Goal: Task Accomplishment & Management: Manage account settings

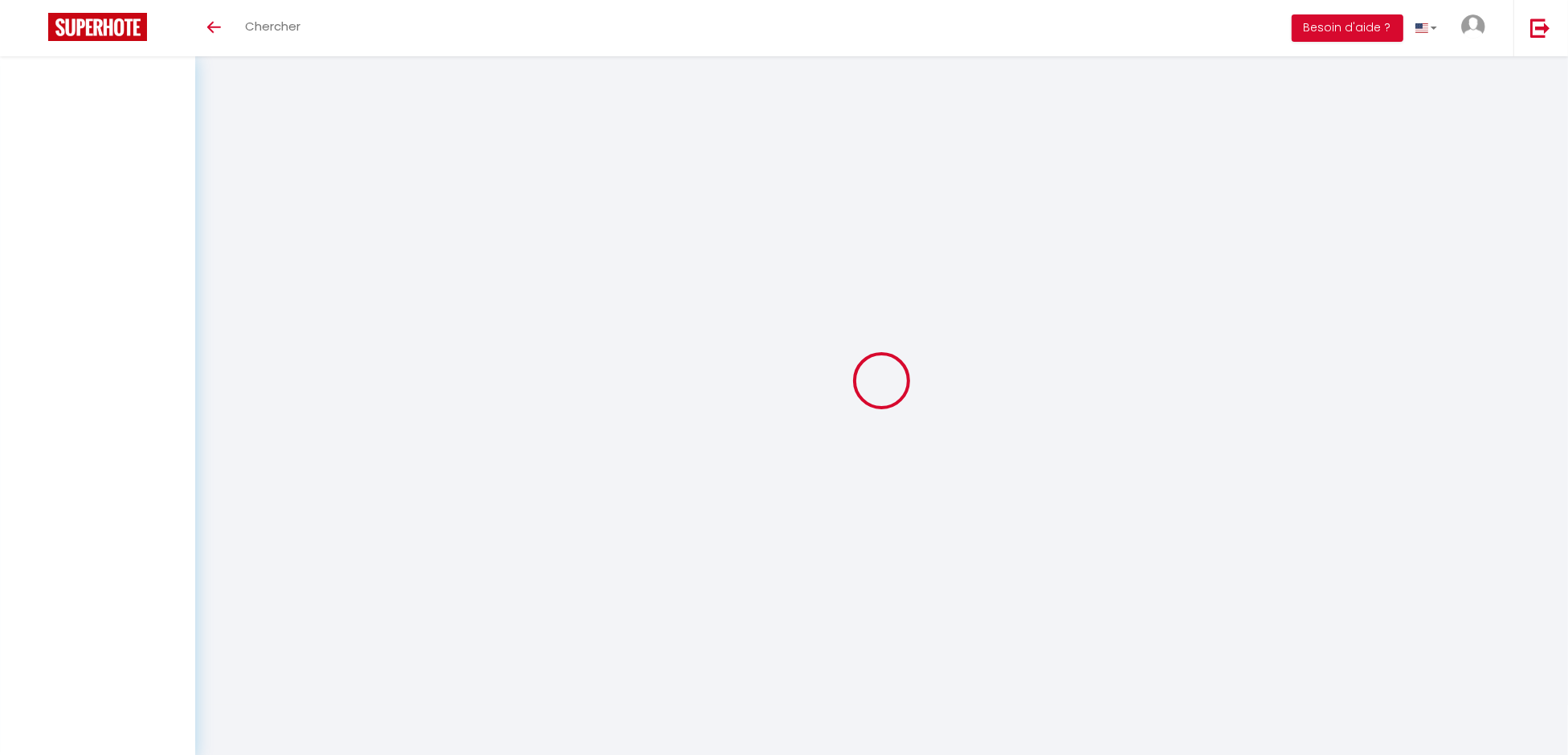
select select
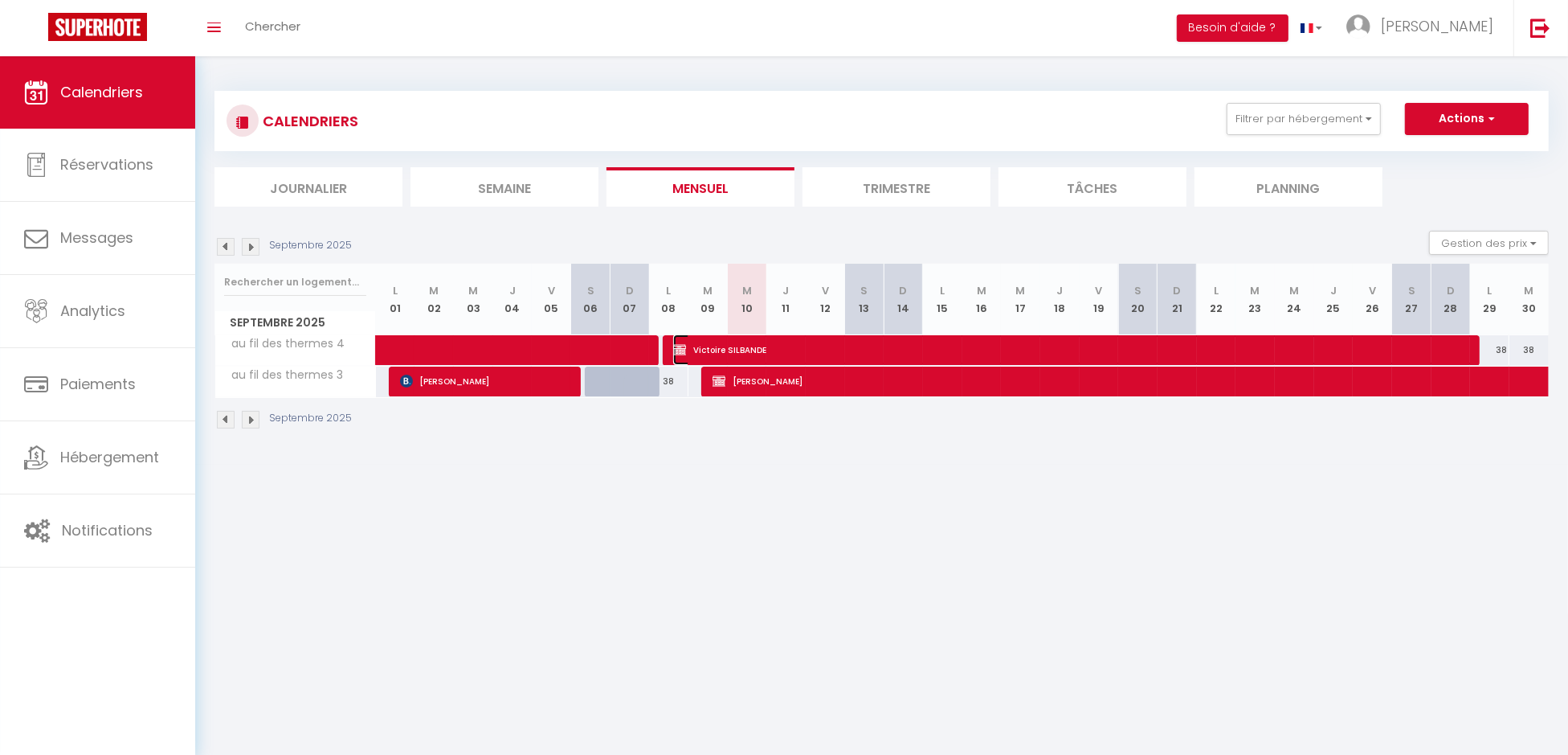
click at [688, 347] on span "Victoire SILBANDE" at bounding box center [1073, 350] width 800 height 31
select select "OK"
select select "KO"
select select "0"
select select "1"
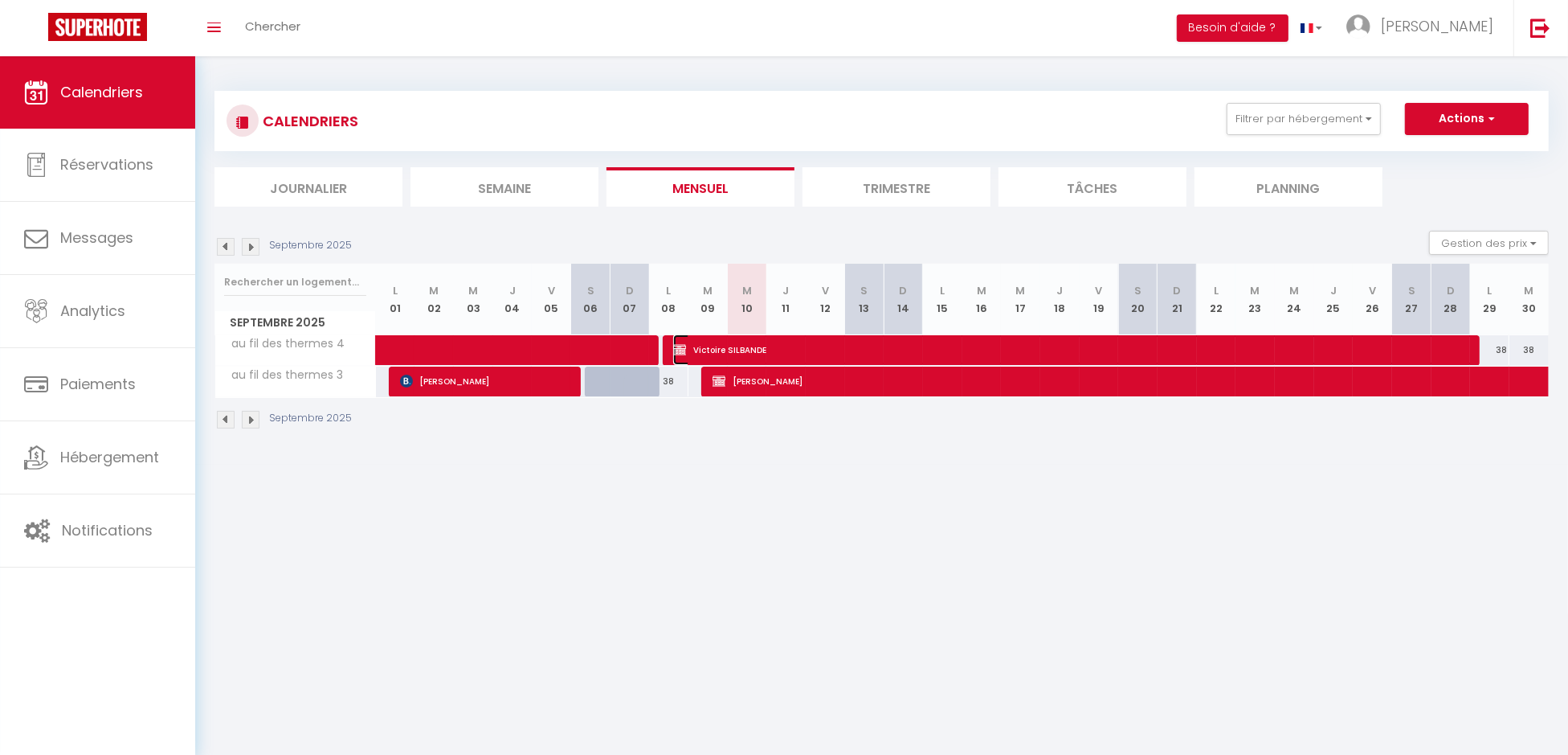
select select "0"
select select
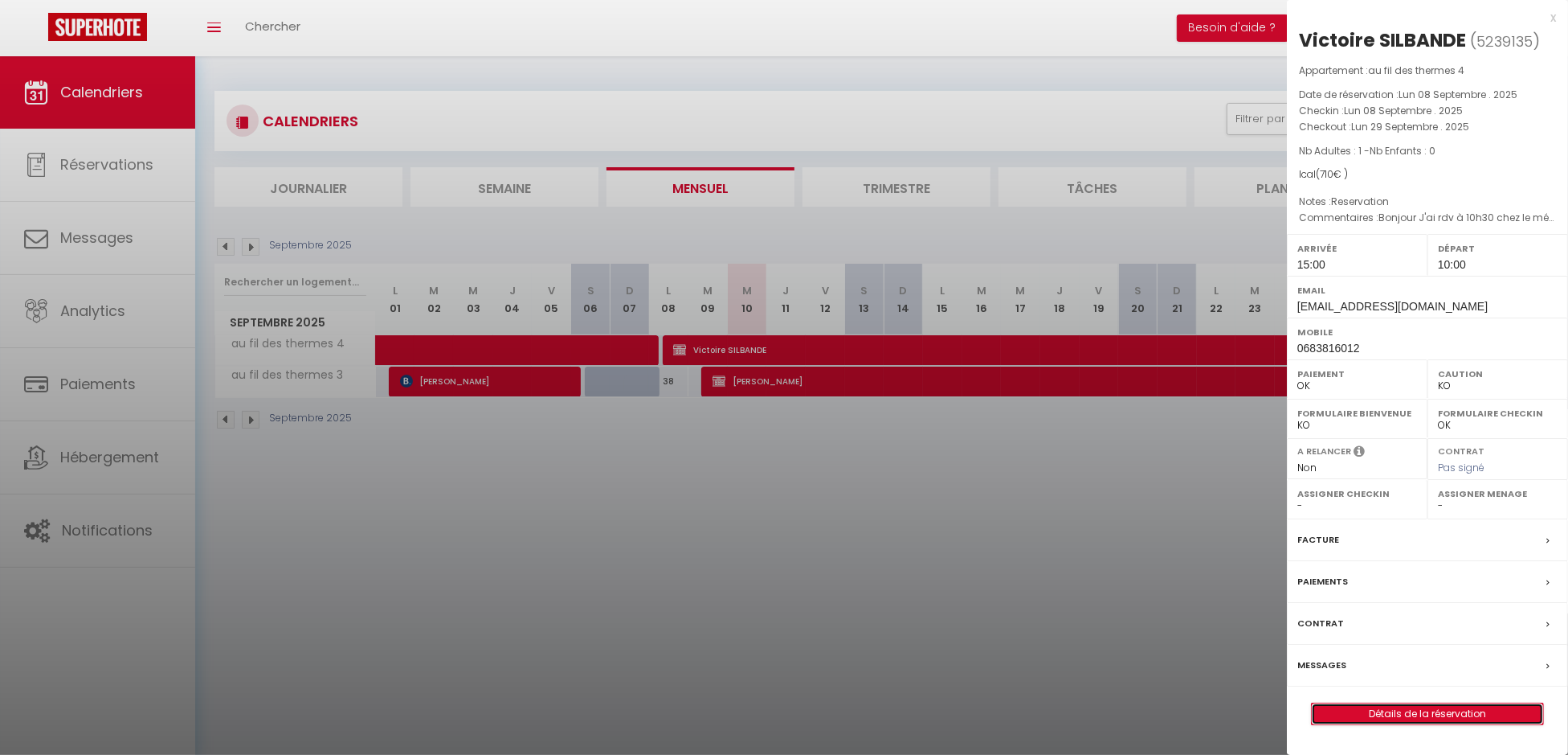
click at [1402, 706] on link "Détails de la réservation" at bounding box center [1427, 714] width 231 height 21
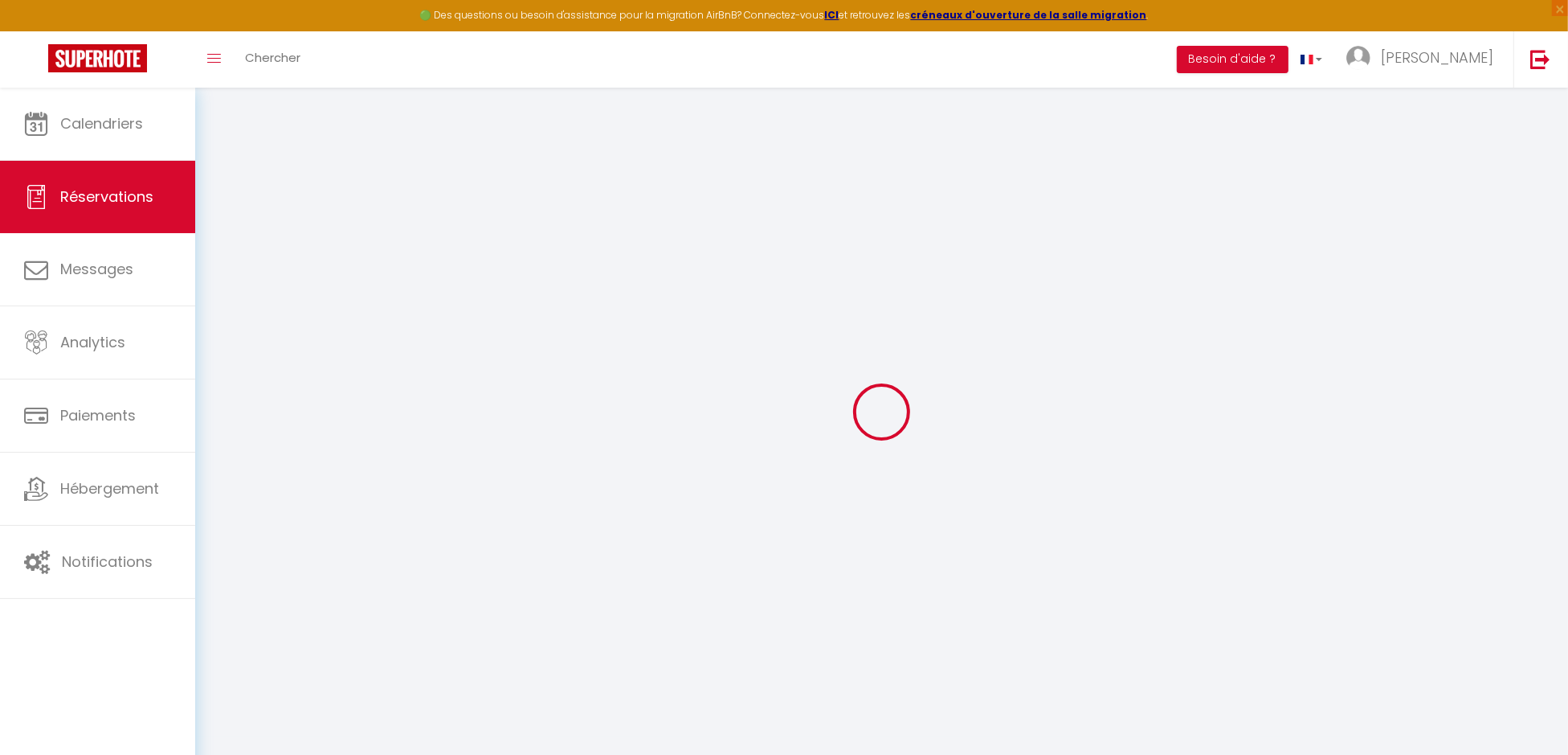
type input "Victoire"
type input "SILBANDE"
type input "[EMAIL_ADDRESS][DOMAIN_NAME]"
type input "0683816012"
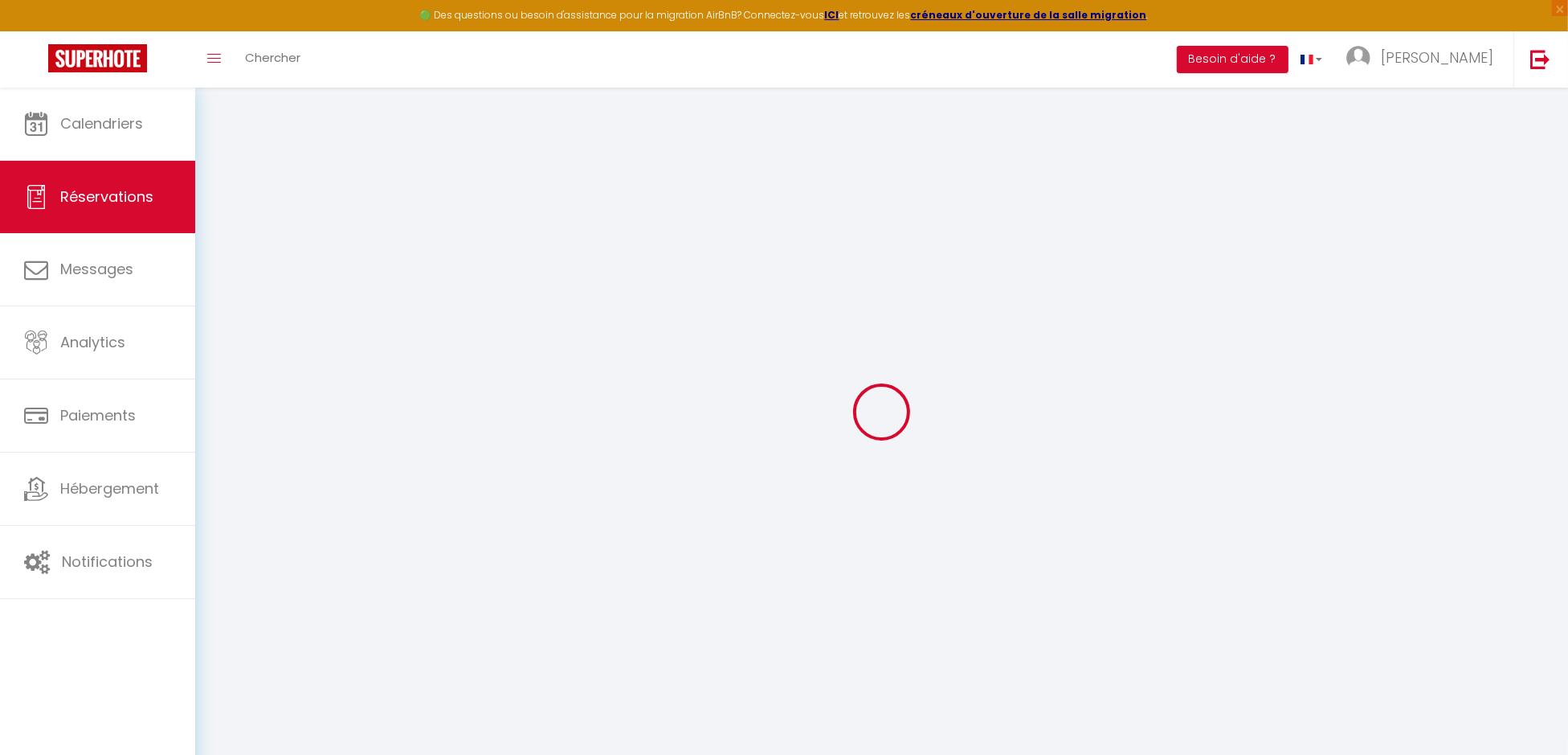
type input "0628437193"
type input "|"
select select
select select "62047"
select select "1"
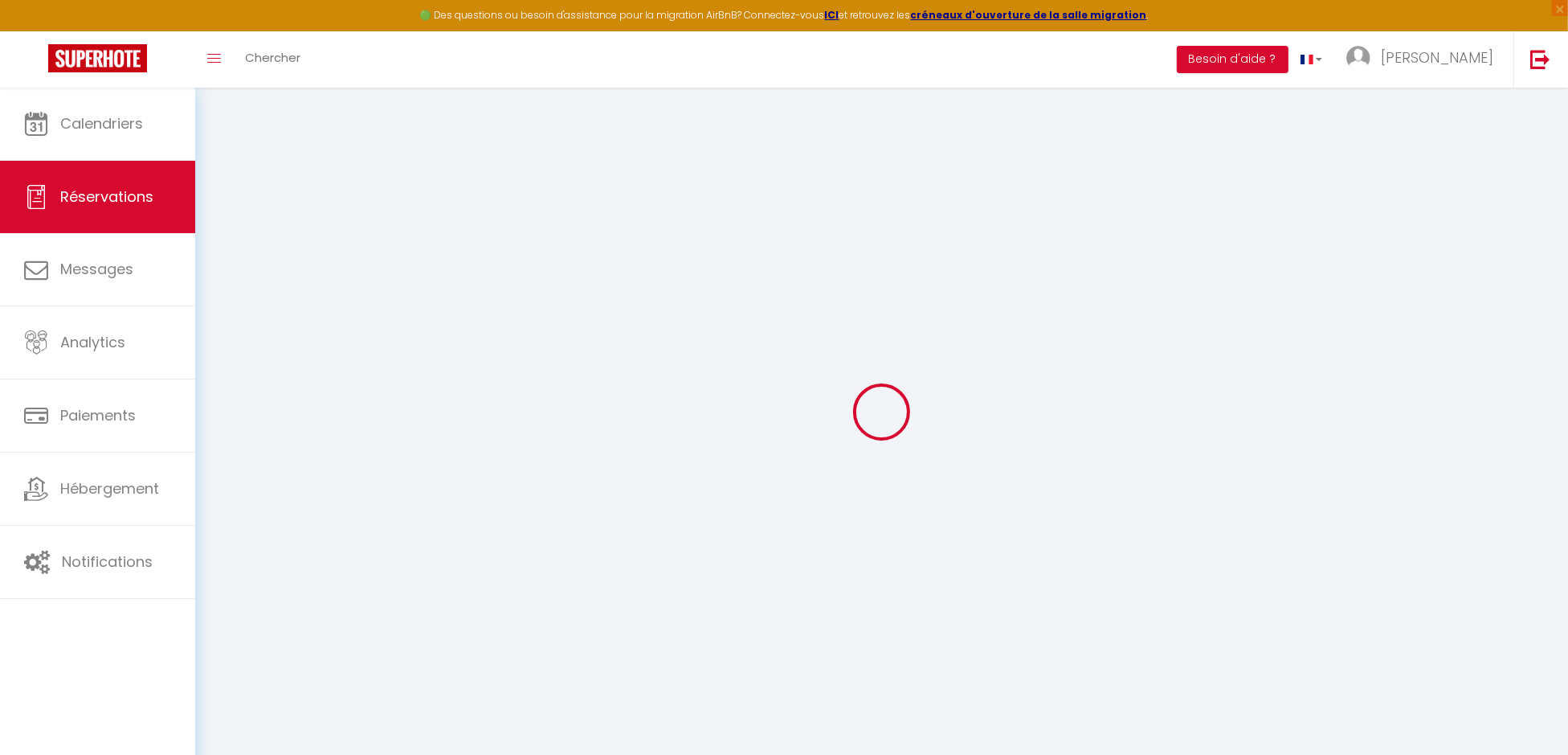
type input "Lun 08 Septembre 2025"
select select
type input "Lun 29 Septembre 2025"
select select
type input "1"
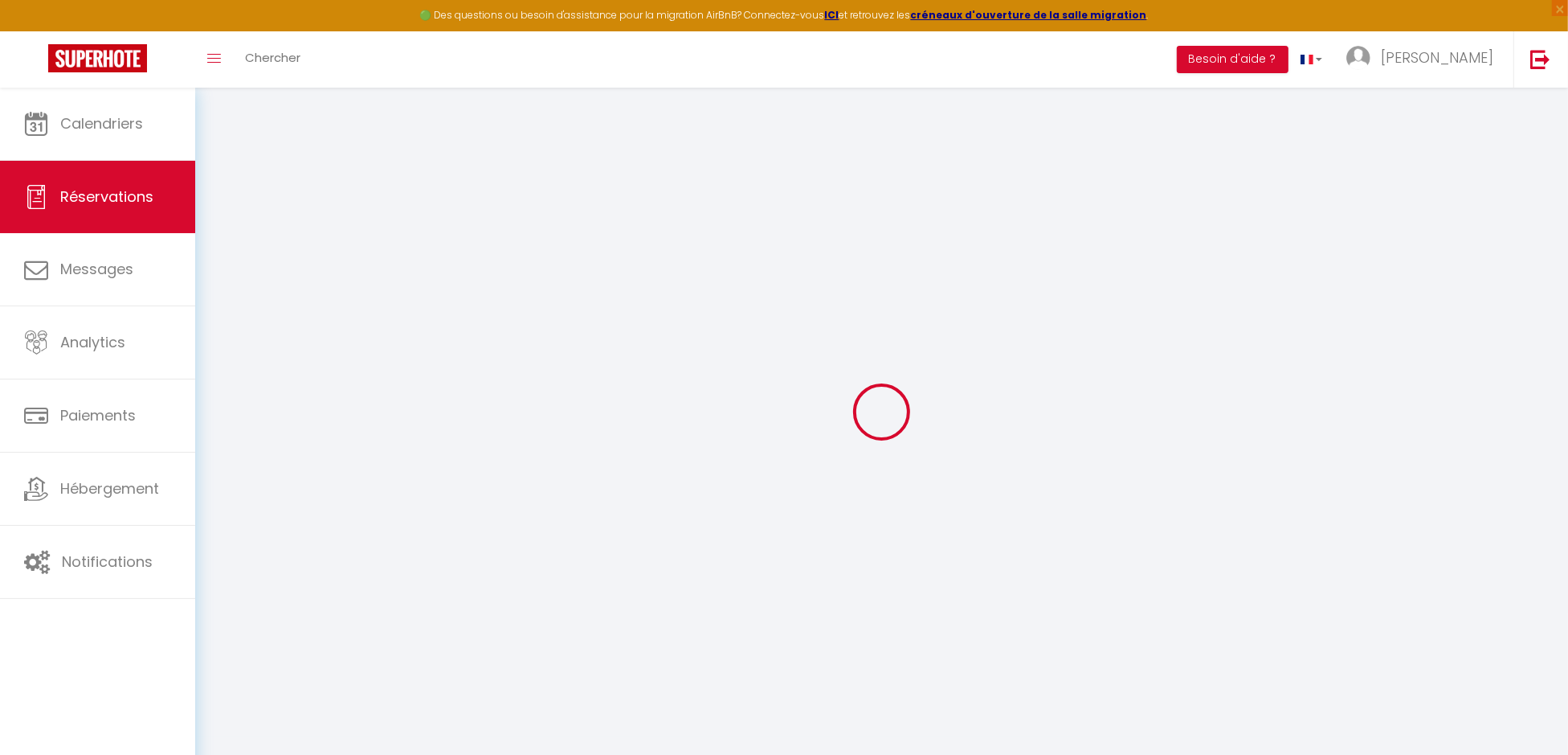
select select "12"
select select
type input "710"
checkbox input "false"
type input "710"
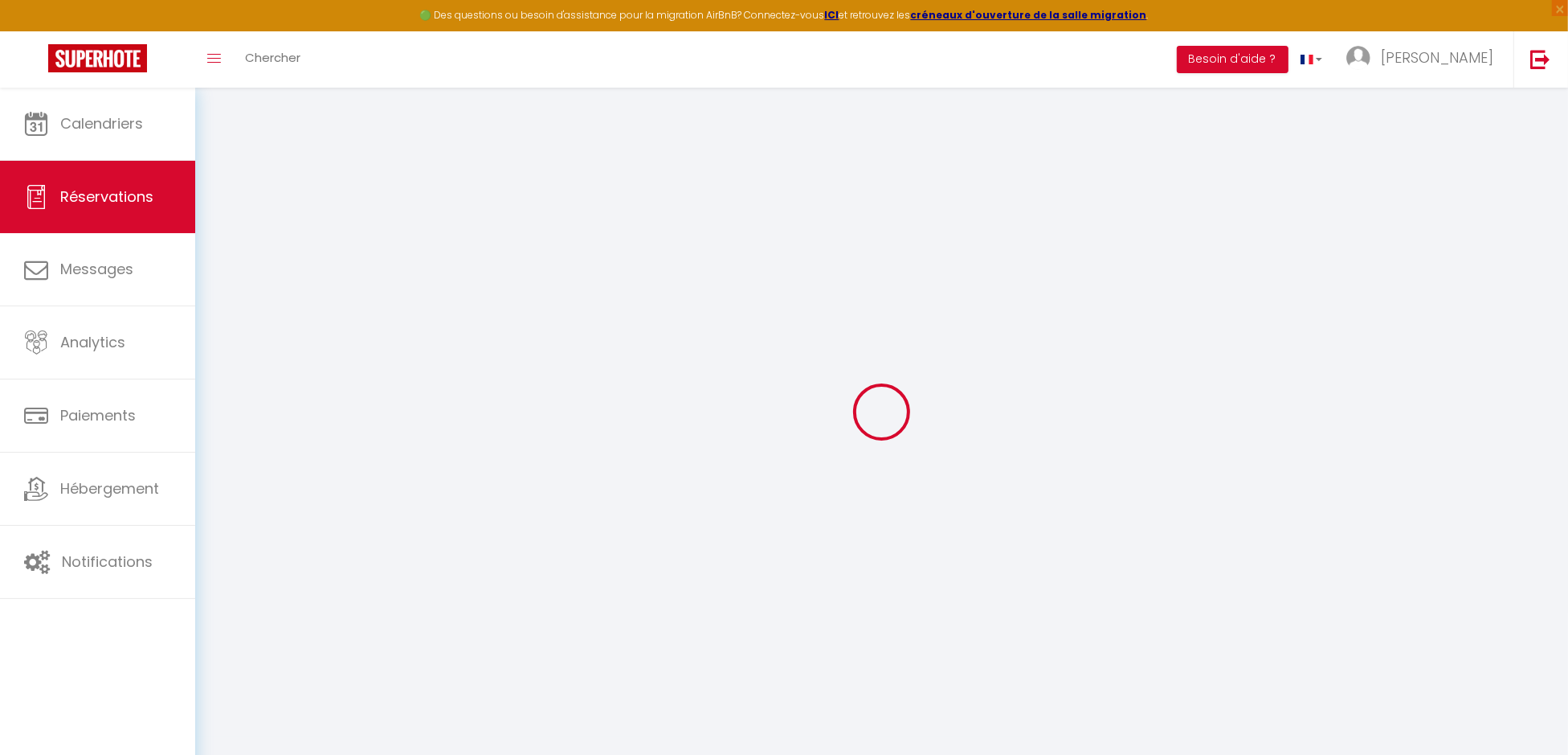
select select "73"
type input "0"
select select
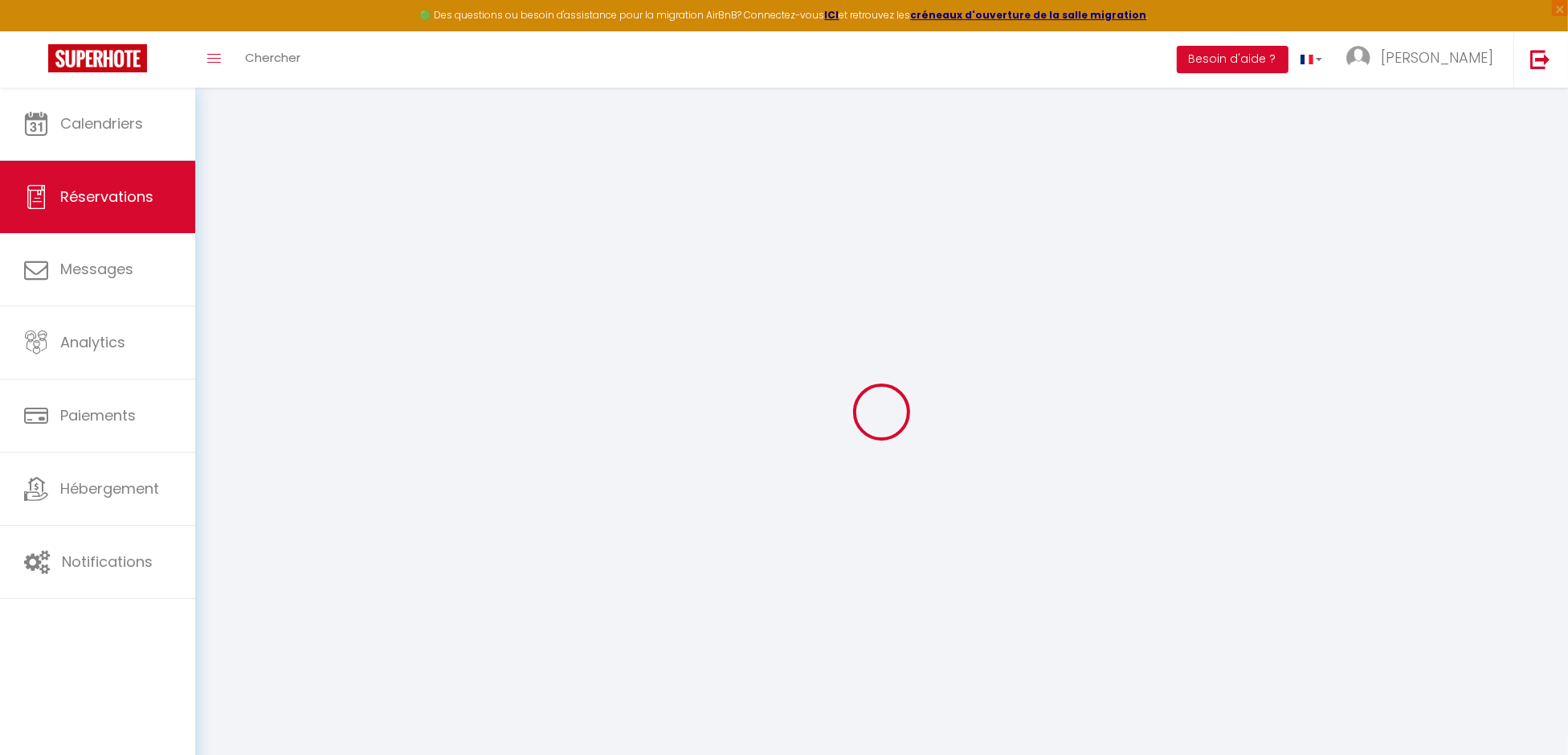
select select
select select "14"
checkbox input "false"
select select
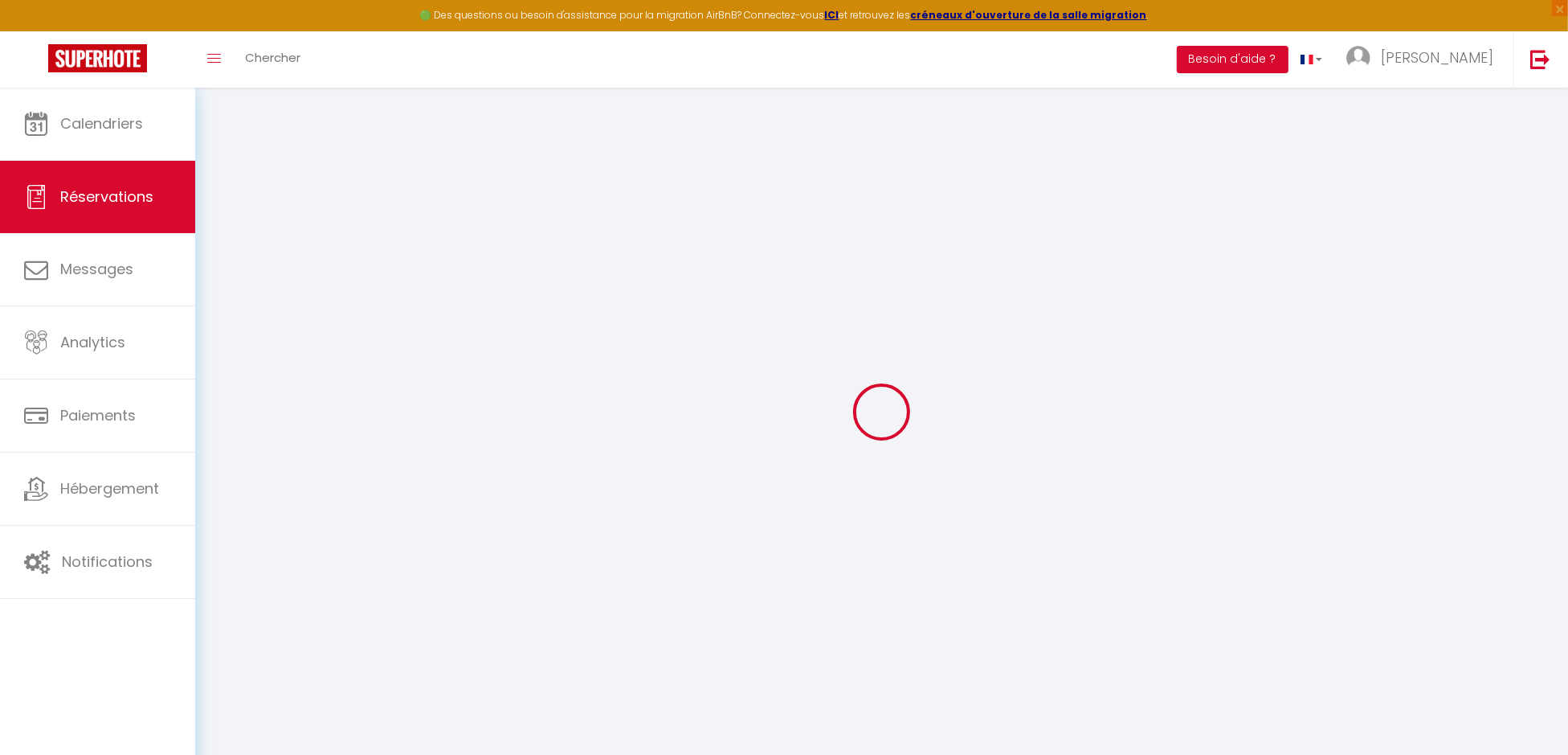
select select
checkbox input "false"
select select
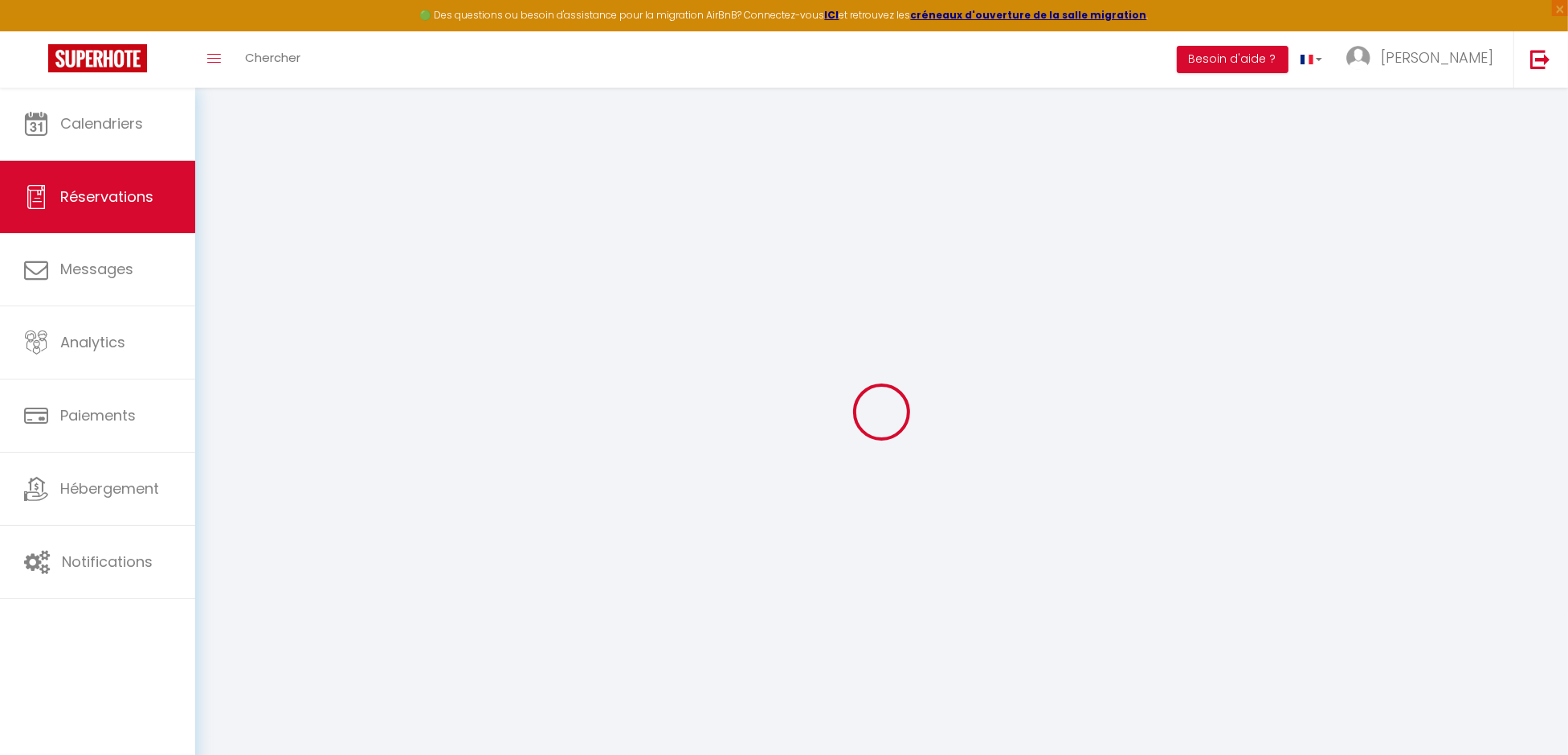
select select
checkbox input "false"
select select
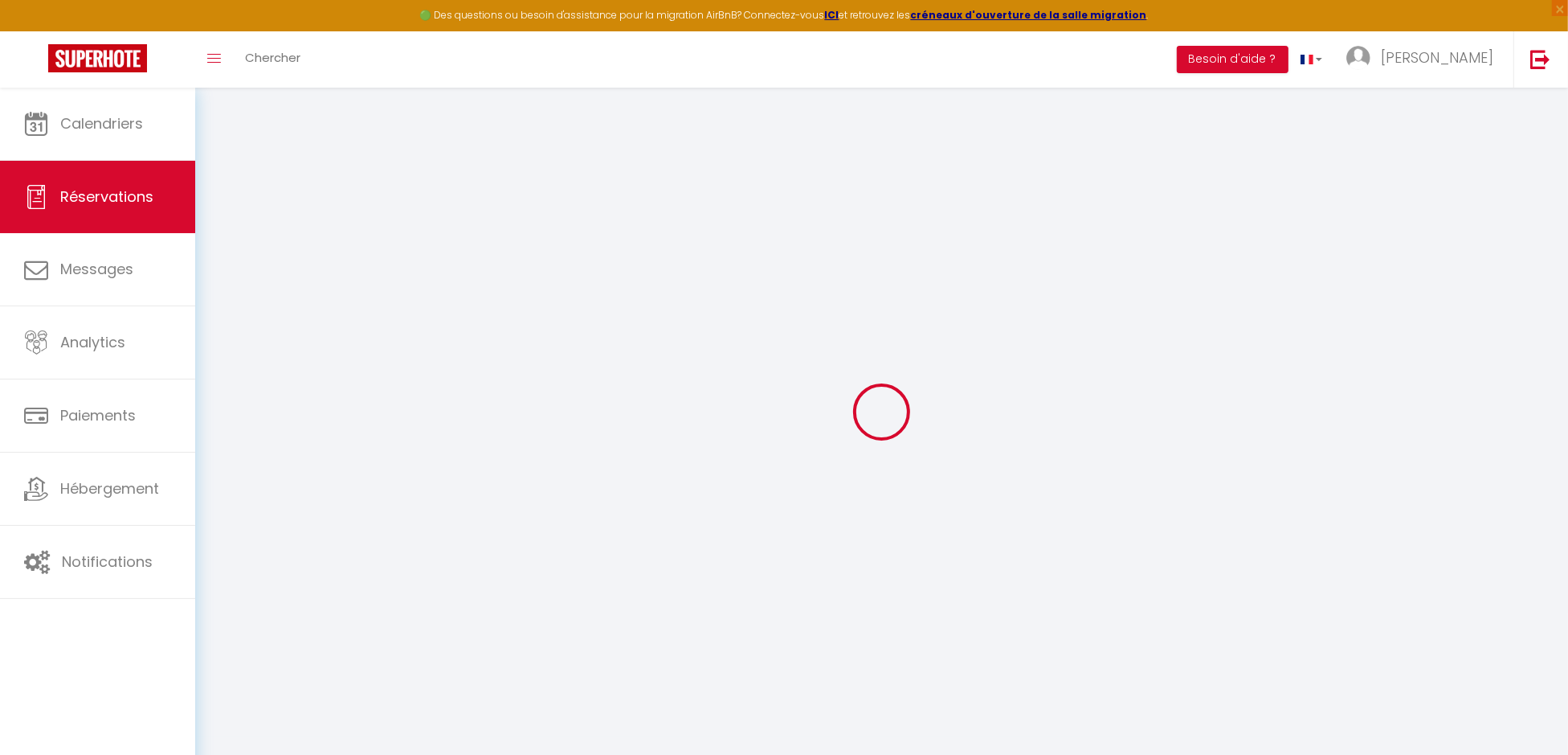
checkbox input "false"
type textarea "Bonjour J'ai rdv à 10h30 chez le médecin de la cure, serait-il possible d'arriv…"
type textarea "Reservation"
select select
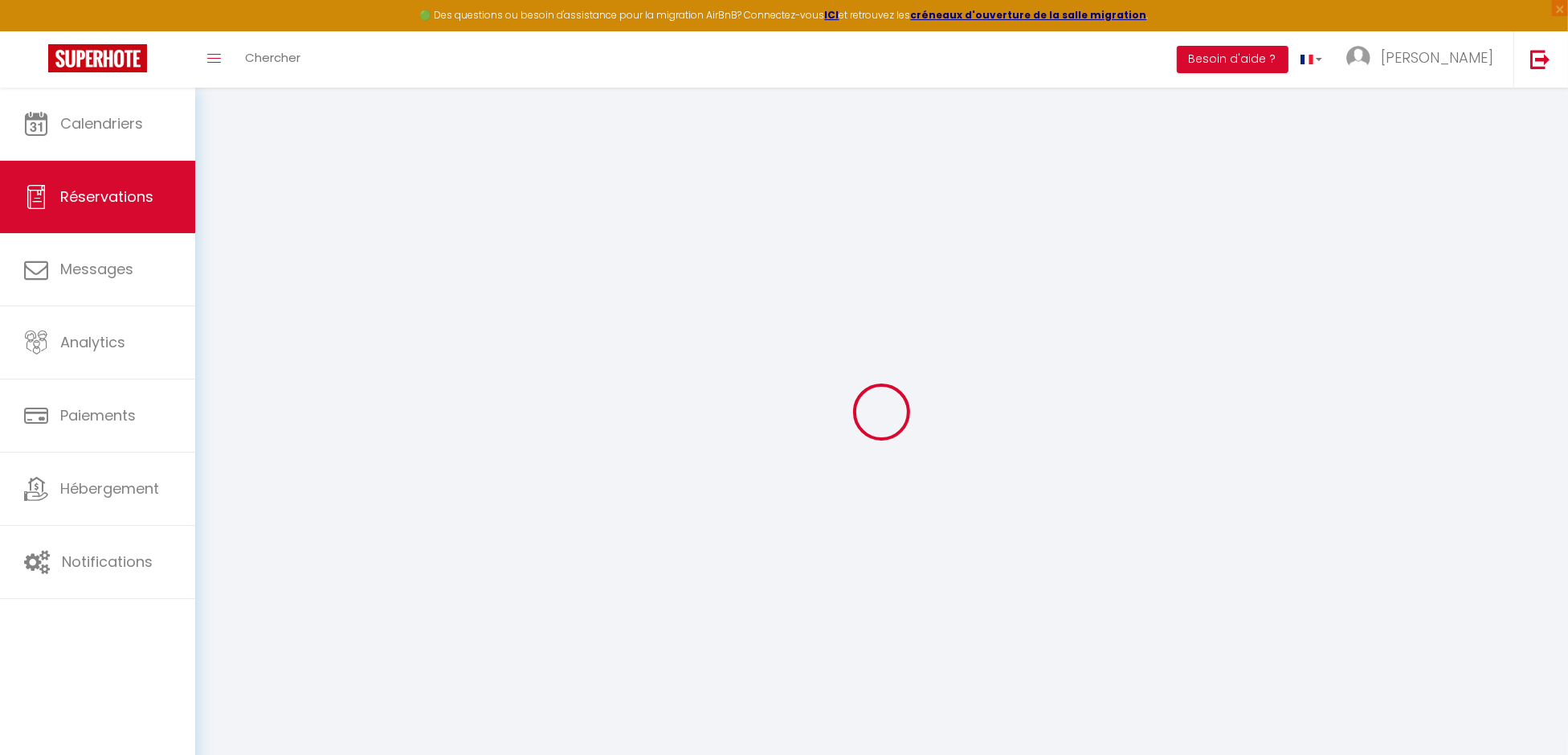
select select
checkbox input "false"
select select
checkbox input "false"
select select "15:00"
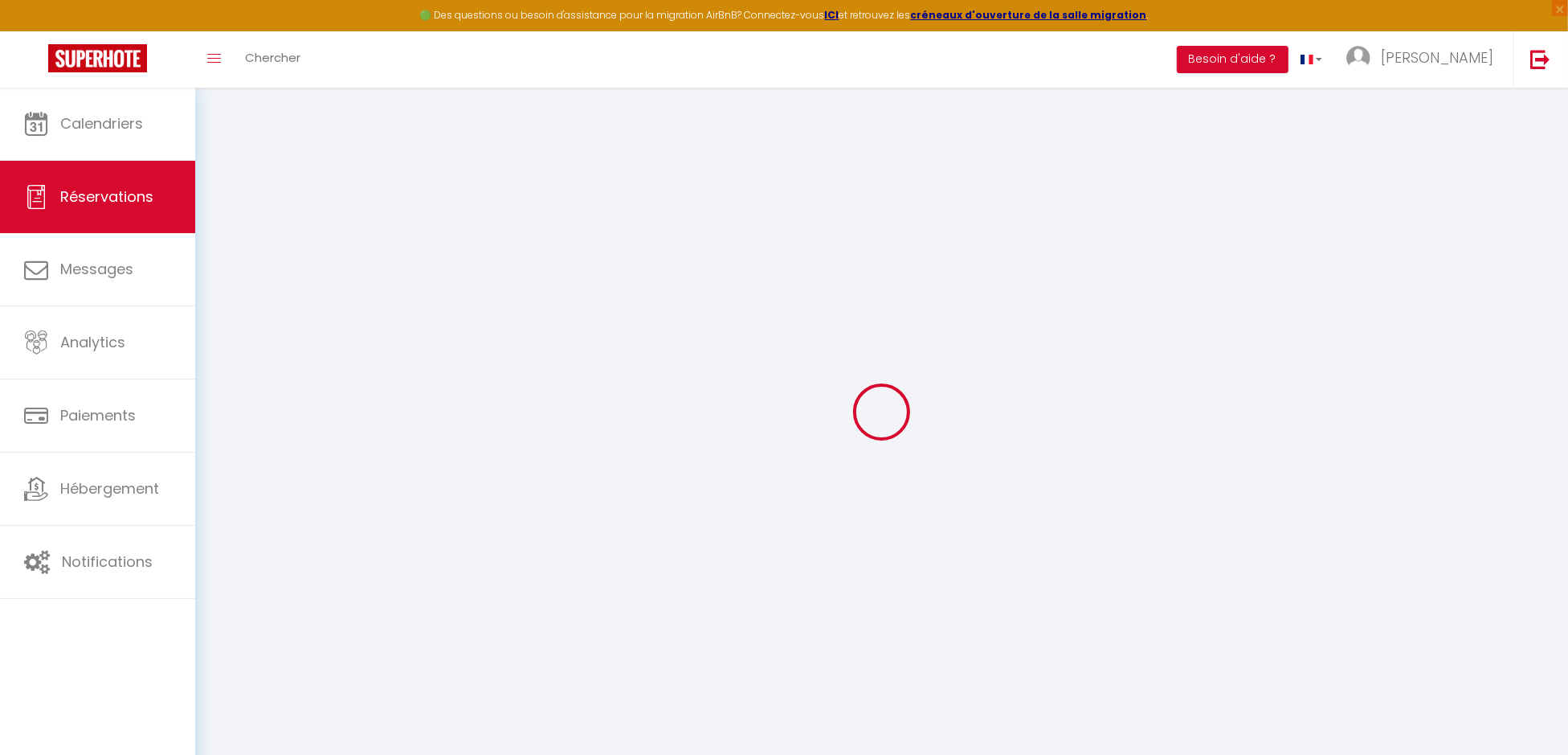
select select "10:00"
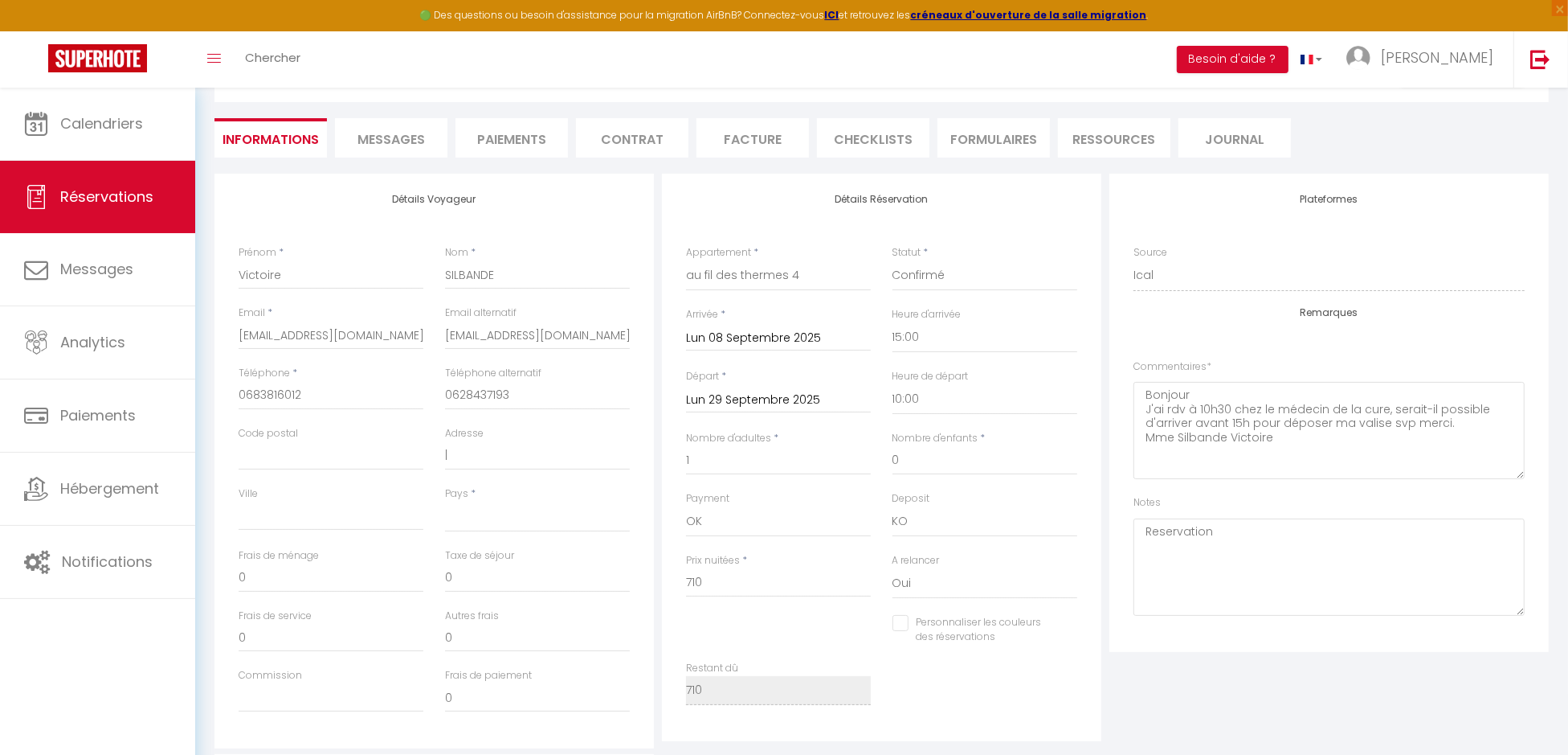
scroll to position [160, 0]
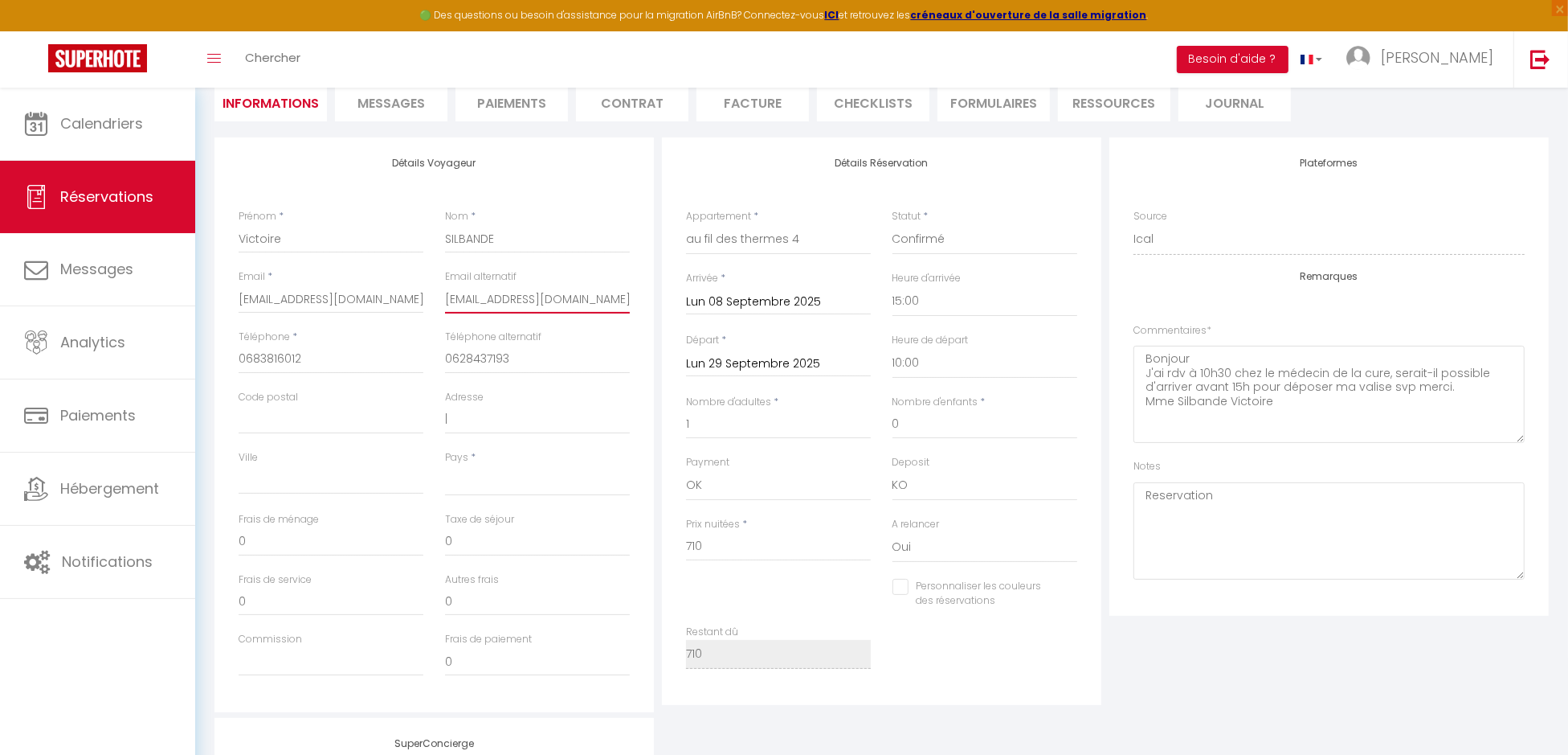
drag, startPoint x: 616, startPoint y: 295, endPoint x: 427, endPoint y: 289, distance: 189.1
click at [427, 289] on div "Email * [EMAIL_ADDRESS][DOMAIN_NAME] Email alternatif [EMAIL_ADDRESS][DOMAIN_NA…" at bounding box center [434, 299] width 412 height 61
drag, startPoint x: 351, startPoint y: 302, endPoint x: 246, endPoint y: 297, distance: 105.1
click at [246, 297] on input "[EMAIL_ADDRESS][DOMAIN_NAME]" at bounding box center [330, 299] width 185 height 29
type input "s"
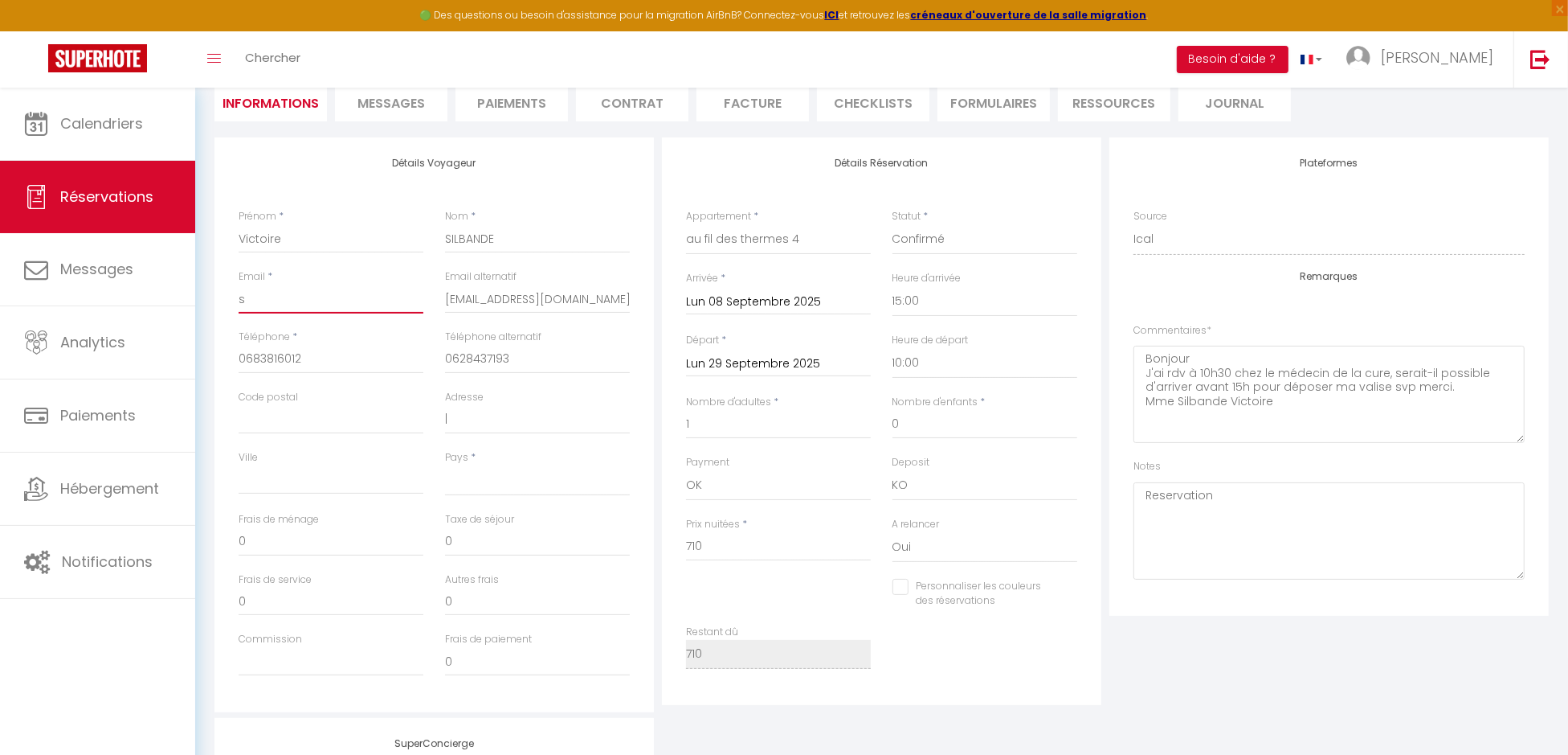
select select
checkbox input "false"
select select
checkbox input "false"
paste input "[EMAIL_ADDRESS][DOMAIN_NAME]"
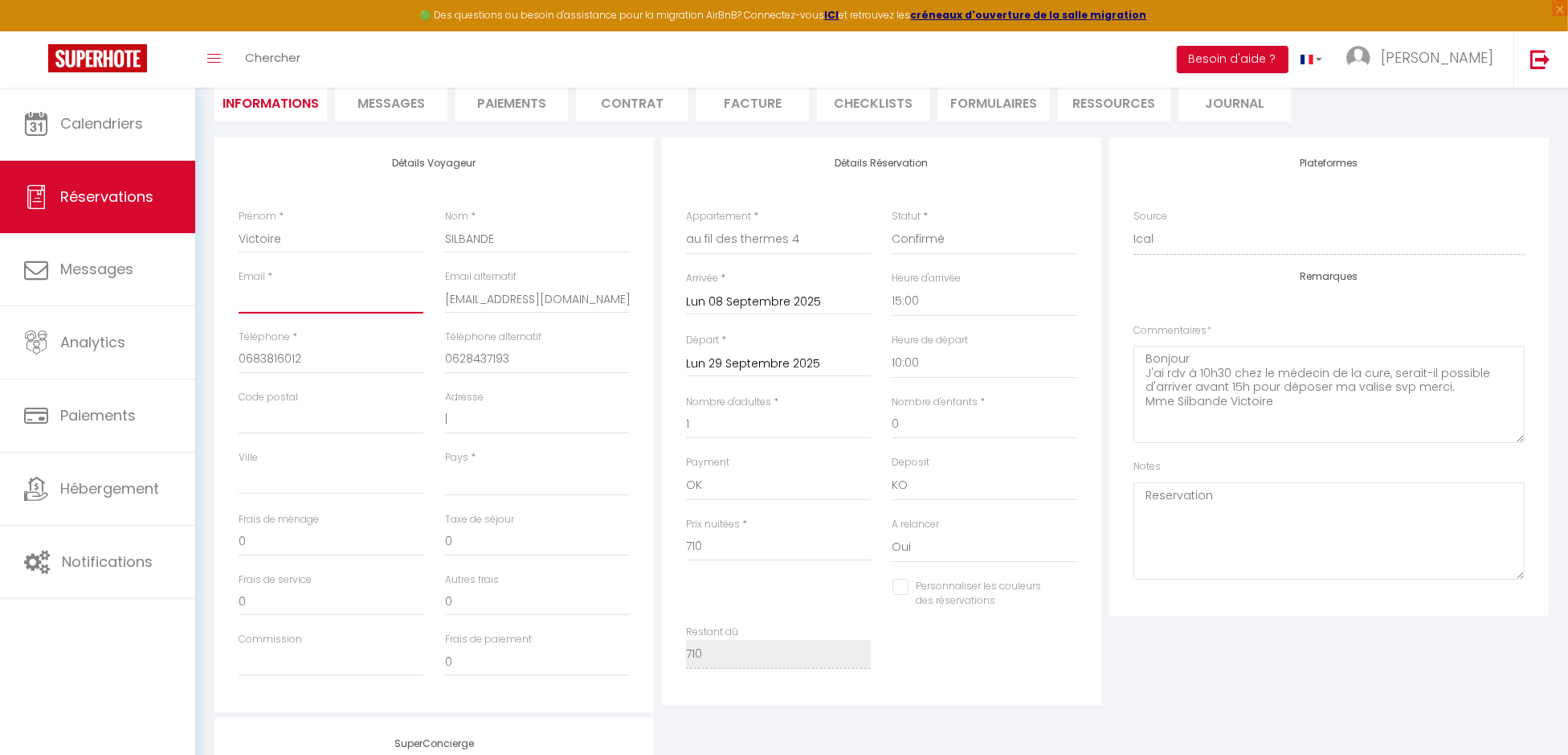
type input "[EMAIL_ADDRESS][DOMAIN_NAME]"
select select
checkbox input "false"
type input "[EMAIL_ADDRESS][DOMAIN_NAME]"
drag, startPoint x: 510, startPoint y: 360, endPoint x: 426, endPoint y: 355, distance: 84.1
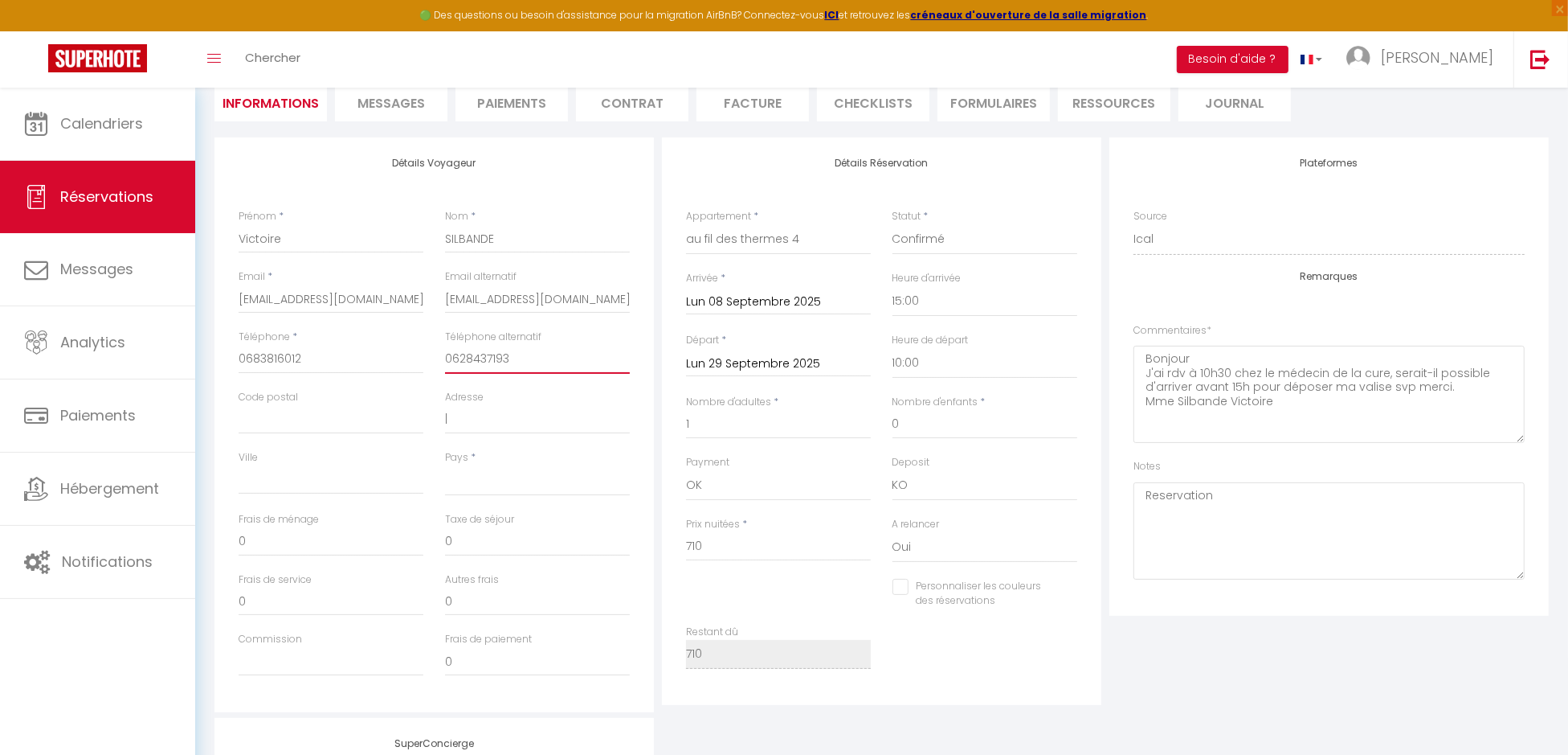
click at [426, 355] on div "Téléphone * [PHONE_NUMBER] Téléphone alternatif [PHONE_NUMBER]" at bounding box center [434, 360] width 412 height 61
drag, startPoint x: 319, startPoint y: 359, endPoint x: 239, endPoint y: 357, distance: 80.0
click at [239, 357] on input "0683816012" at bounding box center [330, 360] width 185 height 29
paste input "28437193"
type input "0628437193"
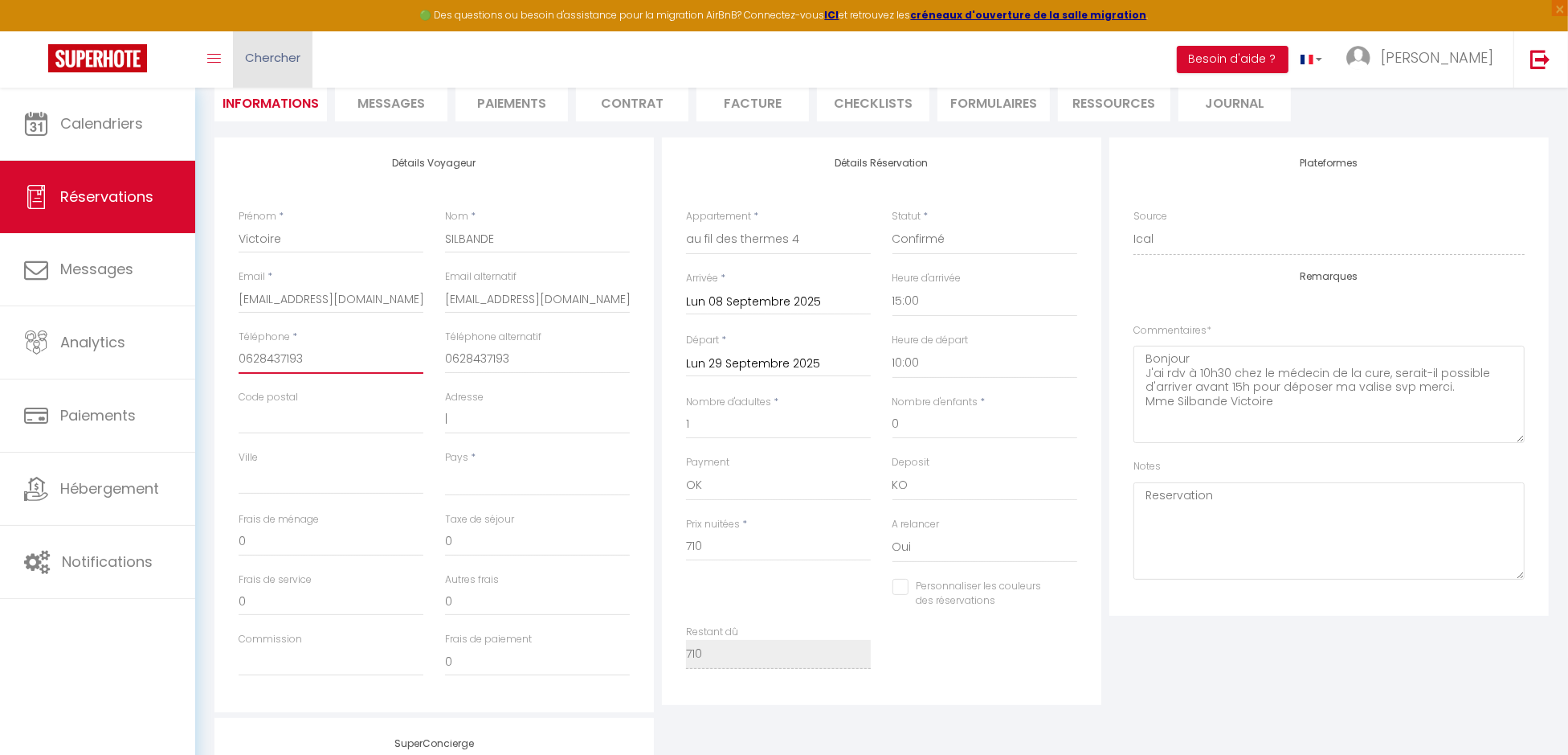
select select
checkbox input "false"
type input "0628437193"
drag, startPoint x: 483, startPoint y: 546, endPoint x: 378, endPoint y: 541, distance: 105.1
click at [378, 541] on div "Frais de ménage 0 Taxe de séjour 0" at bounding box center [434, 542] width 412 height 61
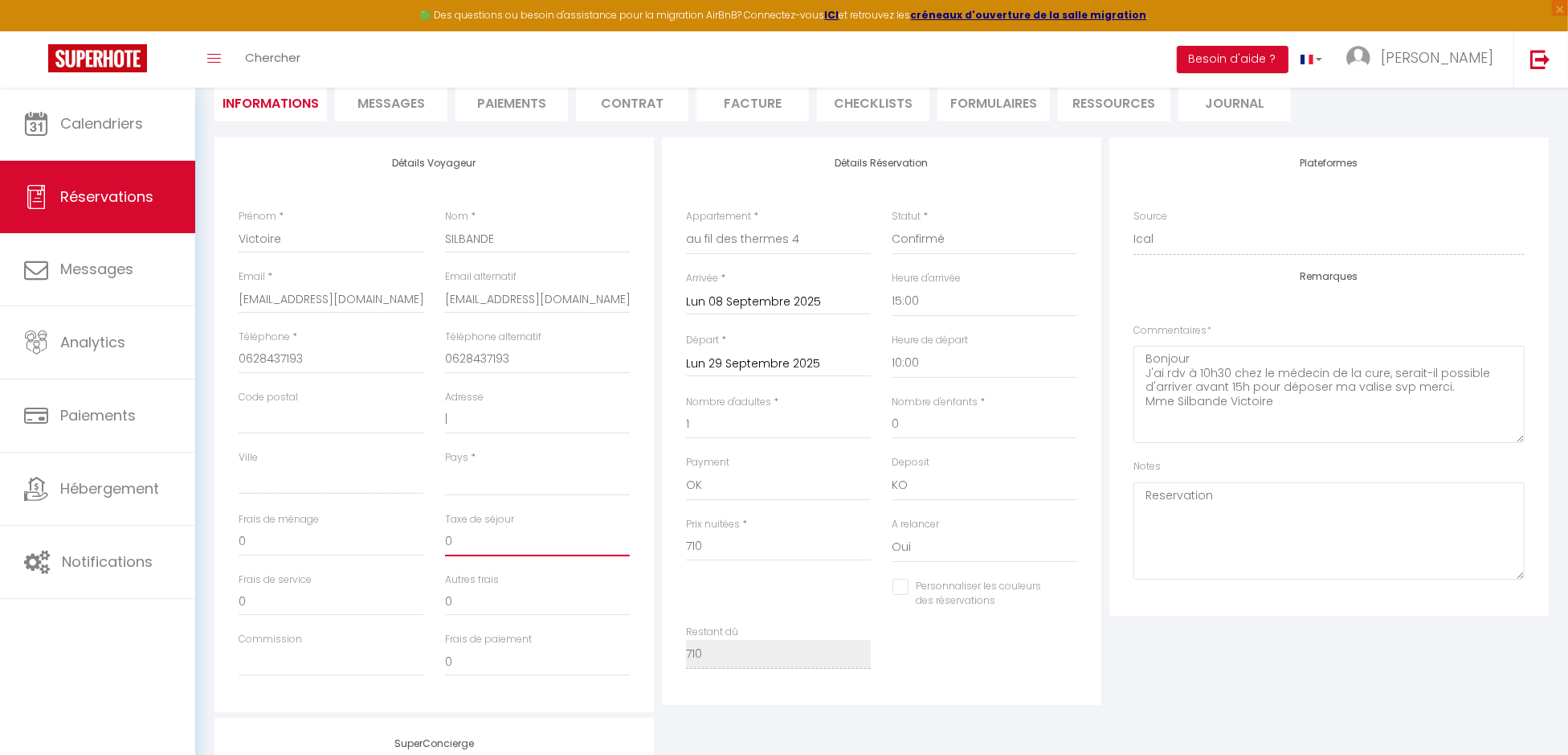
type input "7"
select select
checkbox input "false"
type input "7."
select select
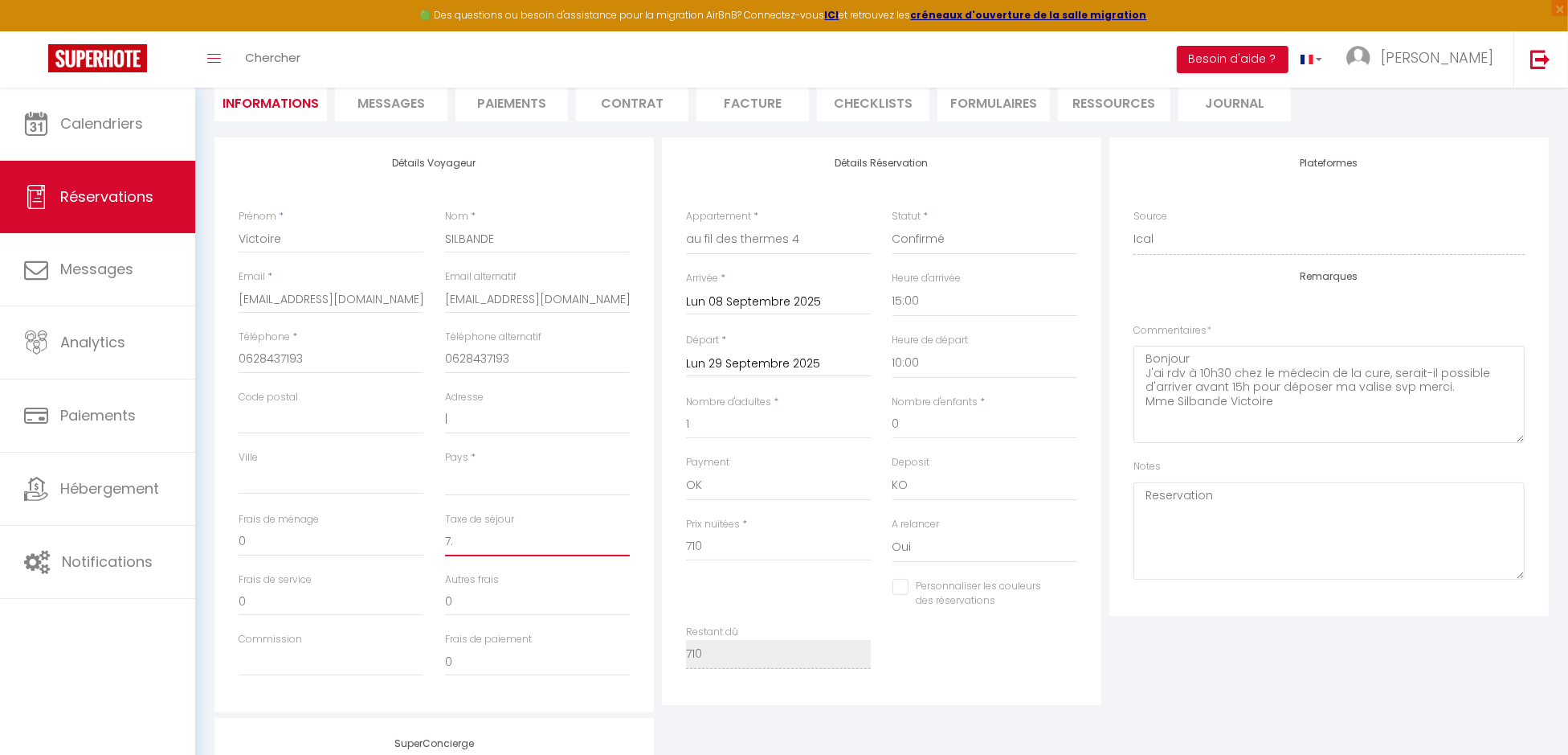
checkbox input "false"
type input "7.7"
select select
checkbox input "false"
type input "7.77"
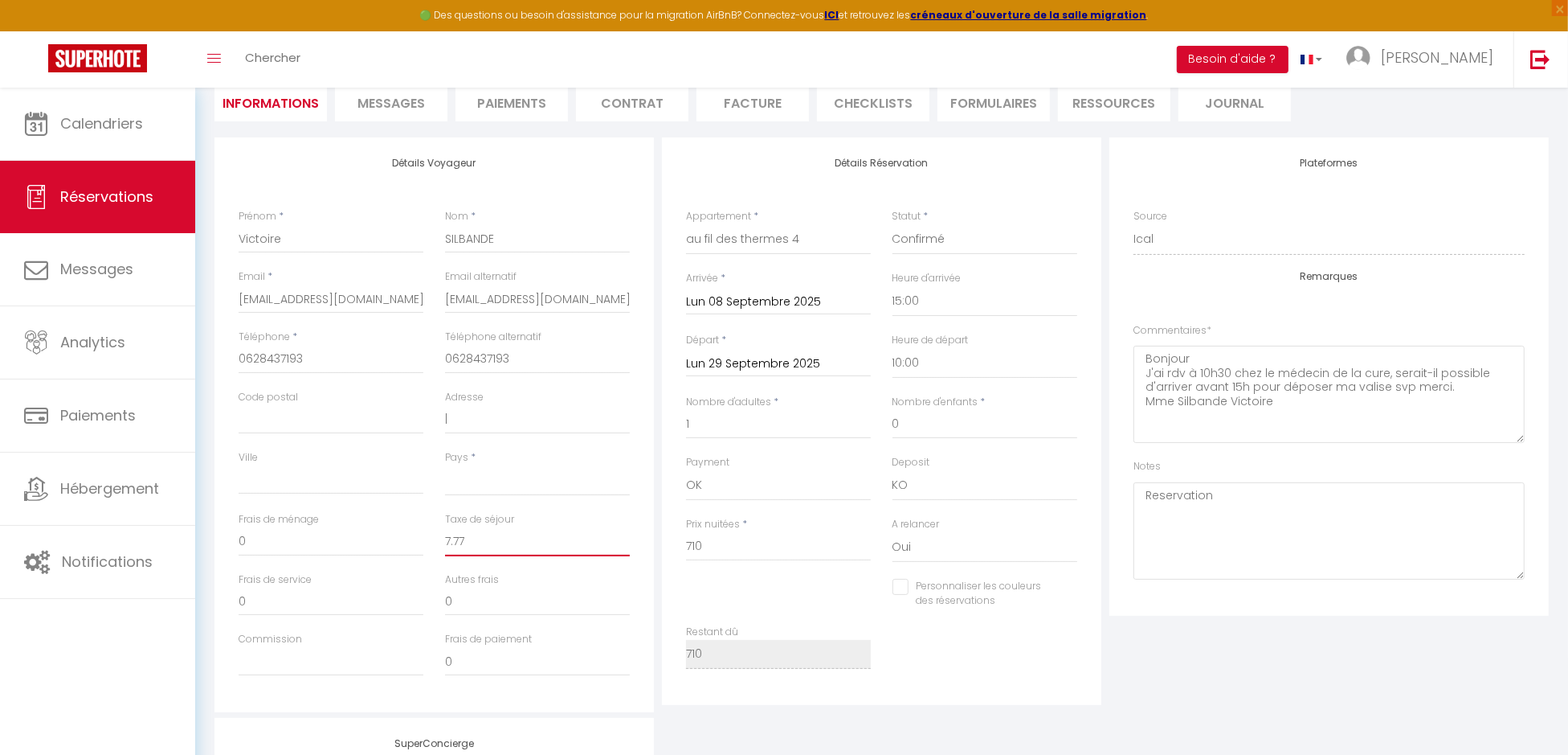
select select
checkbox input "false"
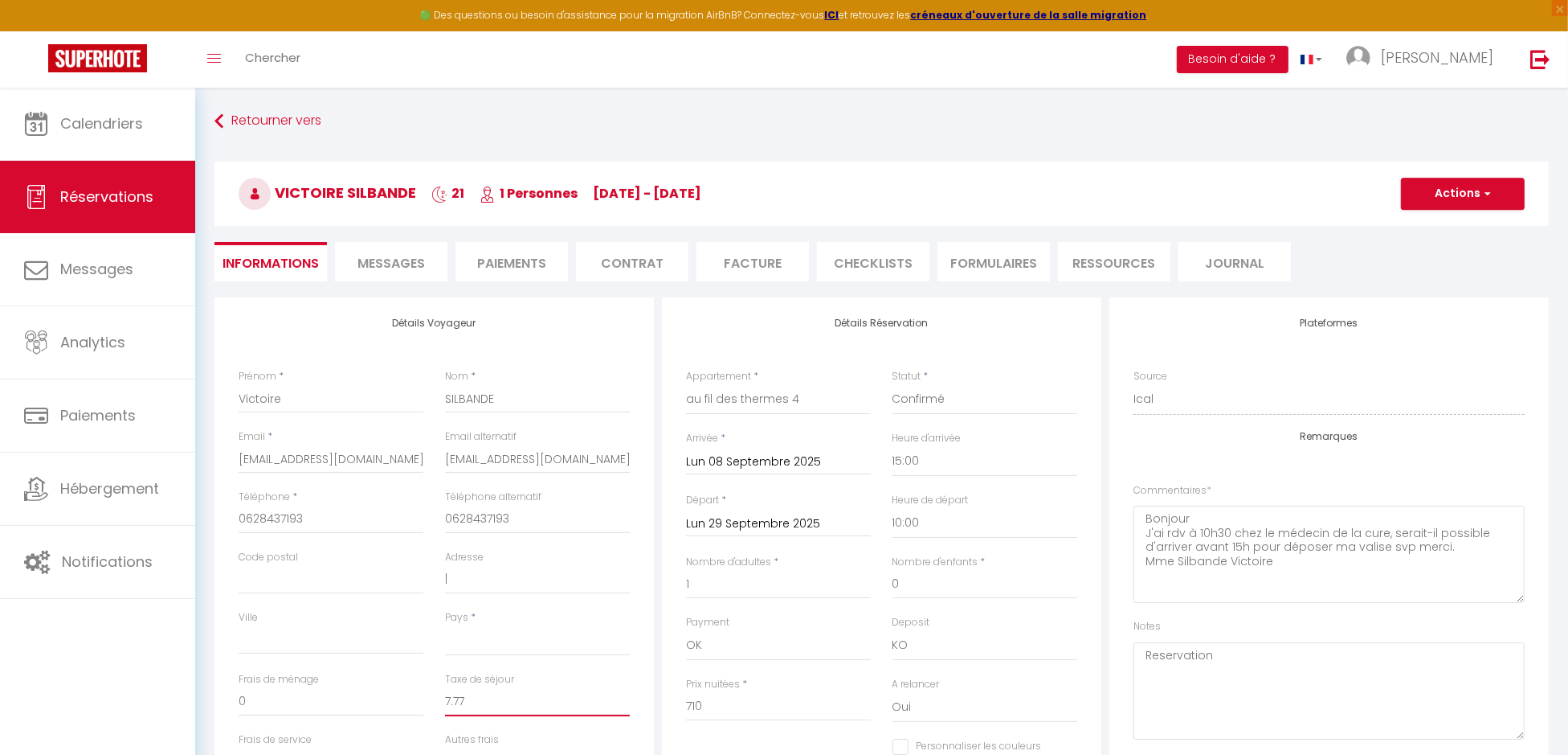
type input "7.77"
click at [1448, 190] on button "Actions" at bounding box center [1462, 194] width 124 height 32
click at [1443, 227] on link "Enregistrer" at bounding box center [1446, 229] width 127 height 21
select select "not_cancelled"
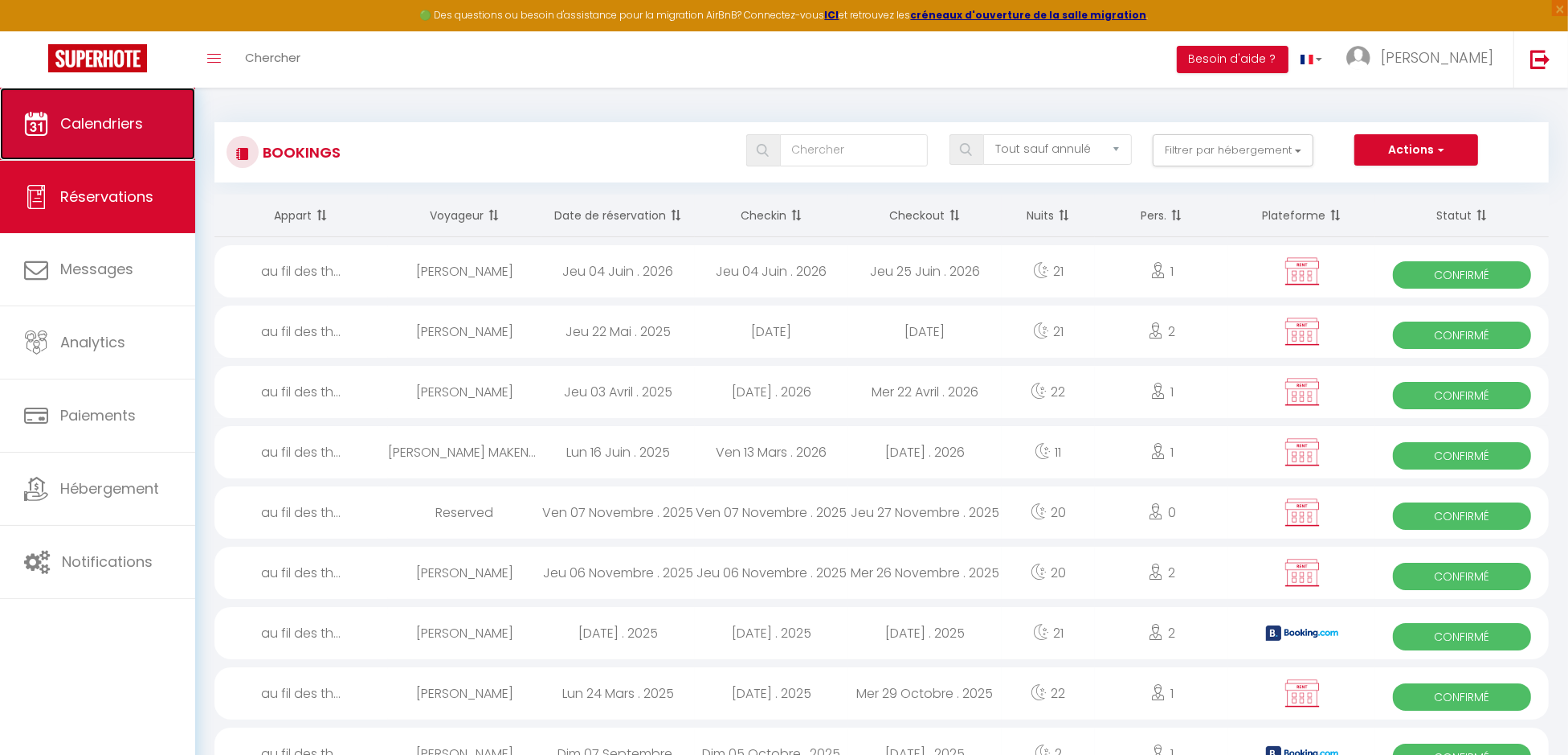
click at [116, 126] on span "Calendriers" at bounding box center [102, 123] width 82 height 20
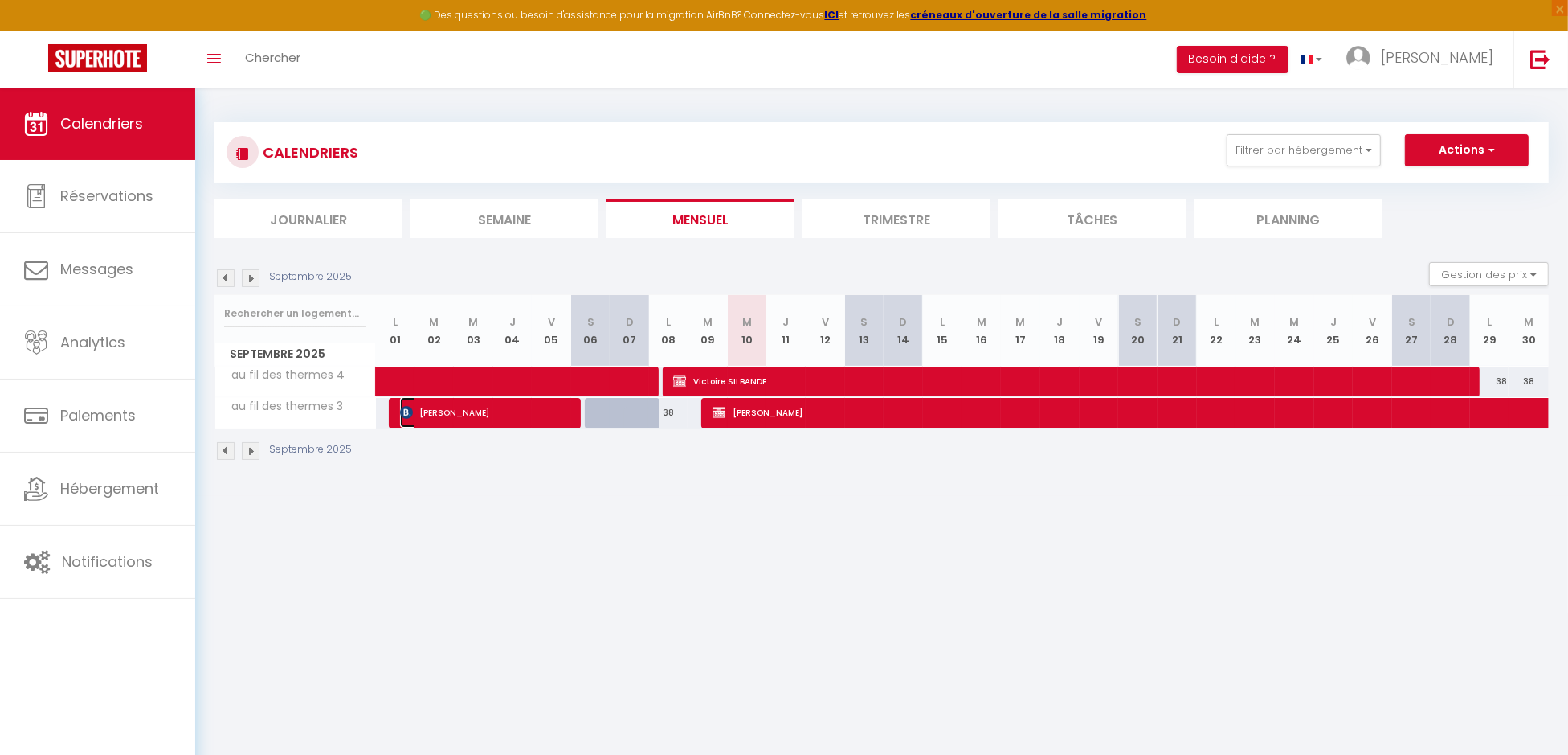
click at [471, 411] on span "[PERSON_NAME]" at bounding box center [485, 412] width 170 height 31
select select "OK"
select select "KO"
select select "1"
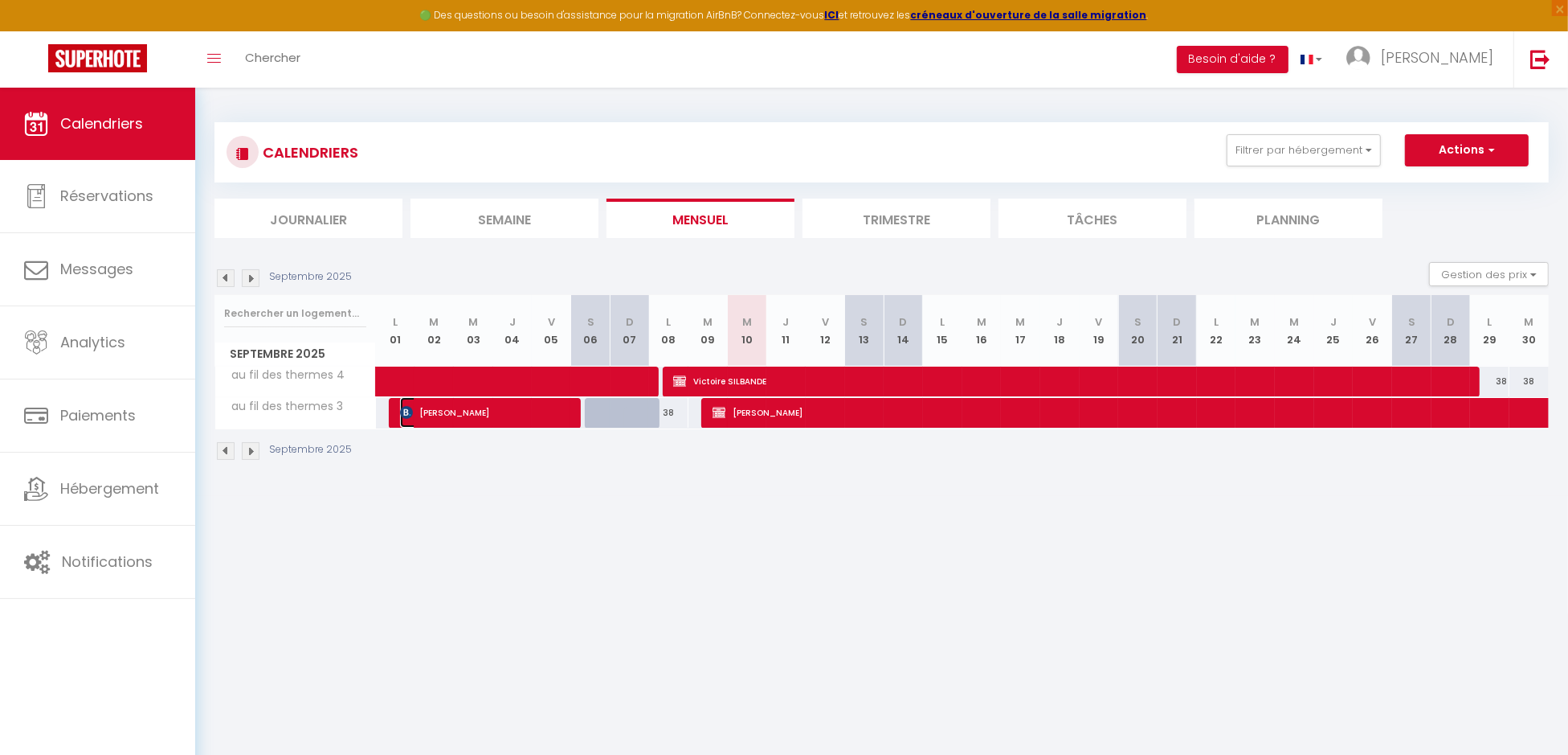
select select "1"
select select
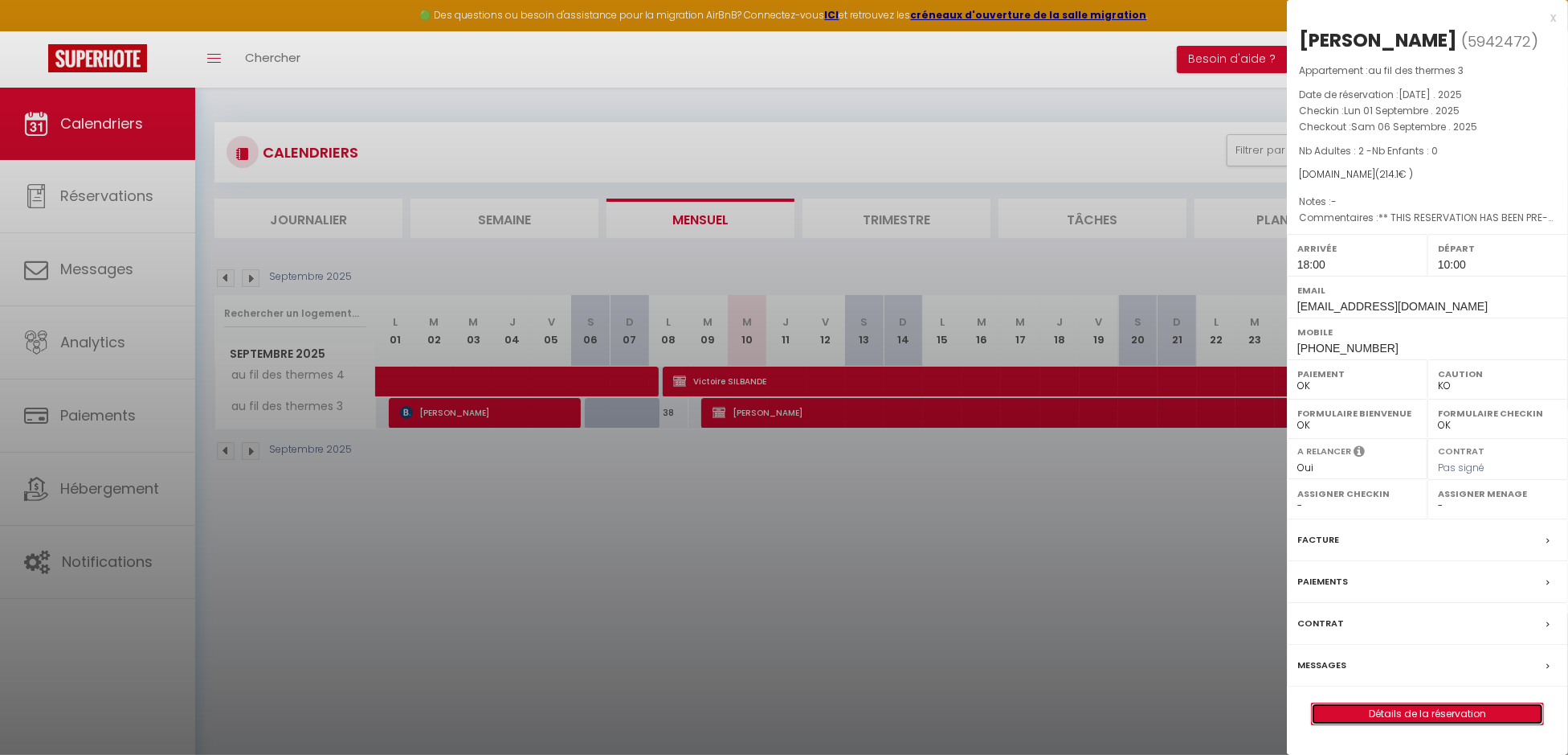
click at [1364, 703] on link "Détails de la réservation" at bounding box center [1427, 714] width 231 height 21
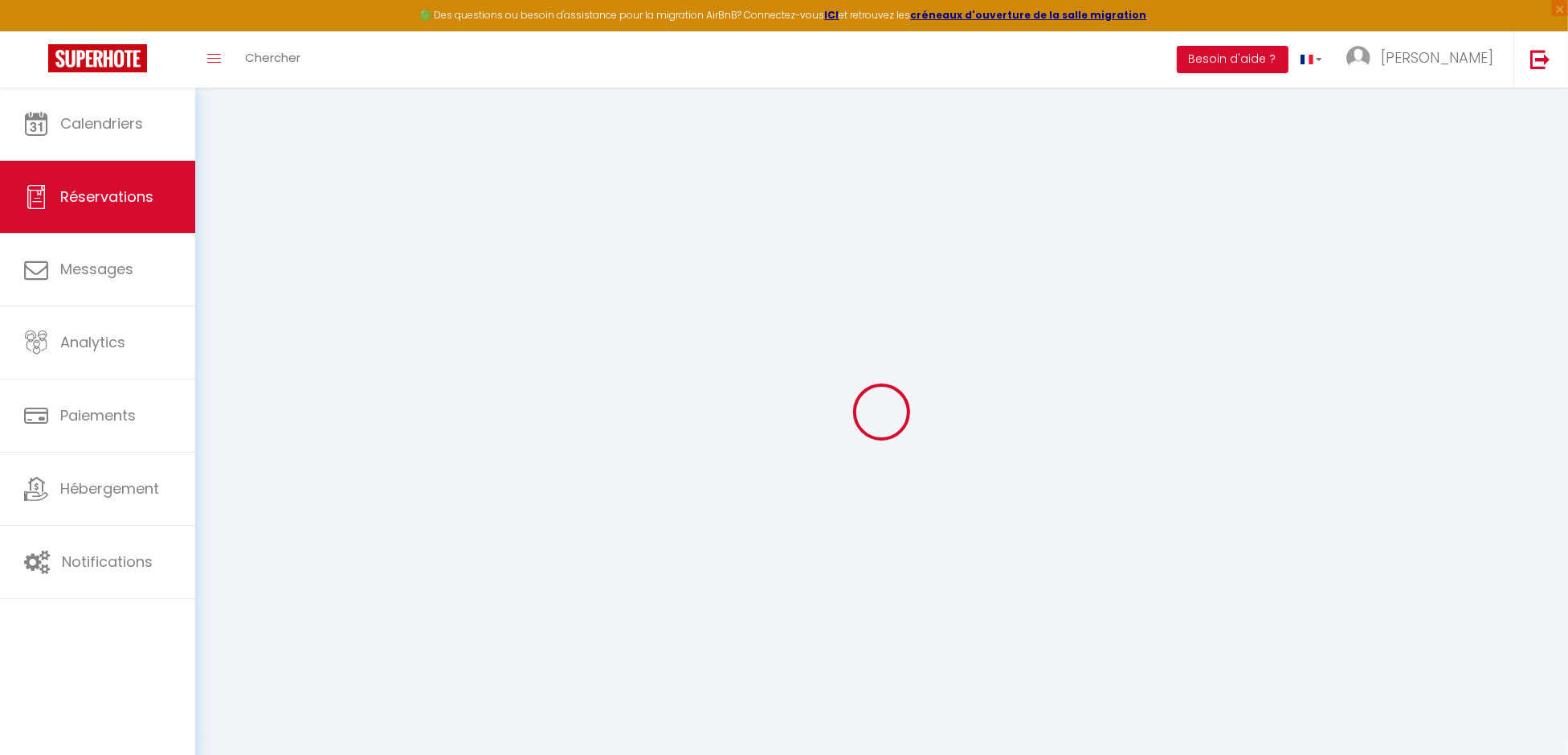
type input "virginie"
type input "caron"
type input "[EMAIL_ADDRESS][DOMAIN_NAME]"
type input "[PHONE_NUMBER]"
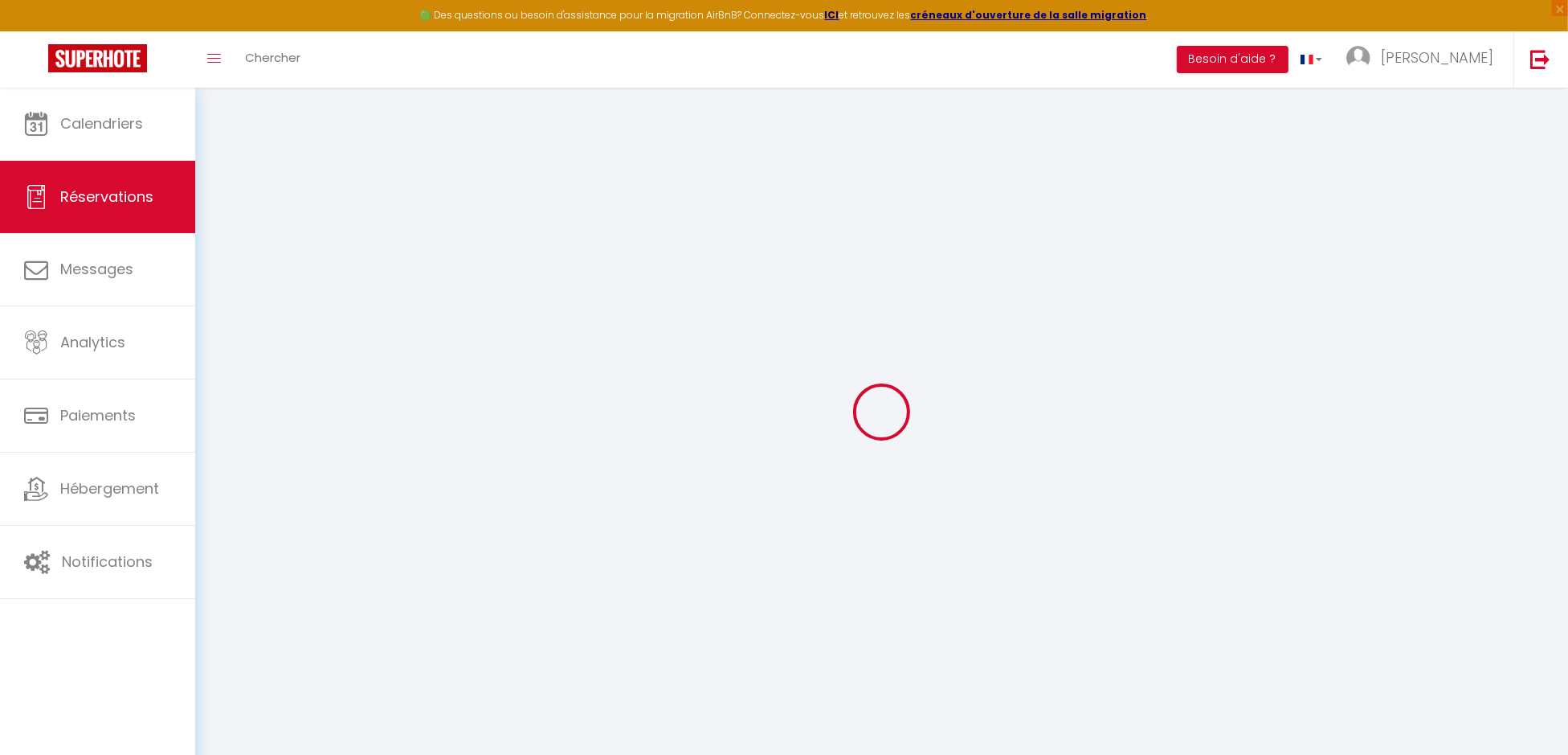
type input "[PHONE_NUMBER]"
select select "FR"
type input "10"
type input "30.96"
type input "2.89"
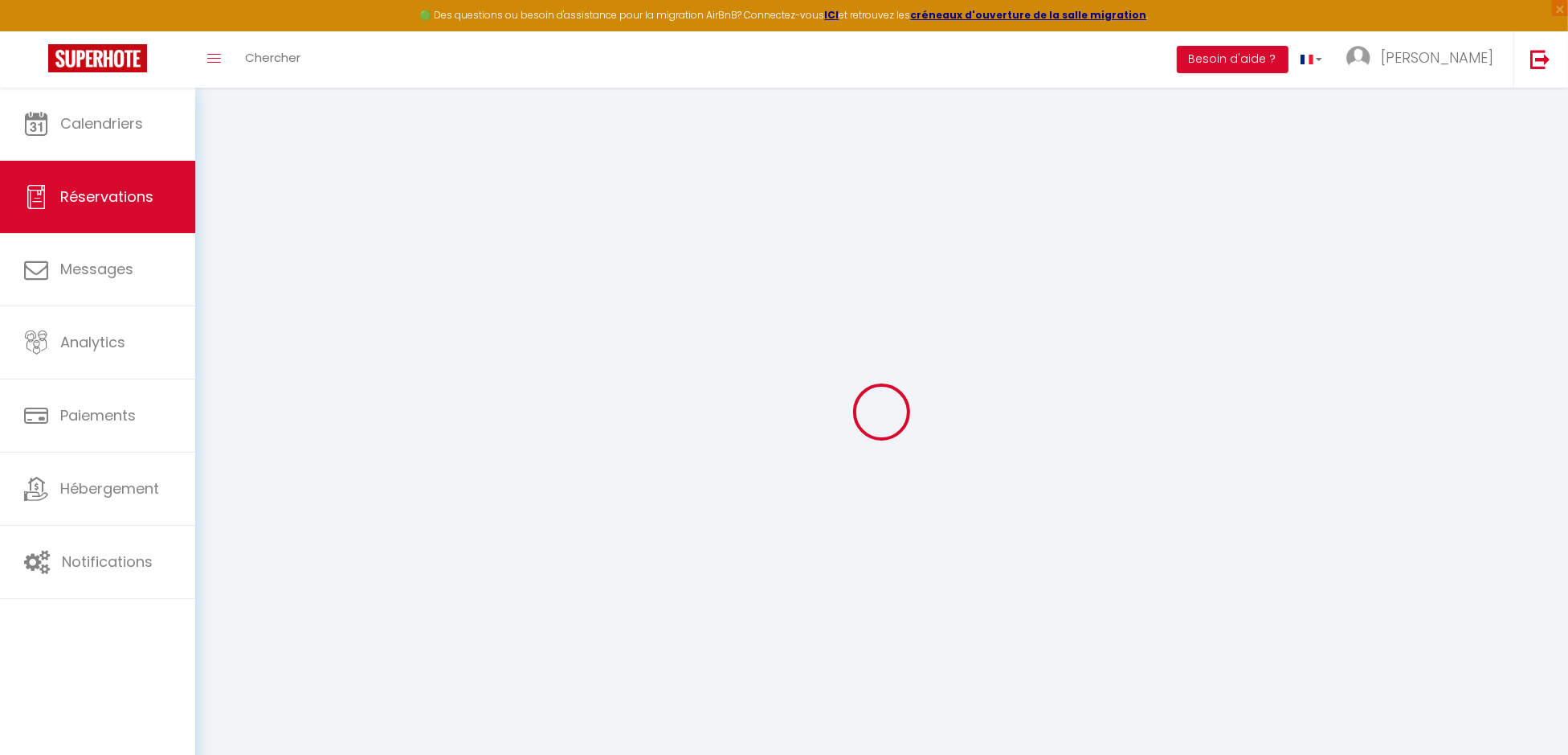
select select "62048"
select select "1"
select select
type input "2"
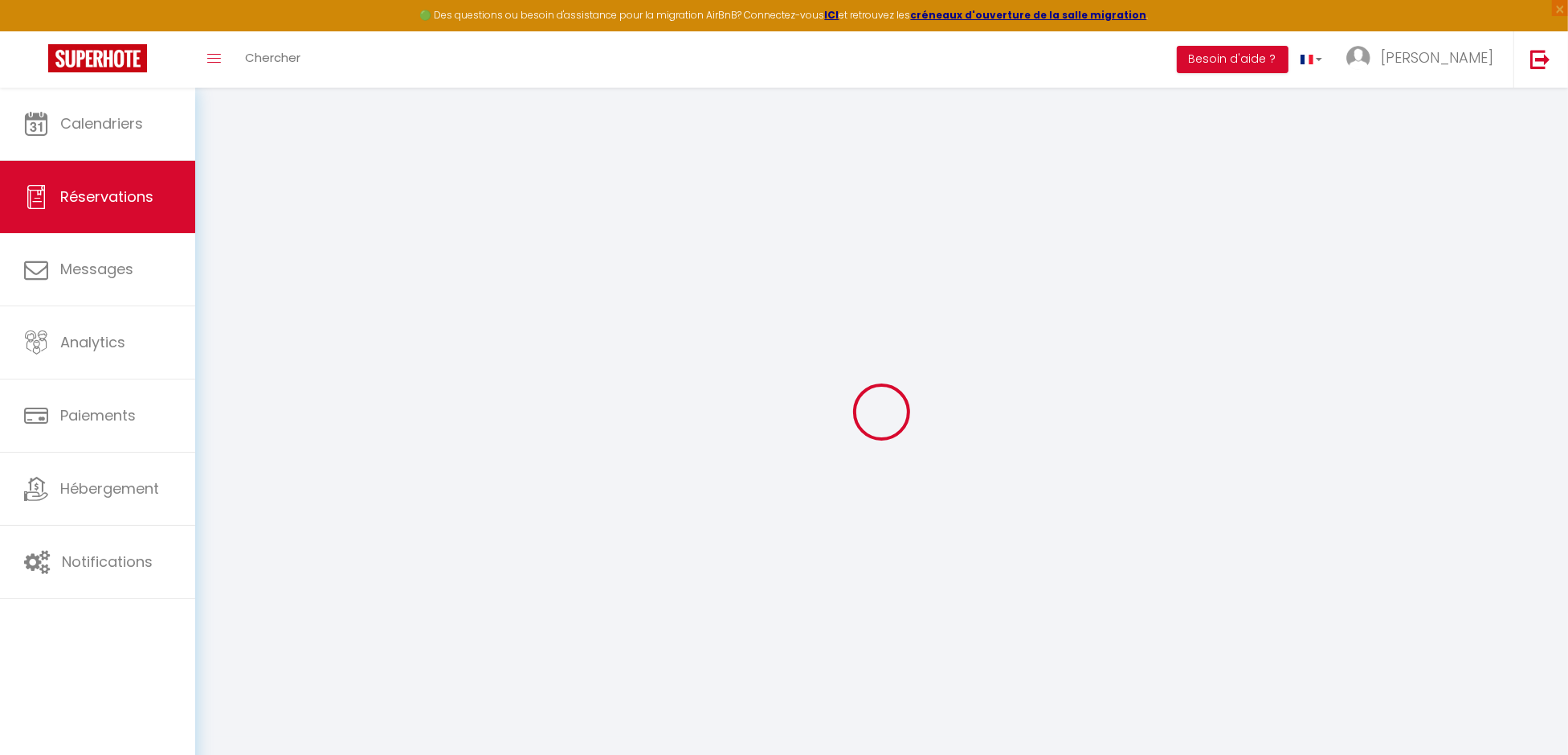
select select "12"
select select
type input "171.4"
checkbox input "false"
type input "0"
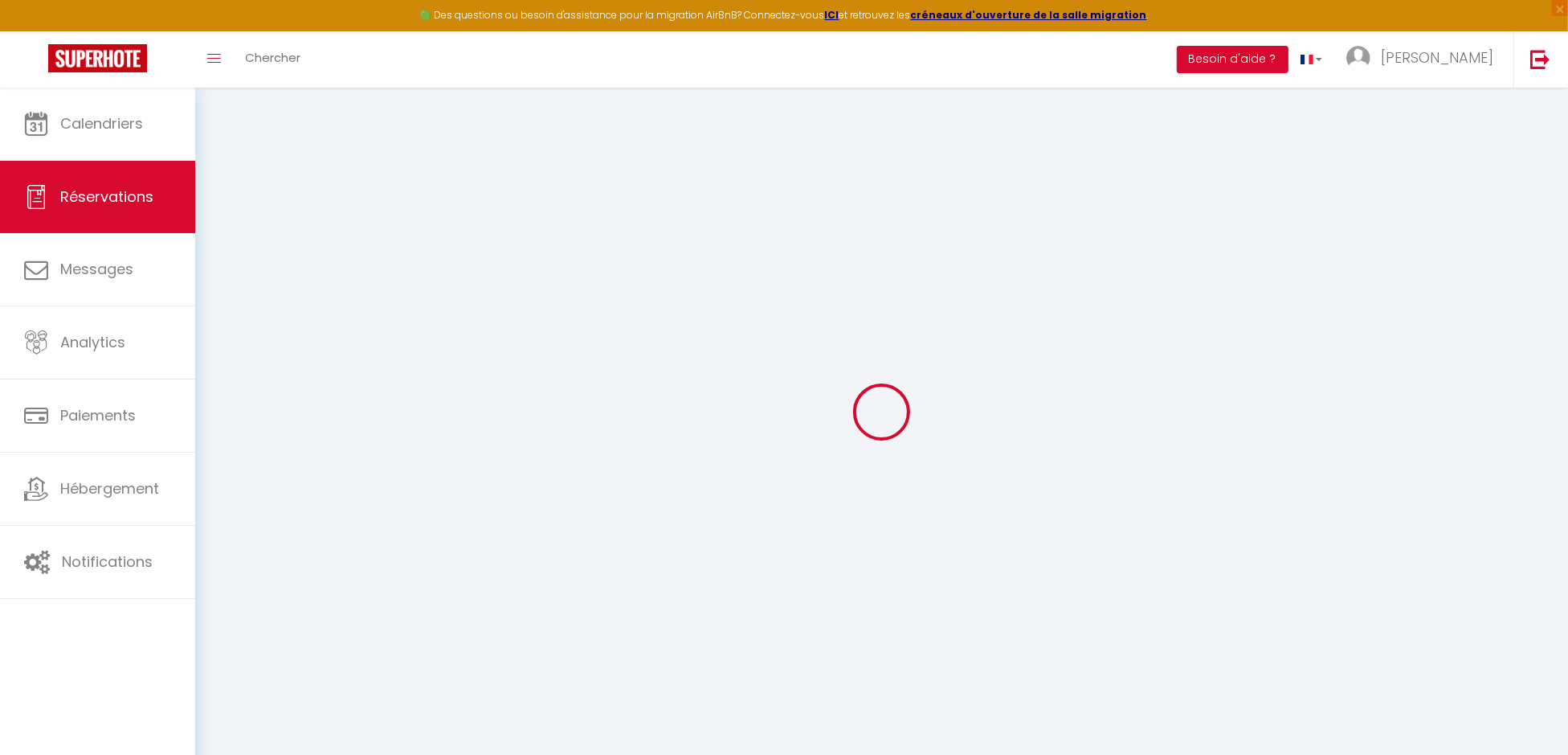
select select "2"
type input "0"
select select
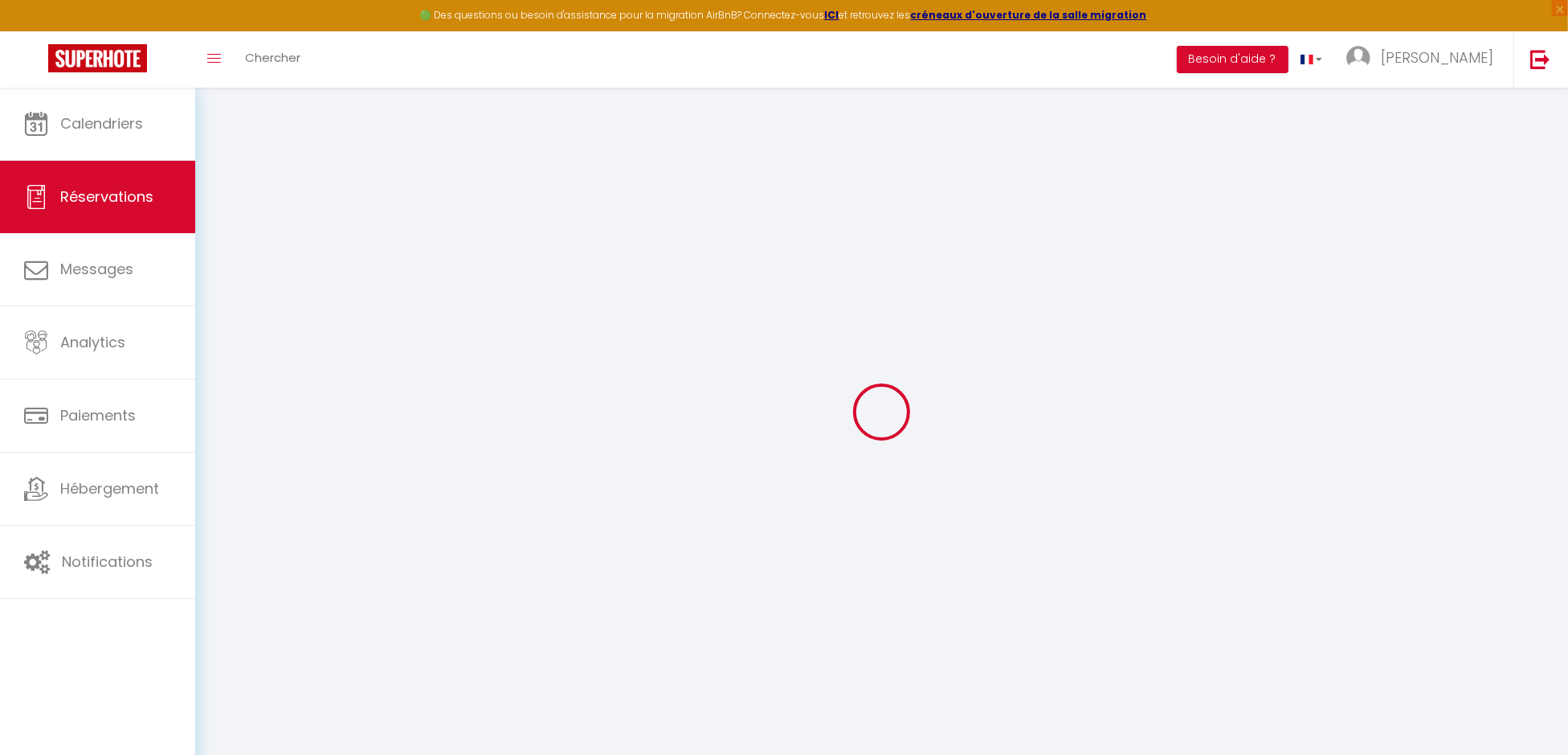
select select
select select "14"
checkbox input "false"
select select
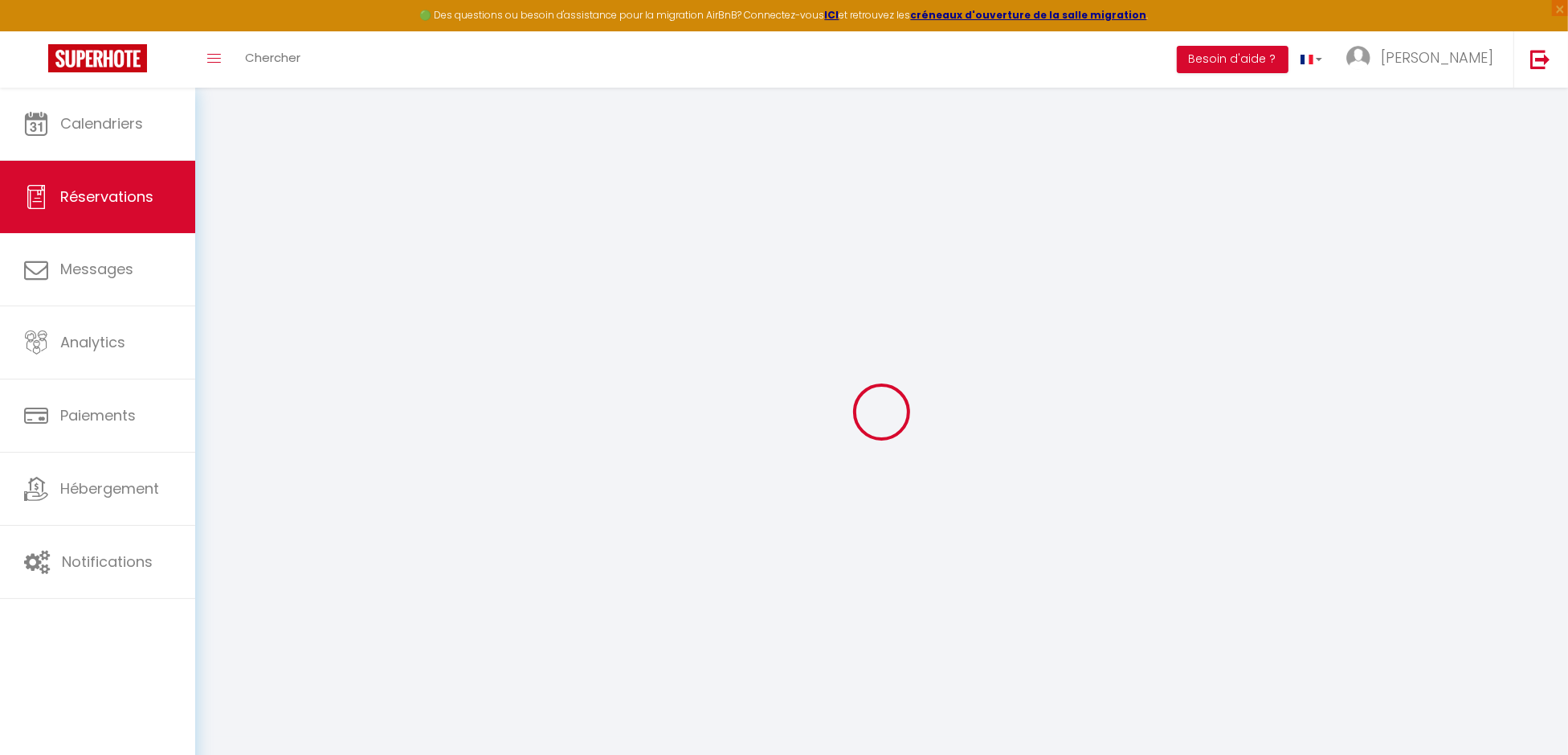
checkbox input "false"
select select
checkbox input "false"
select select
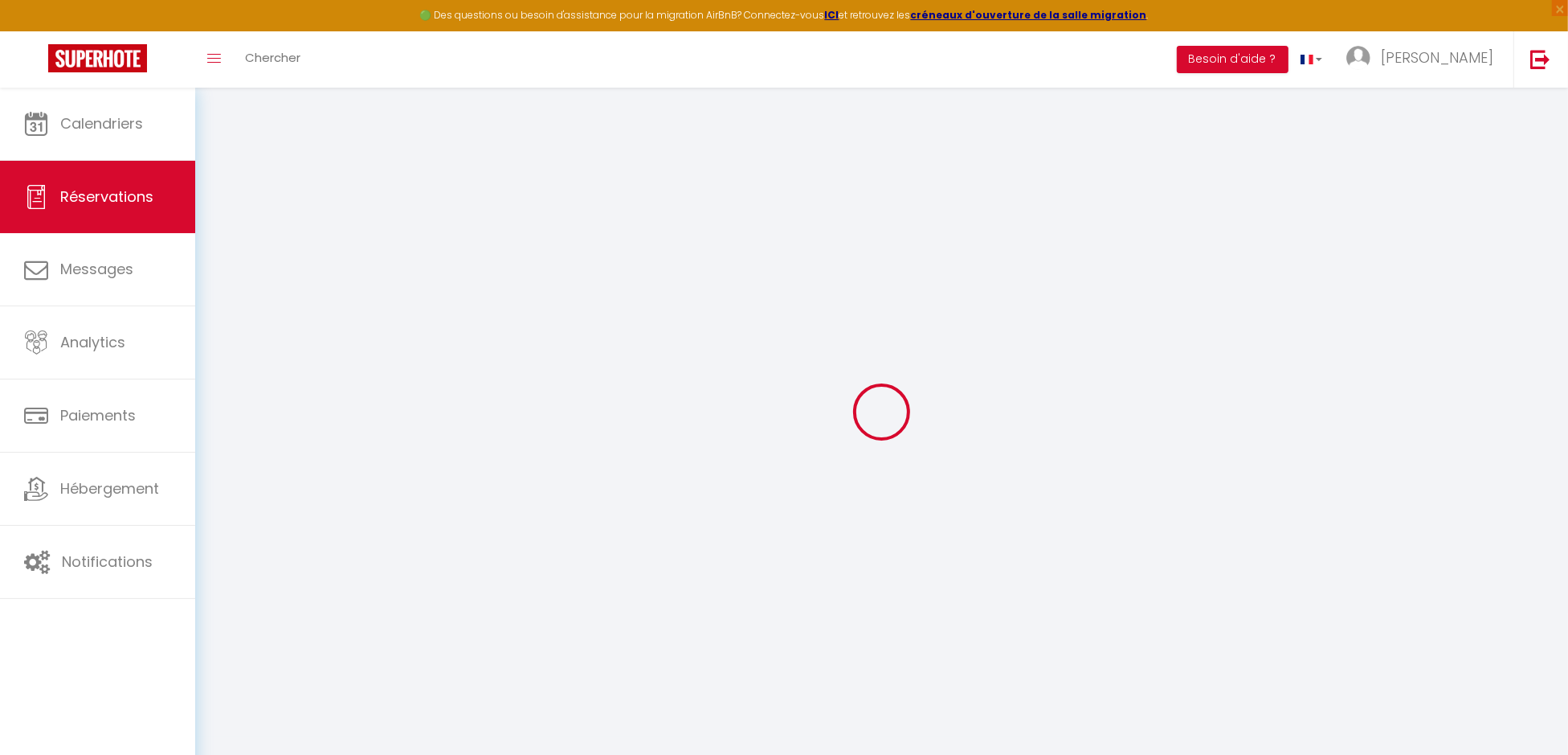
select select
checkbox input "false"
type textarea "** THIS RESERVATION HAS BEEN PRE-PAID ** Approximate time of arrival: between 1…"
type input "25"
type input "7.7"
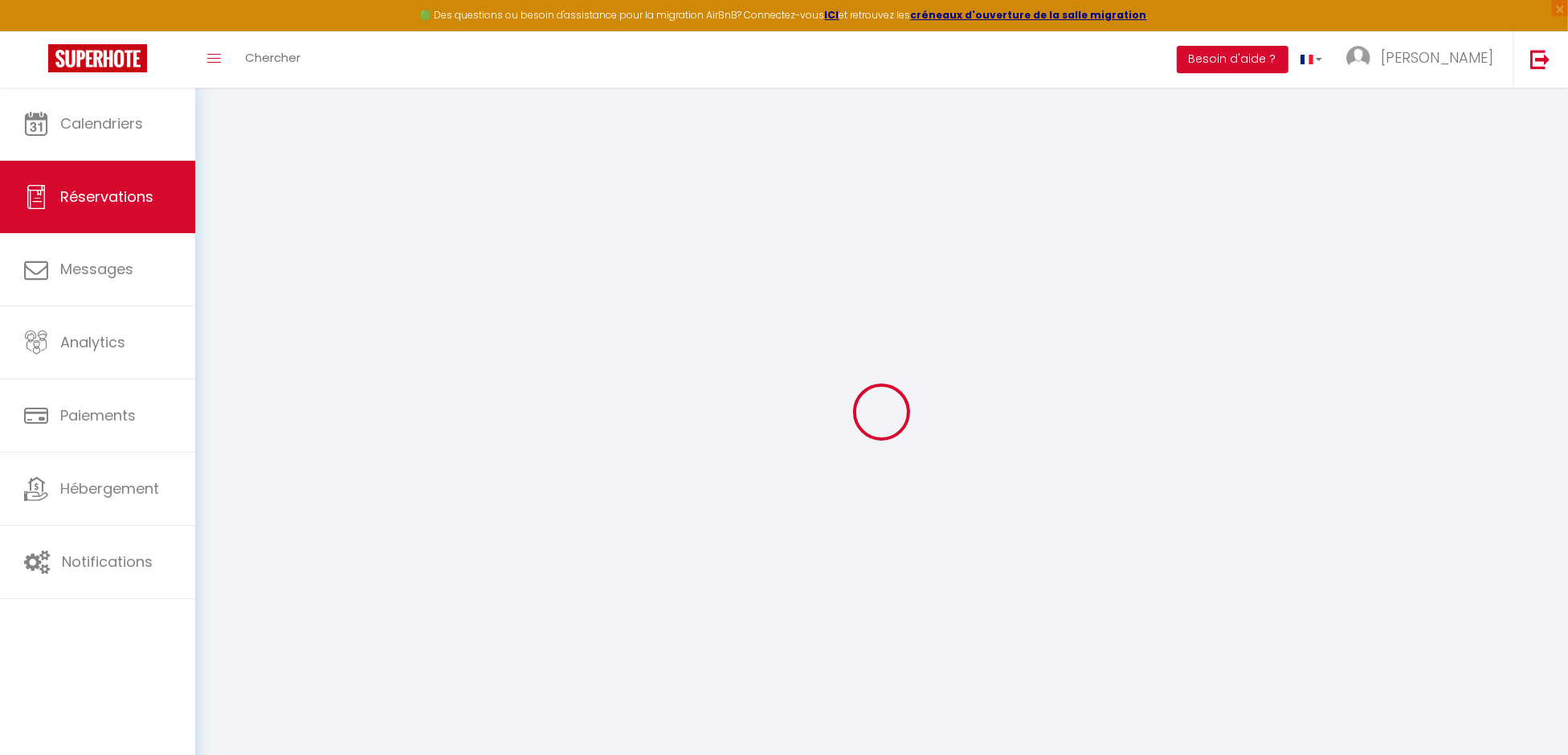
select select
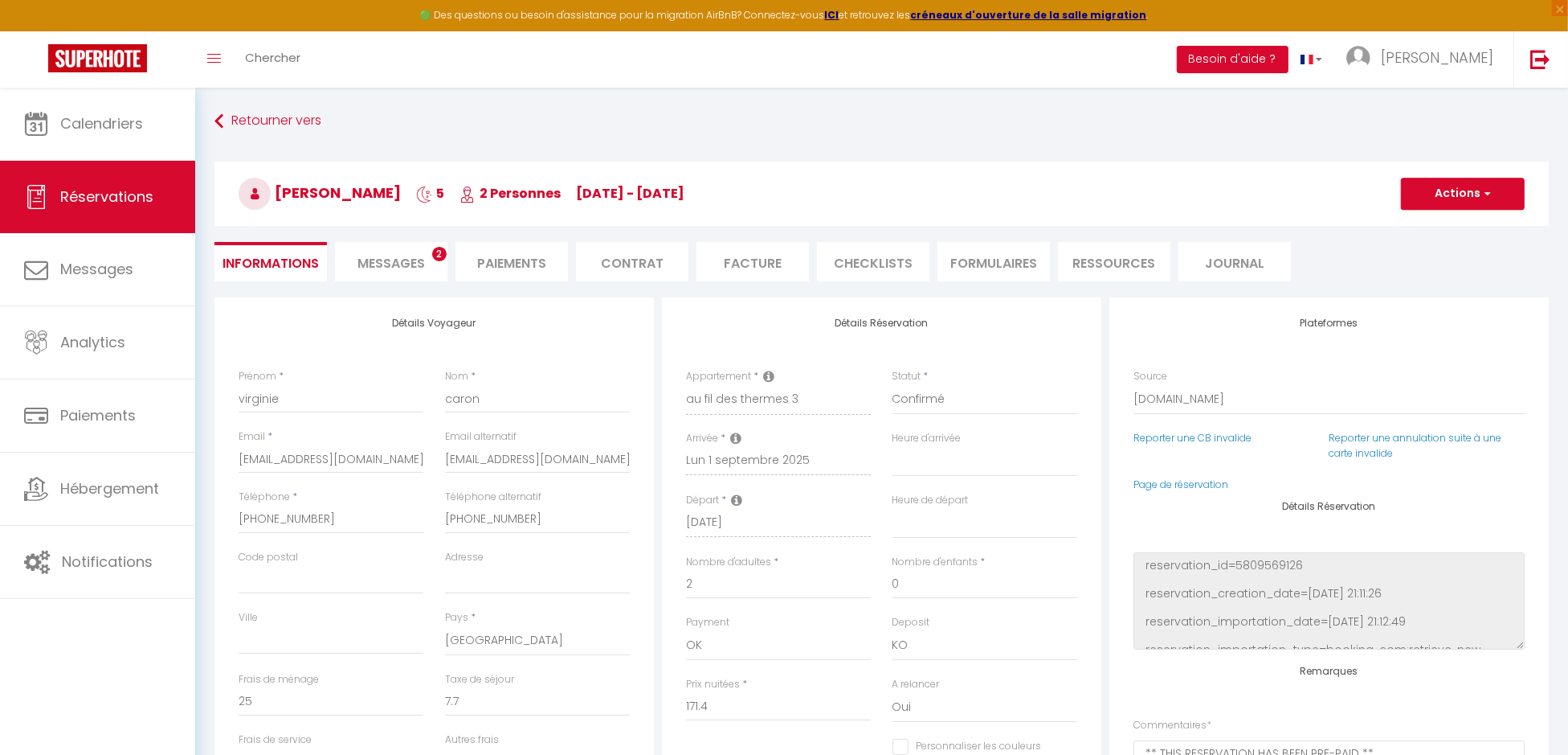
checkbox input "false"
select select "18:00"
select select "10:00"
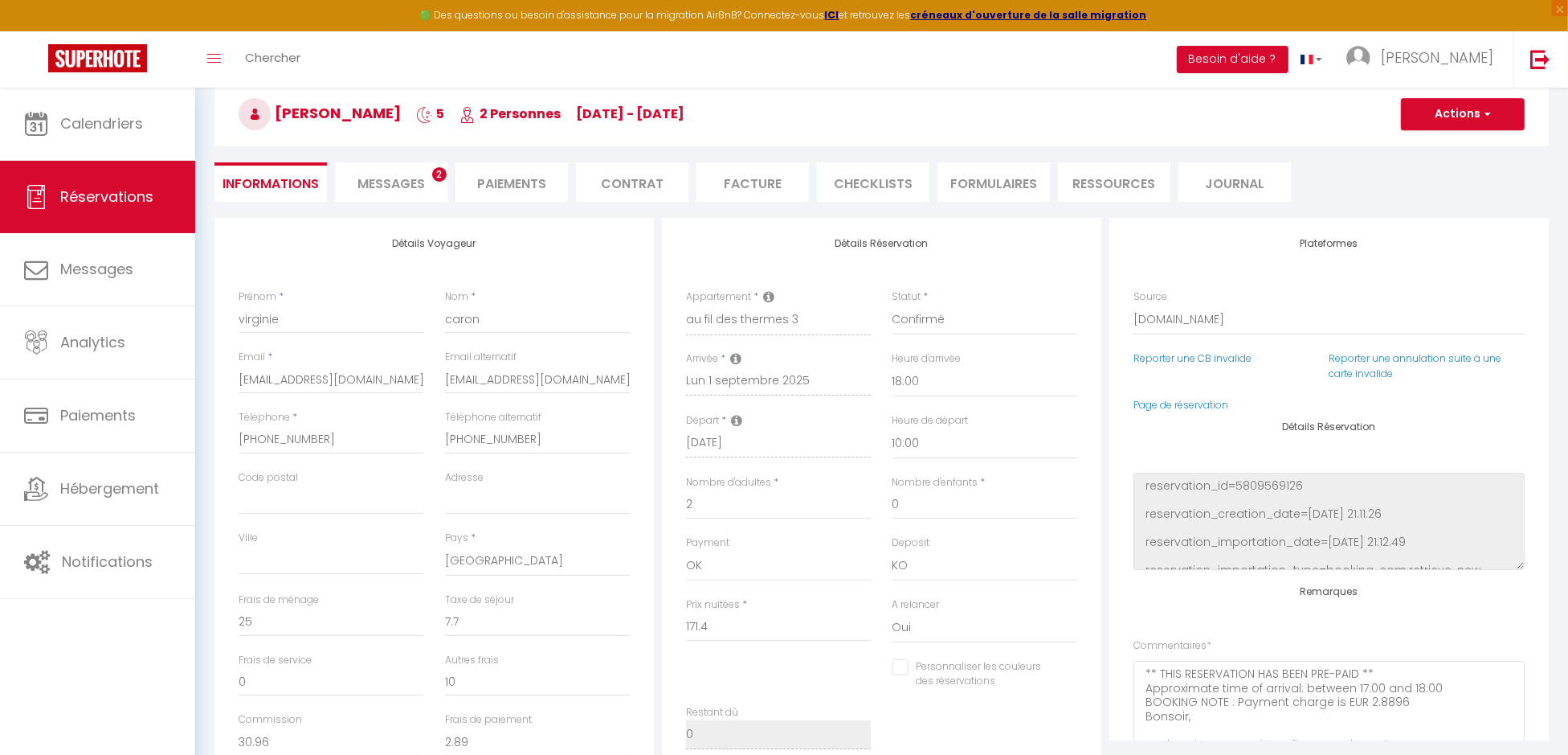
scroll to position [160, 0]
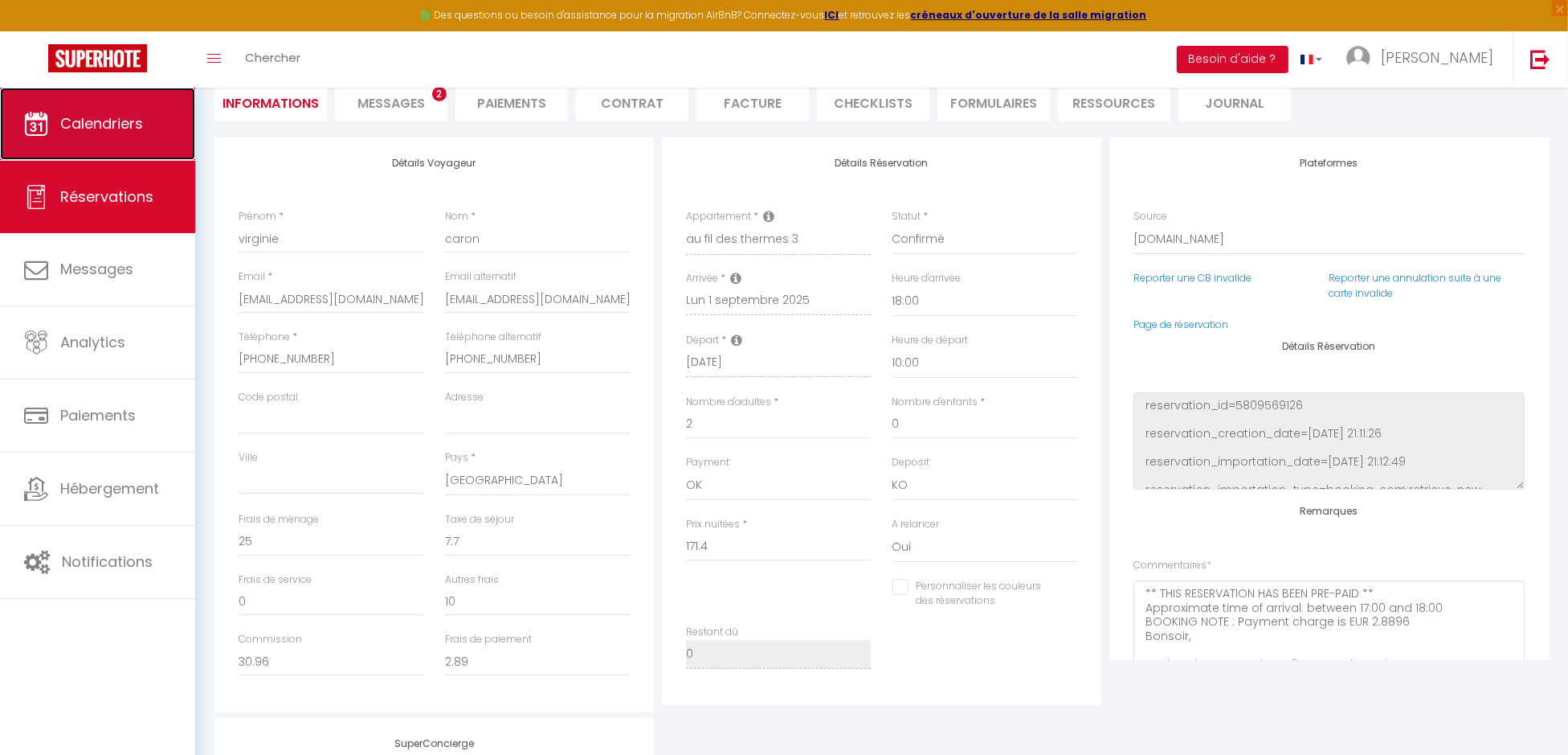
click at [121, 129] on span "Calendriers" at bounding box center [102, 123] width 82 height 20
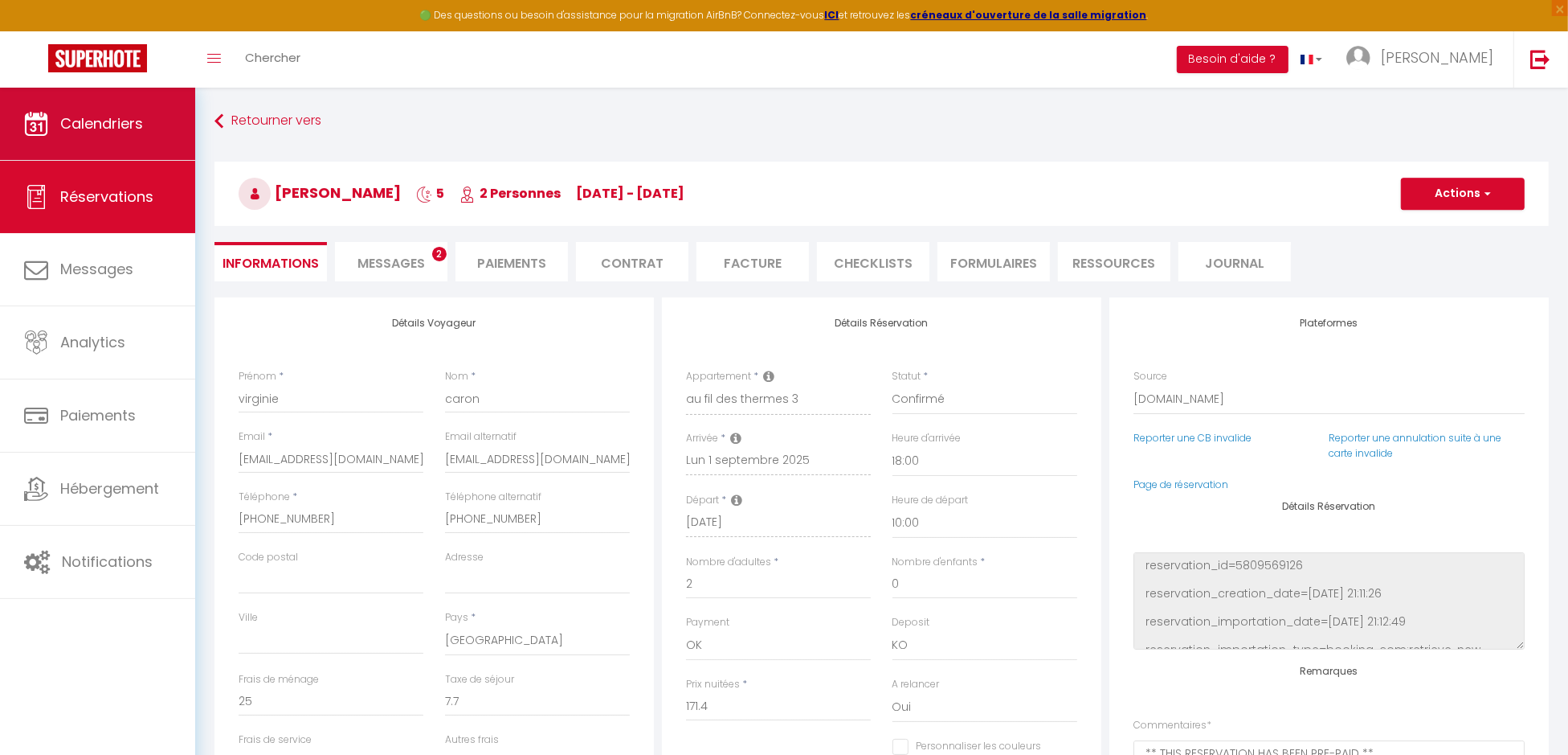
select select
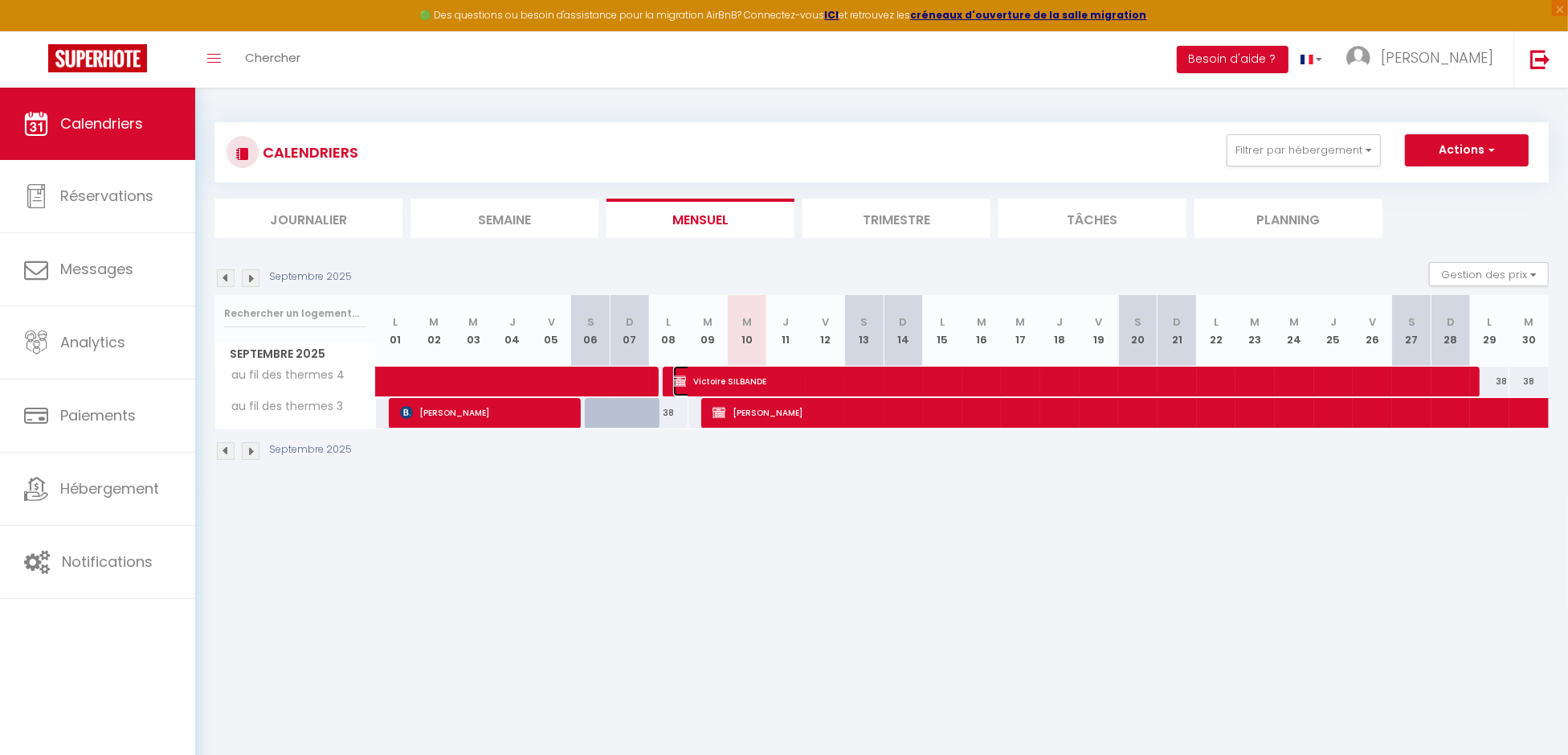
click at [779, 373] on span "Victoire SILBANDE" at bounding box center [1073, 381] width 800 height 31
select select "OK"
select select "KO"
select select "0"
select select "1"
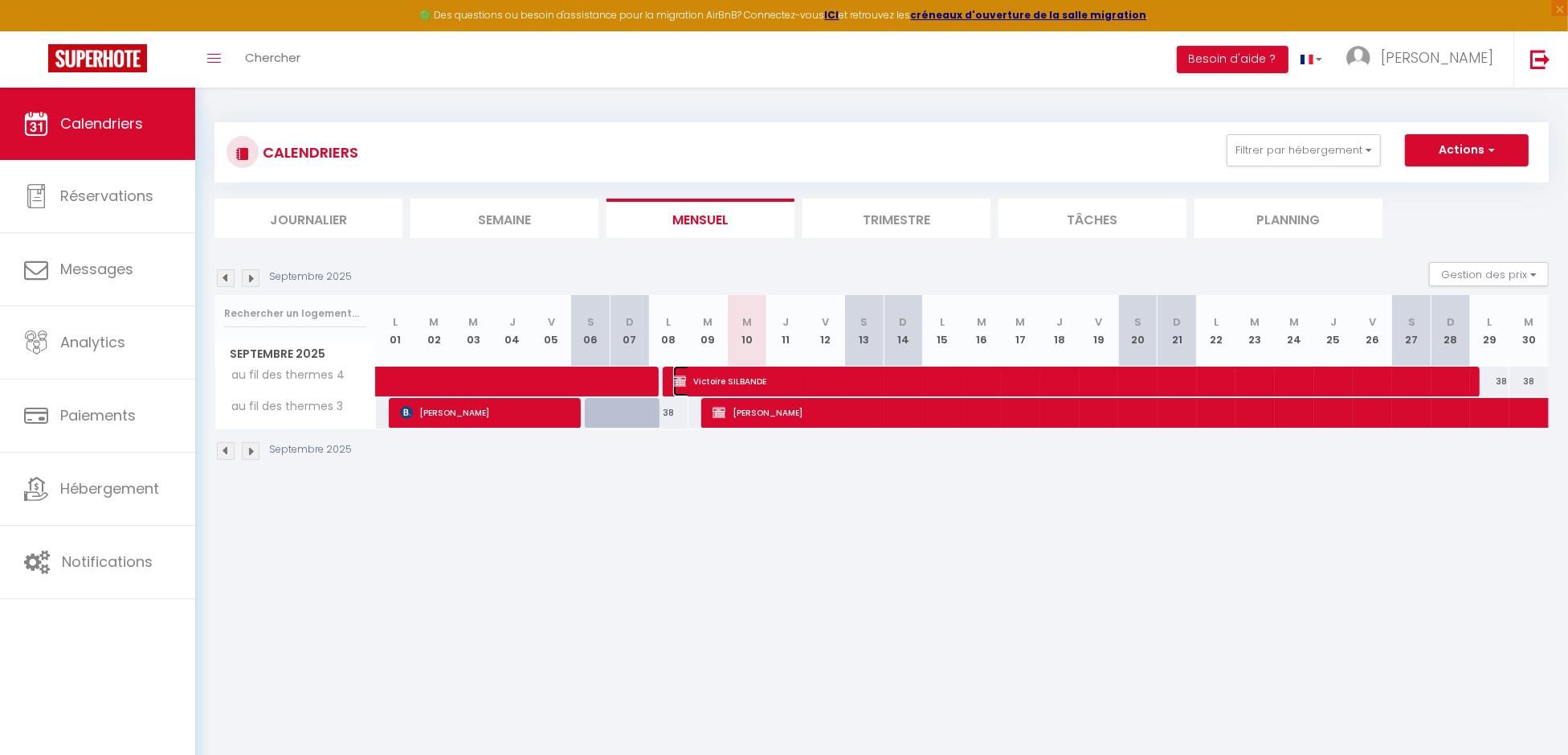
select select "0"
select select
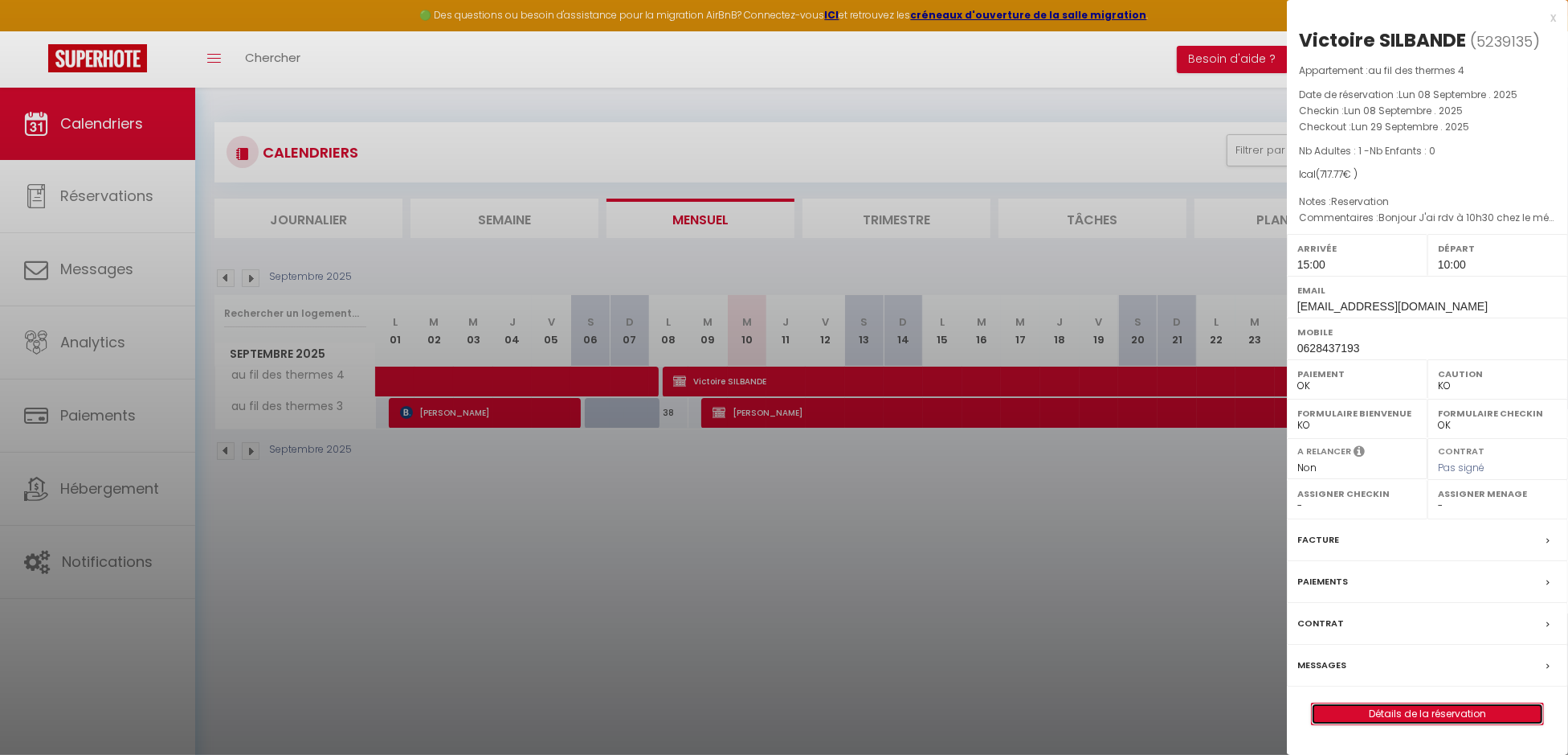
click at [1408, 719] on link "Détails de la réservation" at bounding box center [1427, 714] width 231 height 21
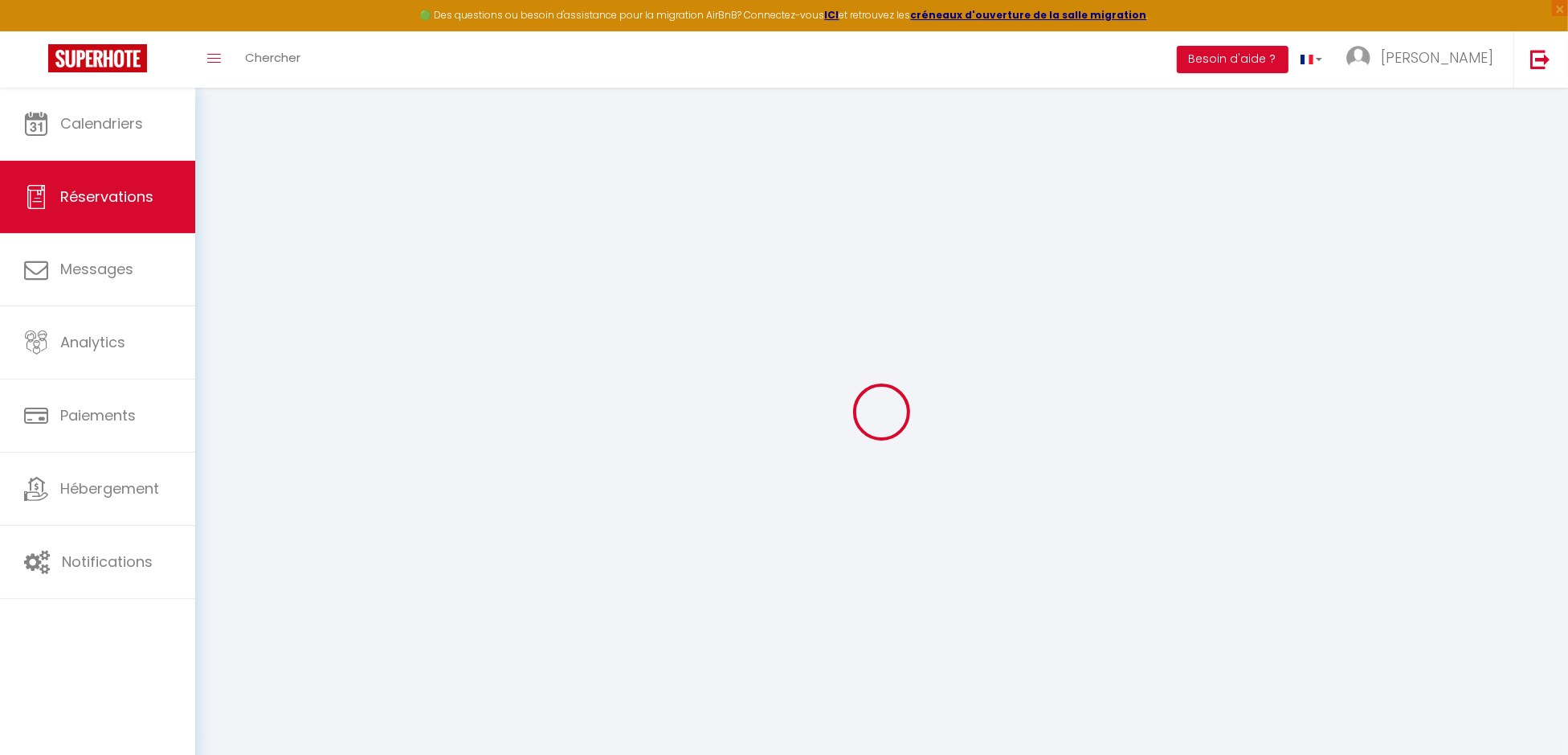
type input "Victoire"
type input "SILBANDE"
type input "[EMAIL_ADDRESS][DOMAIN_NAME]"
type input "0628437193"
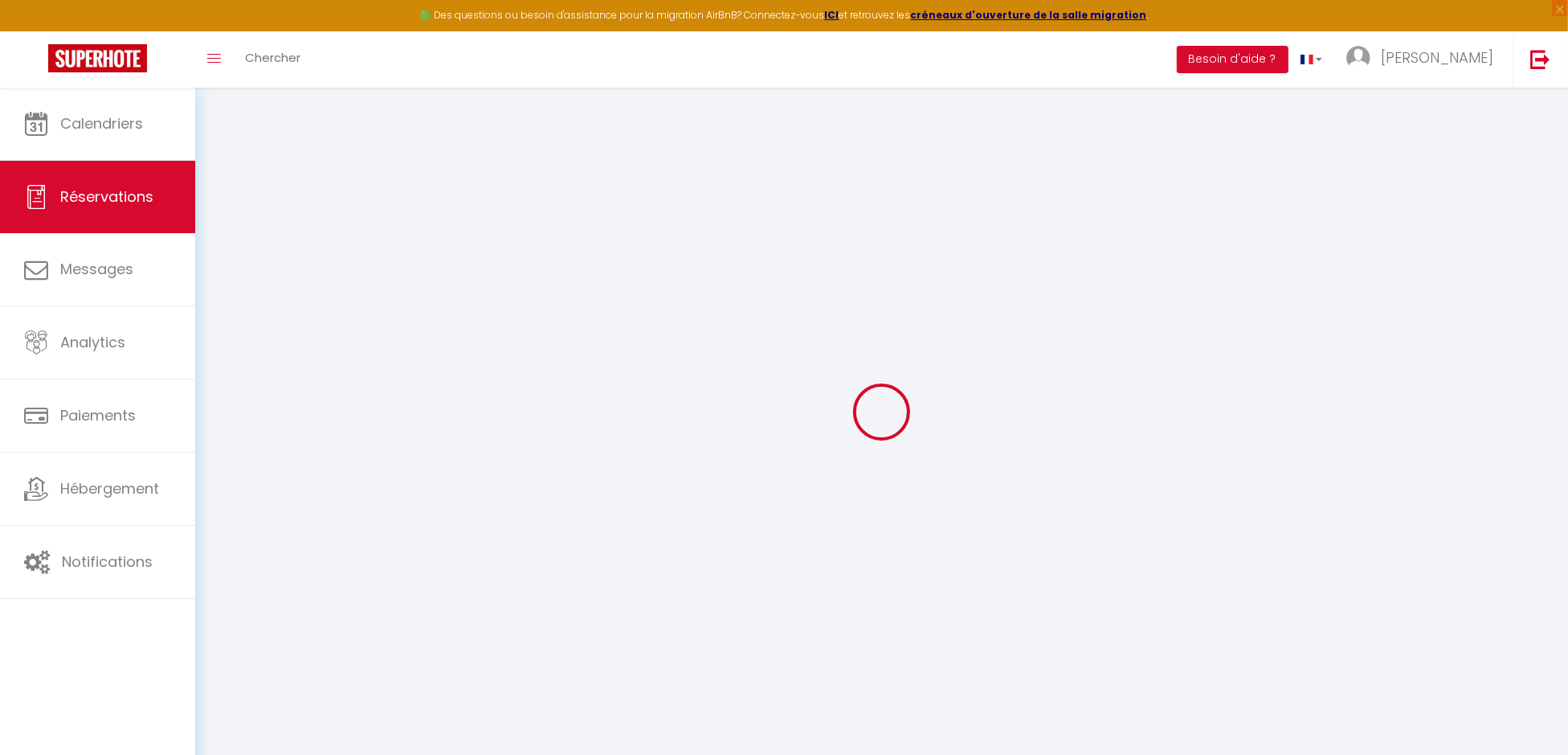
type input "0628437193"
type input "|"
select select
select select "62047"
select select "1"
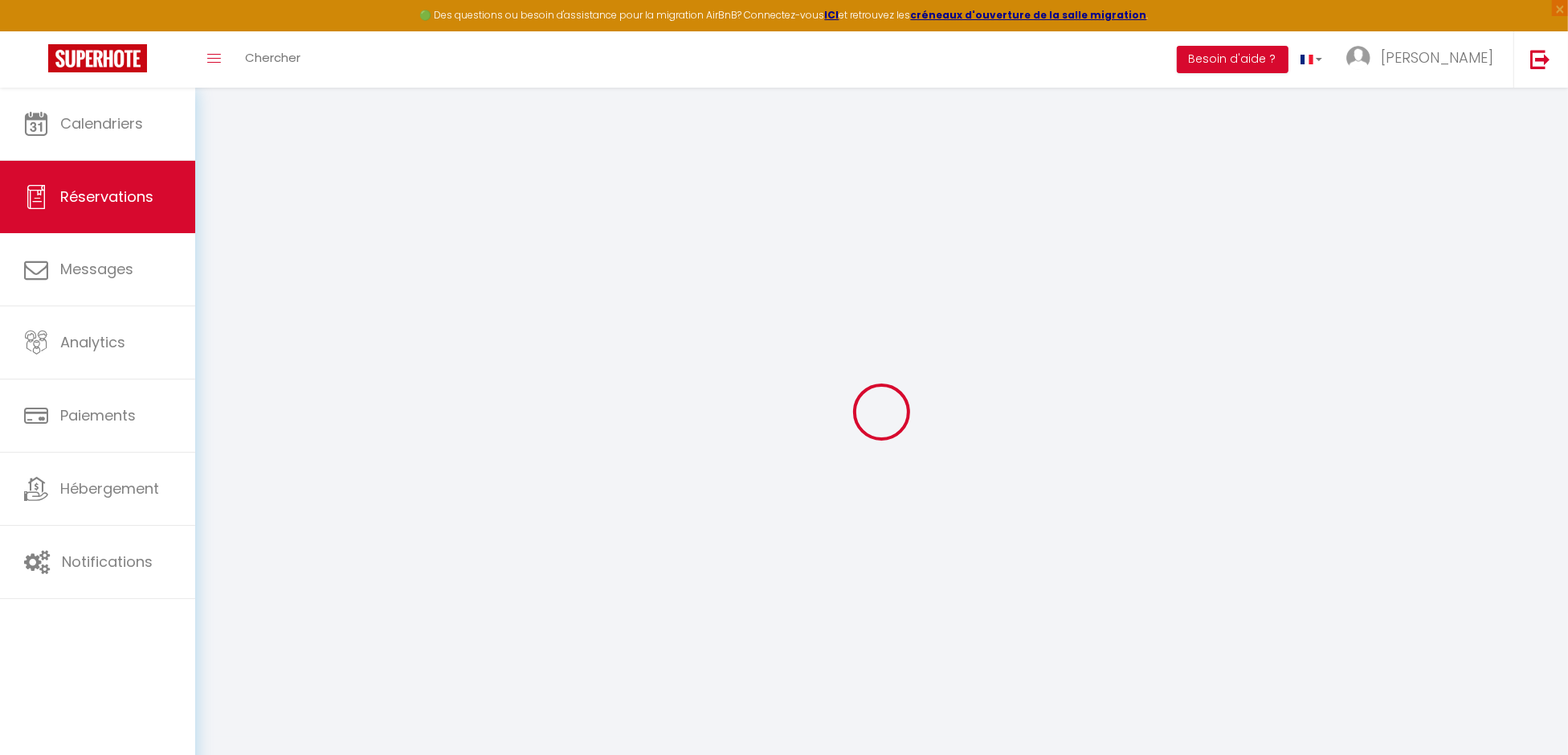
type input "Lun 08 Septembre 2025"
select select
type input "Lun 29 Septembre 2025"
select select
type input "1"
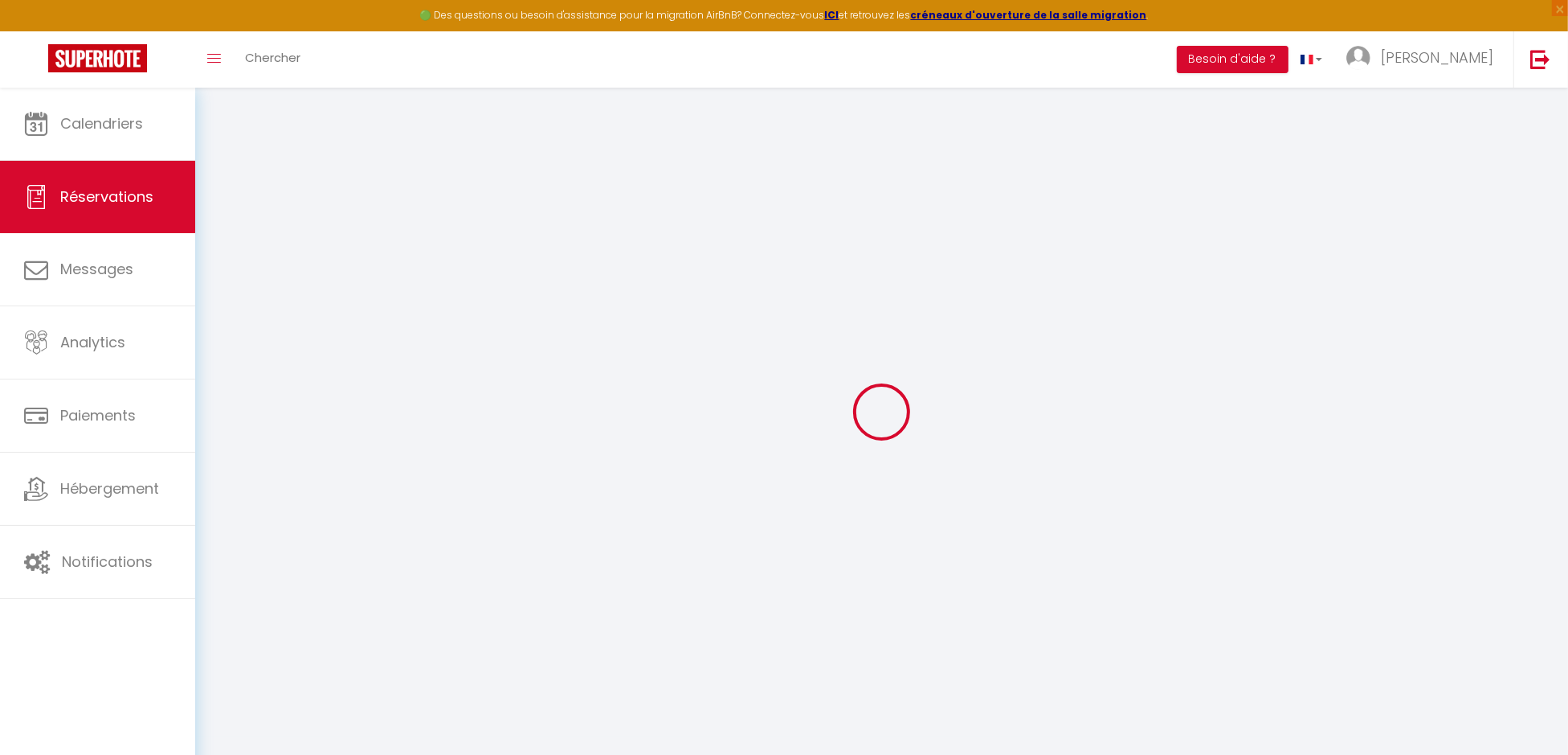
select select "12"
select select
type input "710"
checkbox input "false"
type input "717.77"
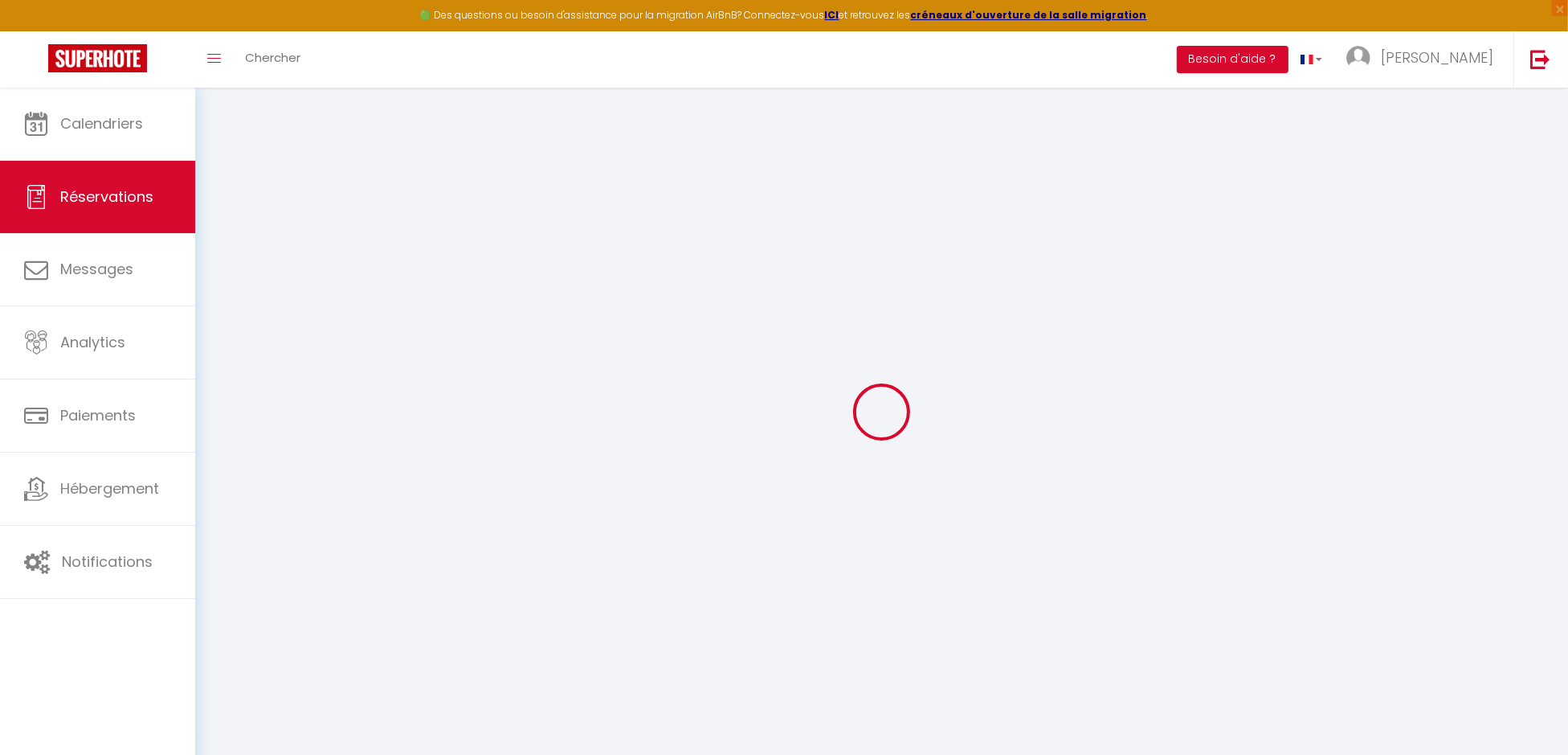
select select "73"
type input "0"
select select
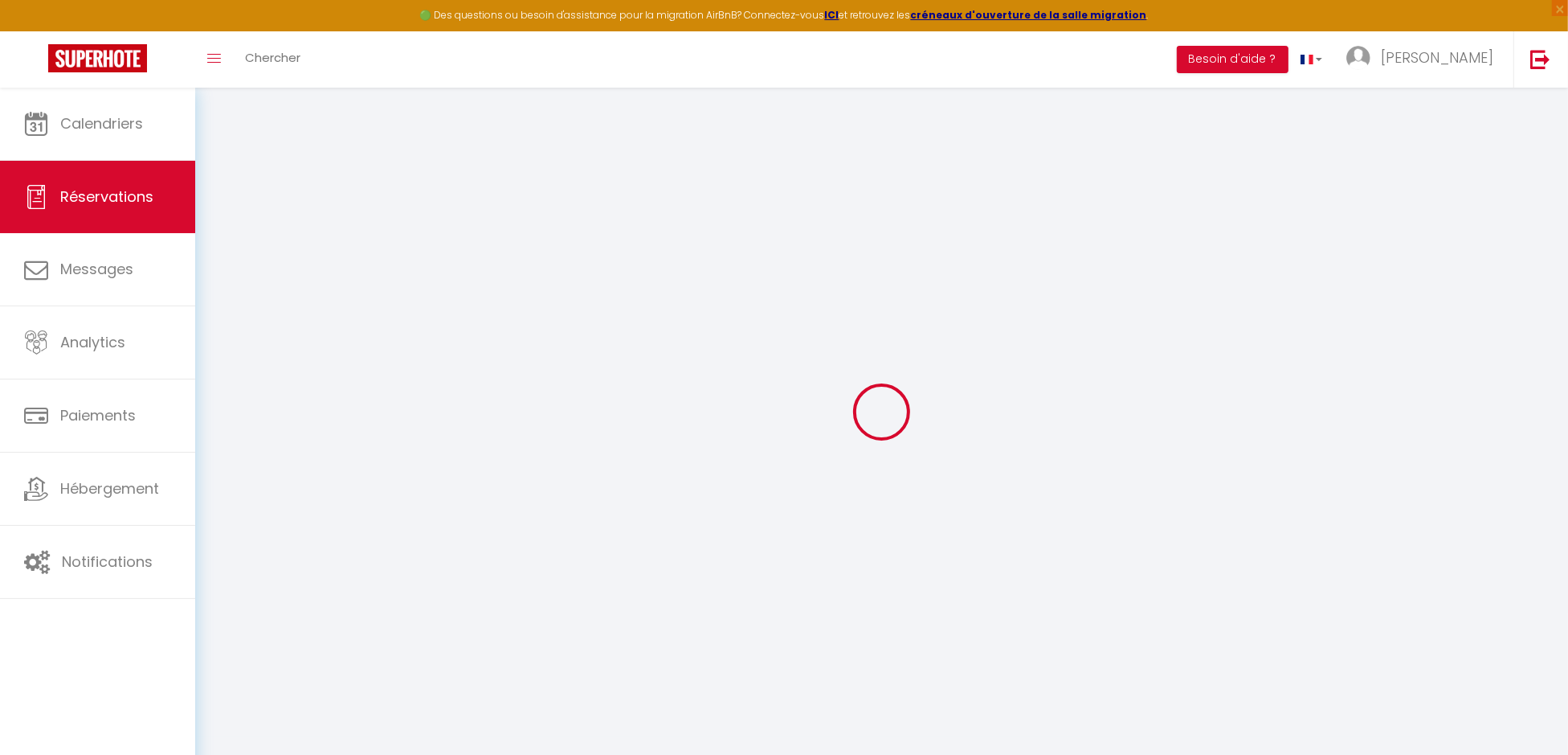
select select
select select "14"
checkbox input "false"
select select
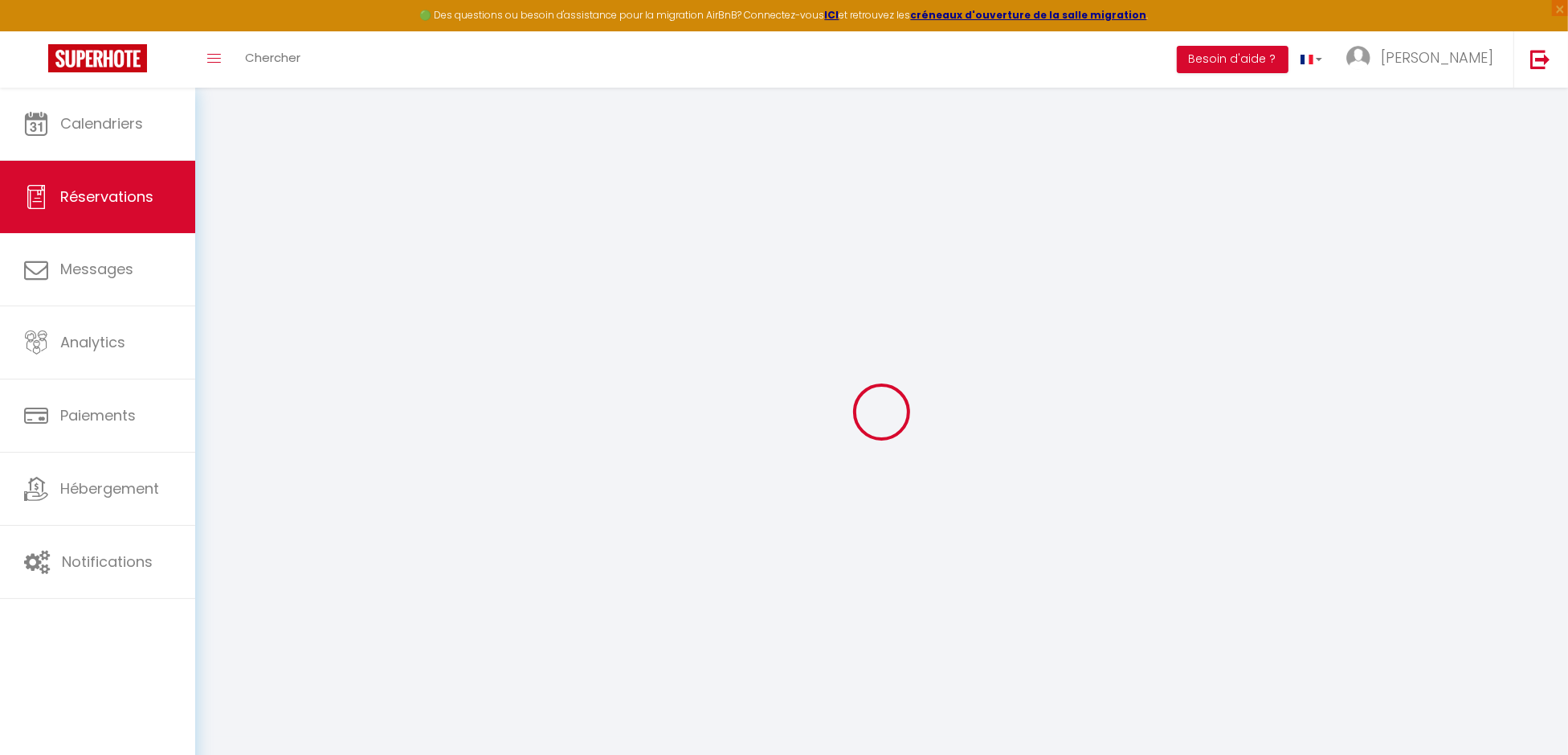
select select
checkbox input "false"
select select
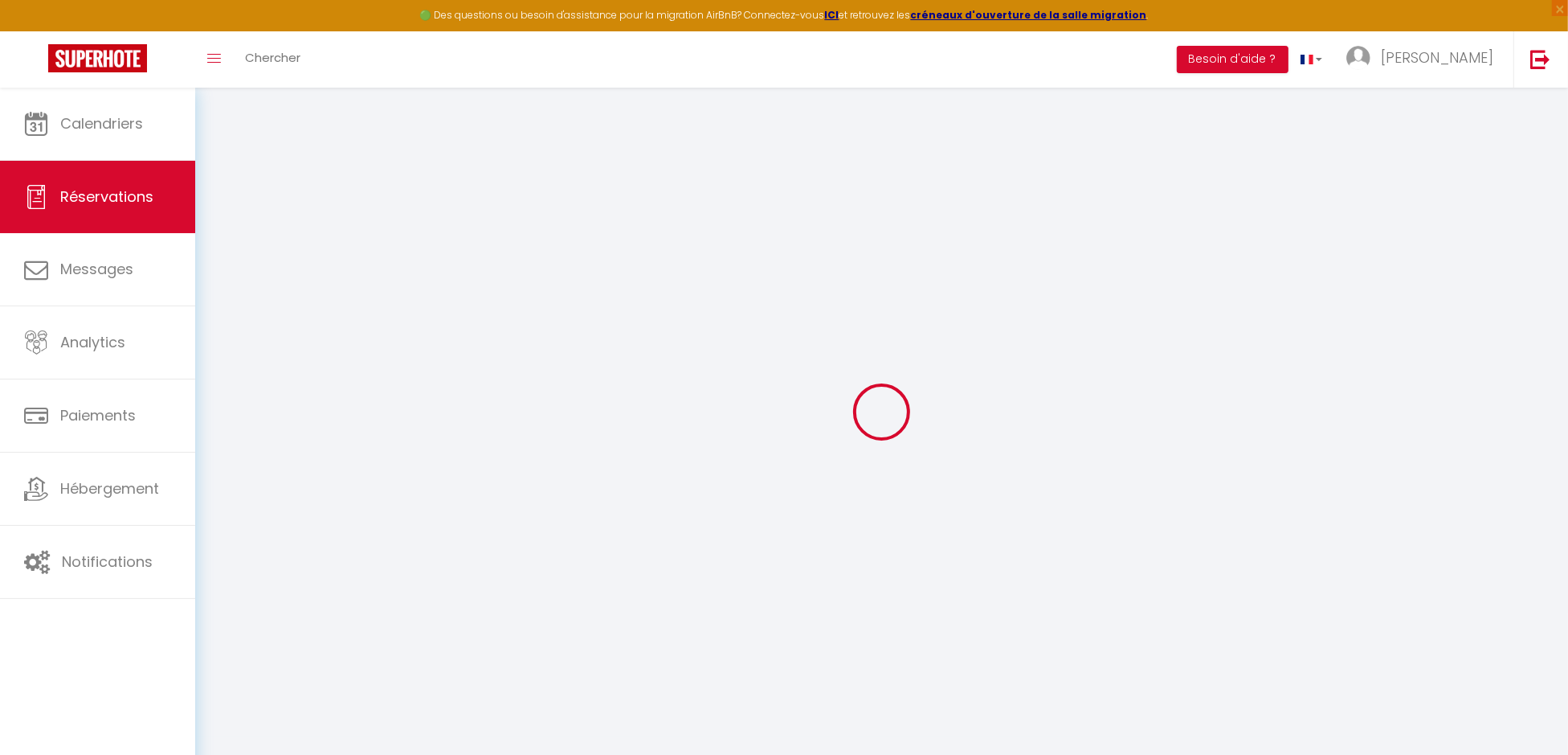
select select
checkbox input "false"
select select
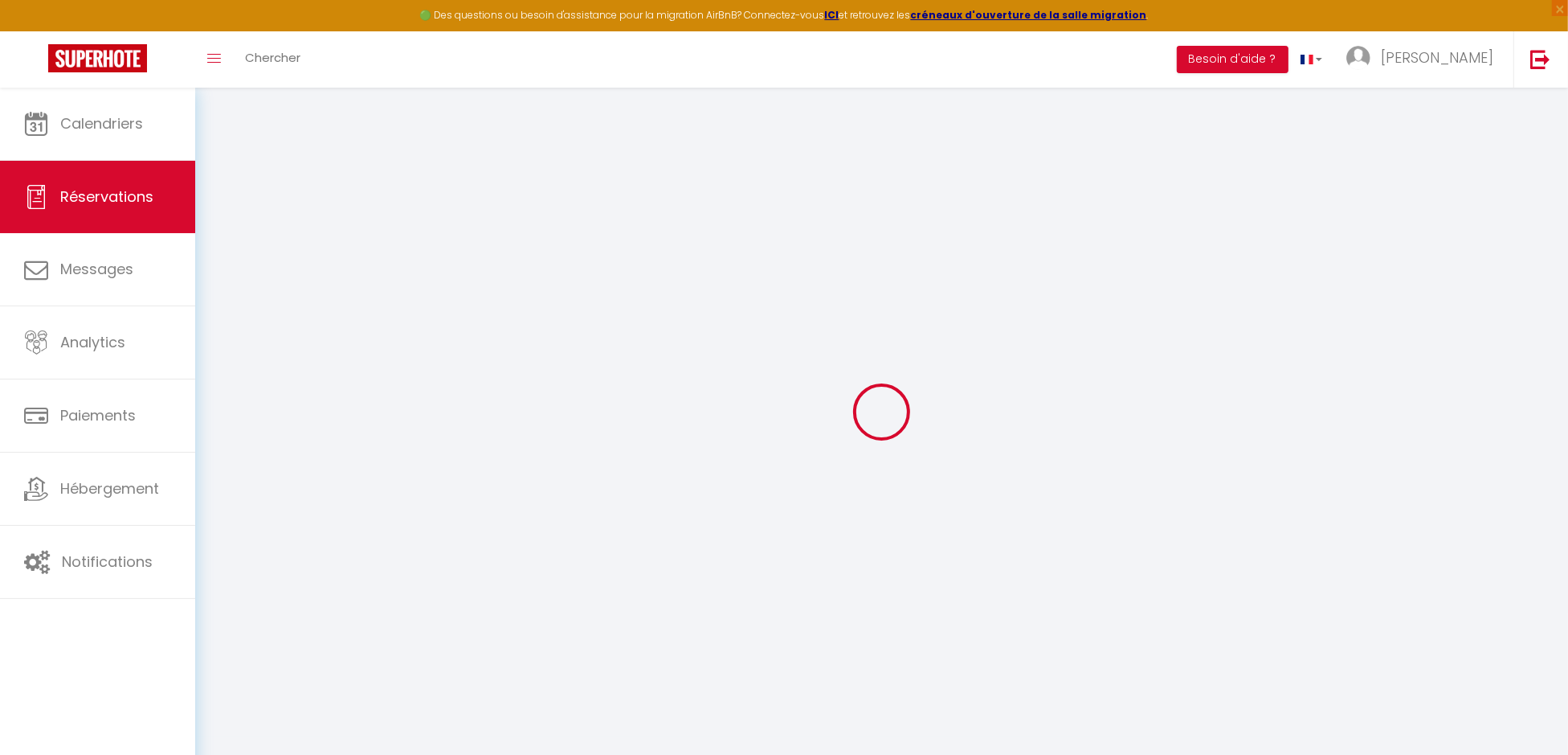
checkbox input "false"
type textarea "Bonjour J'ai rdv à 10h30 chez le médecin de la cure, serait-il possible d'arriv…"
type textarea "Reservation"
select select
type input "7.77"
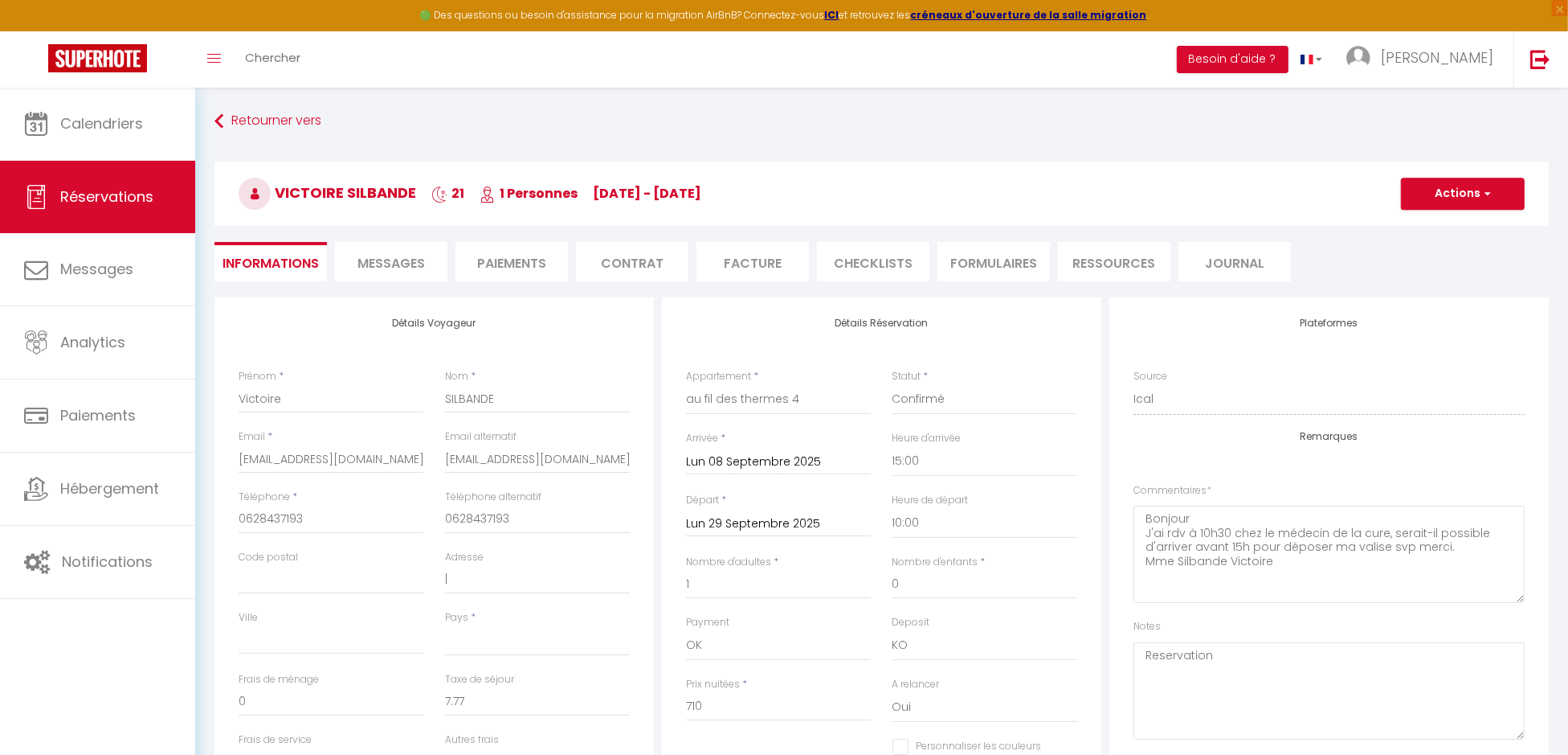
scroll to position [80, 0]
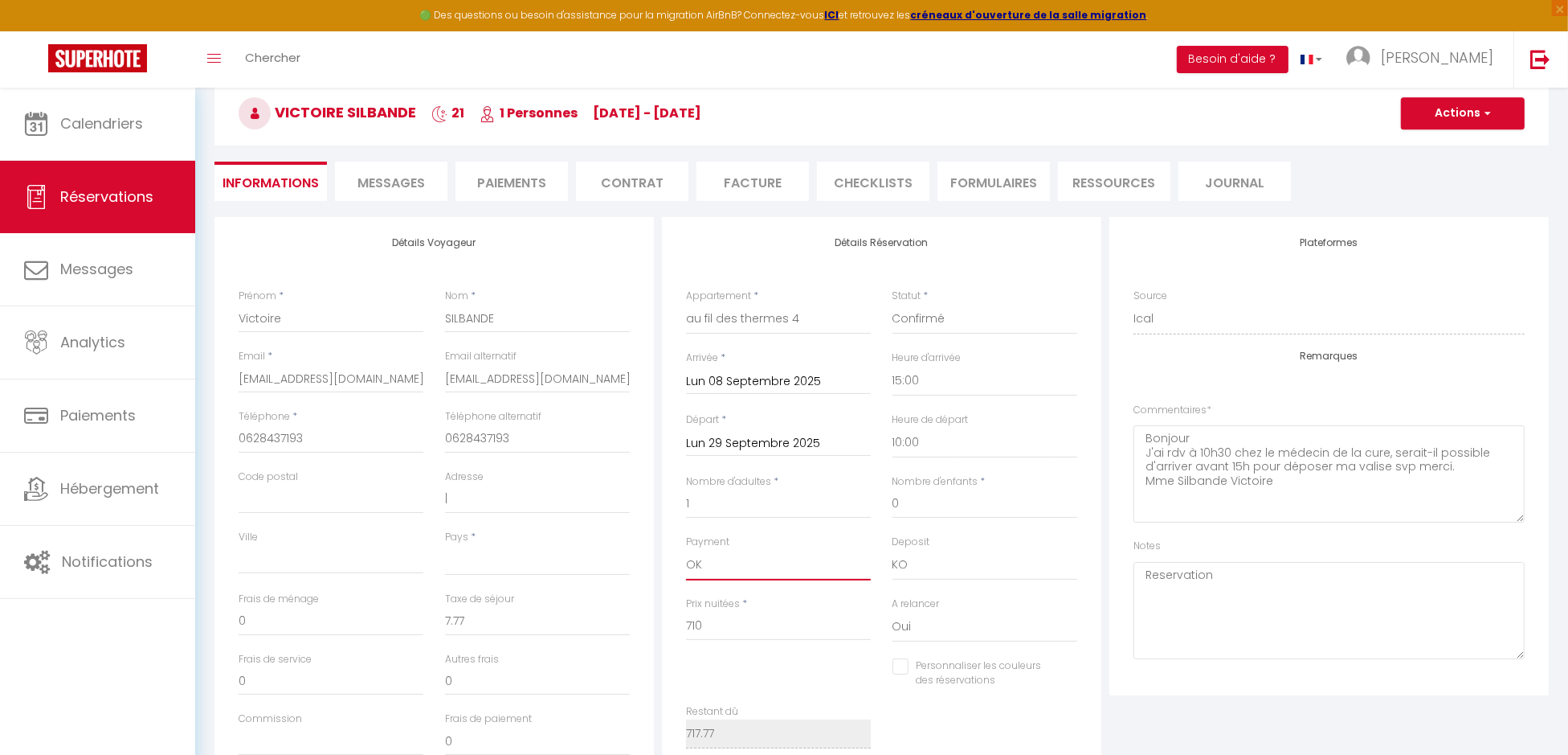
click at [738, 566] on select "OK KO" at bounding box center [778, 565] width 185 height 31
click at [686, 550] on select "OK KO" at bounding box center [778, 565] width 185 height 31
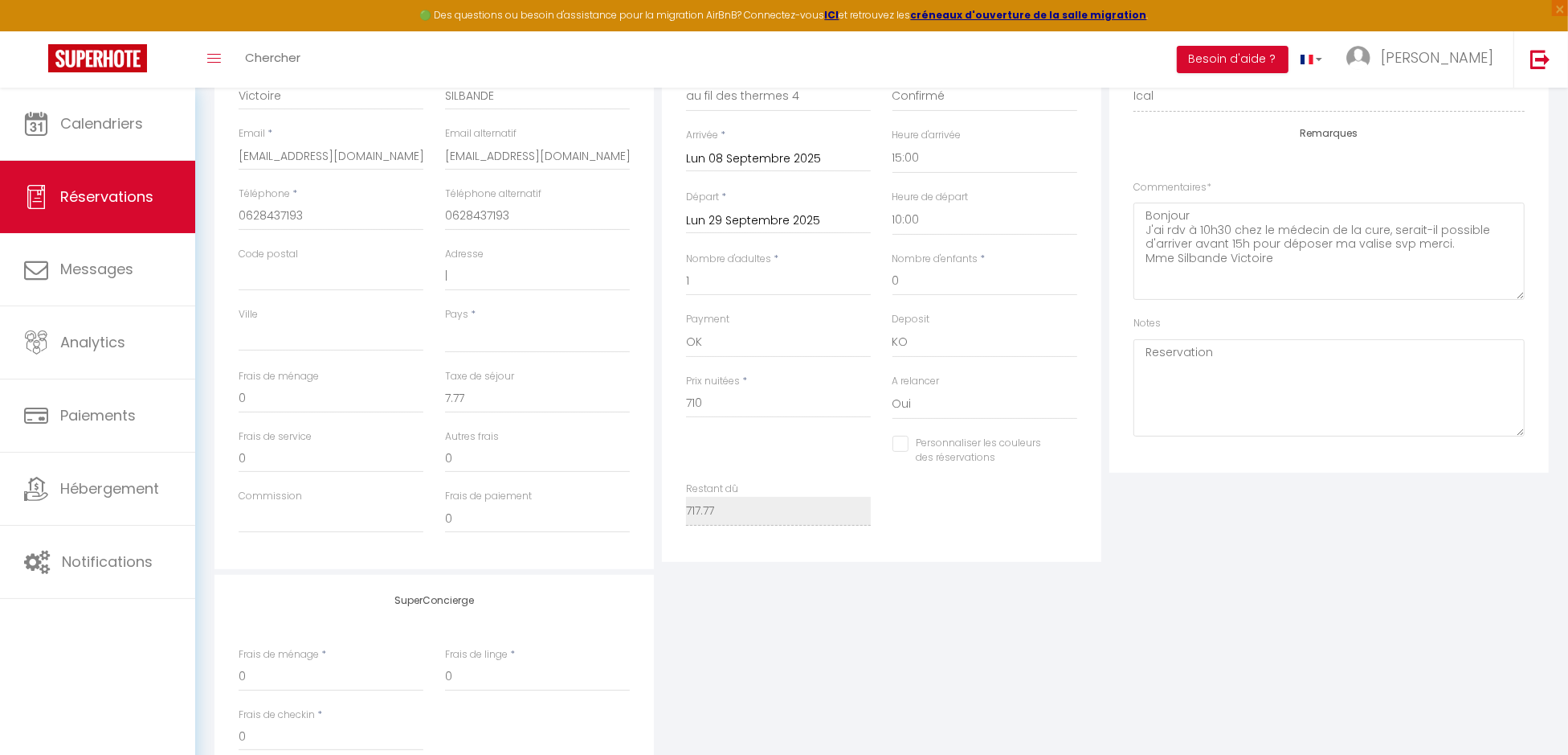
scroll to position [124, 0]
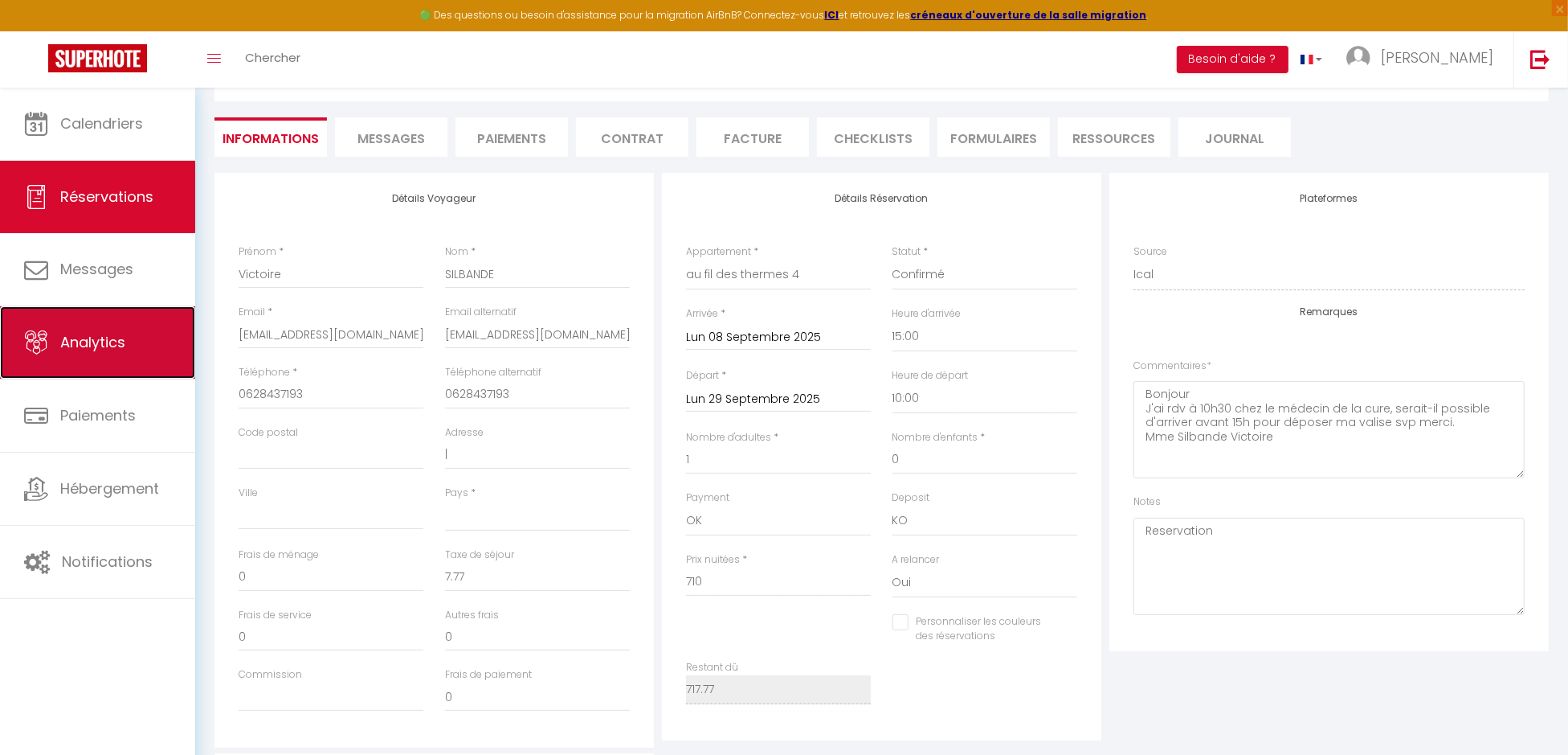
click at [140, 358] on link "Analytics" at bounding box center [98, 342] width 195 height 72
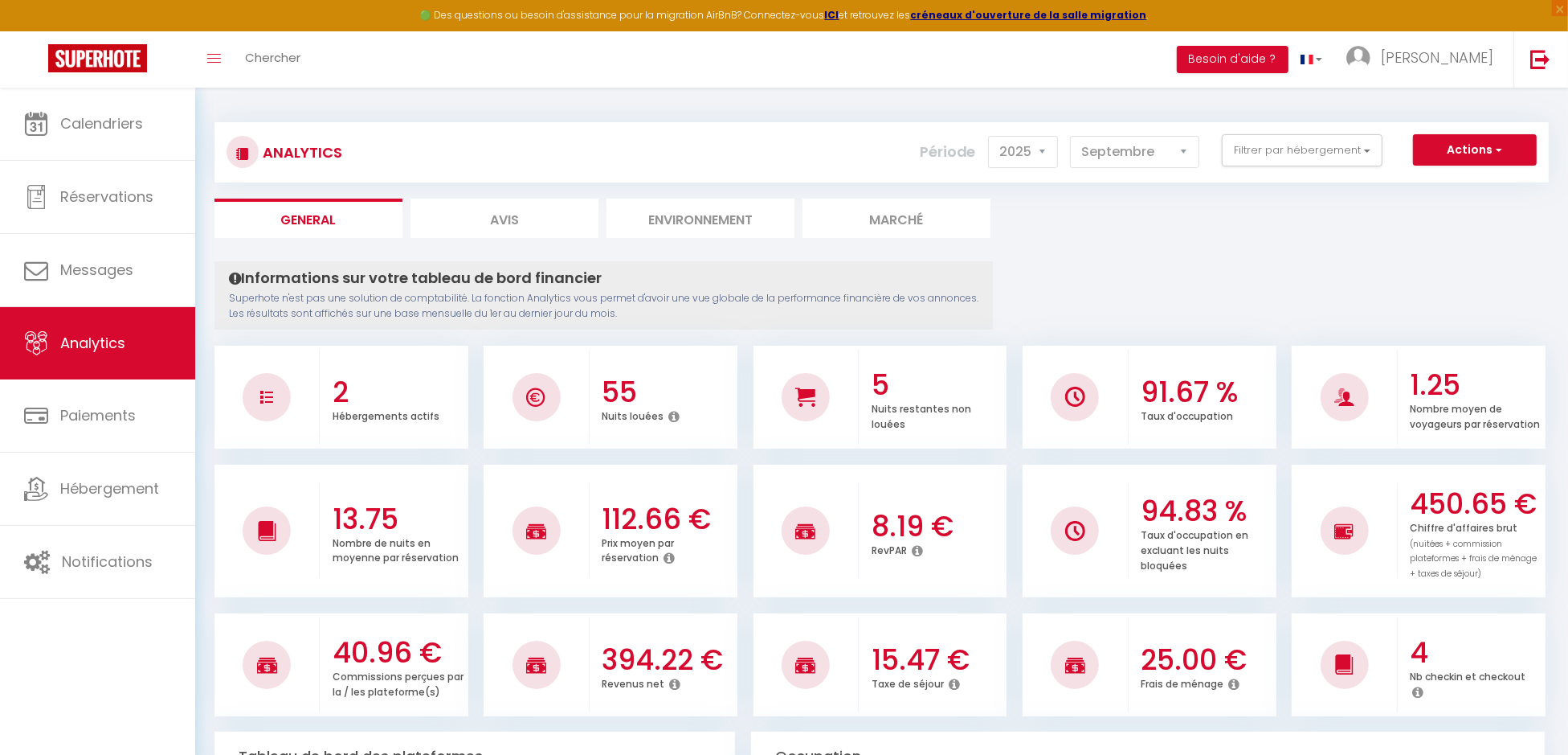
click at [670, 680] on icon at bounding box center [675, 684] width 11 height 13
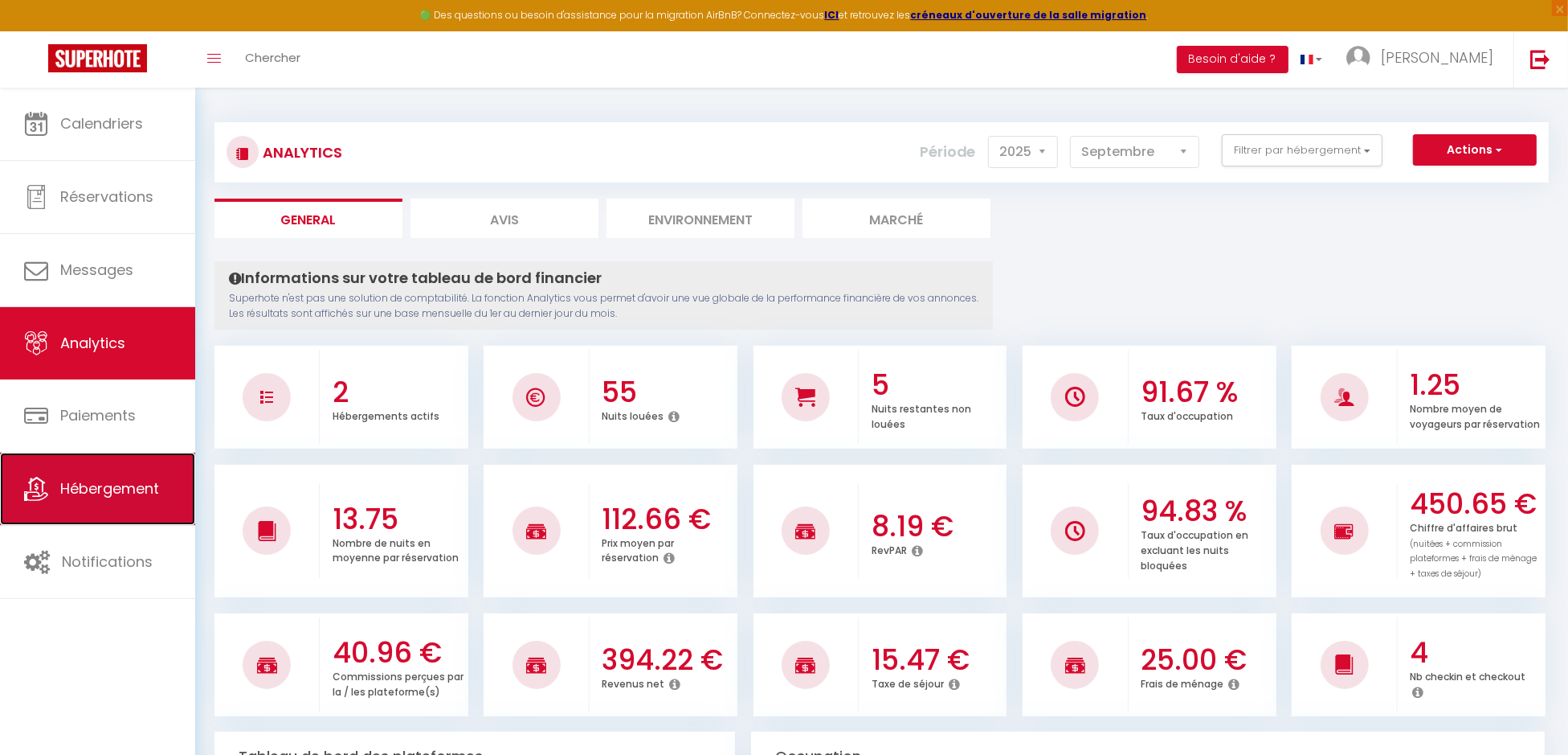
click at [135, 485] on span "Hébergement" at bounding box center [110, 488] width 99 height 20
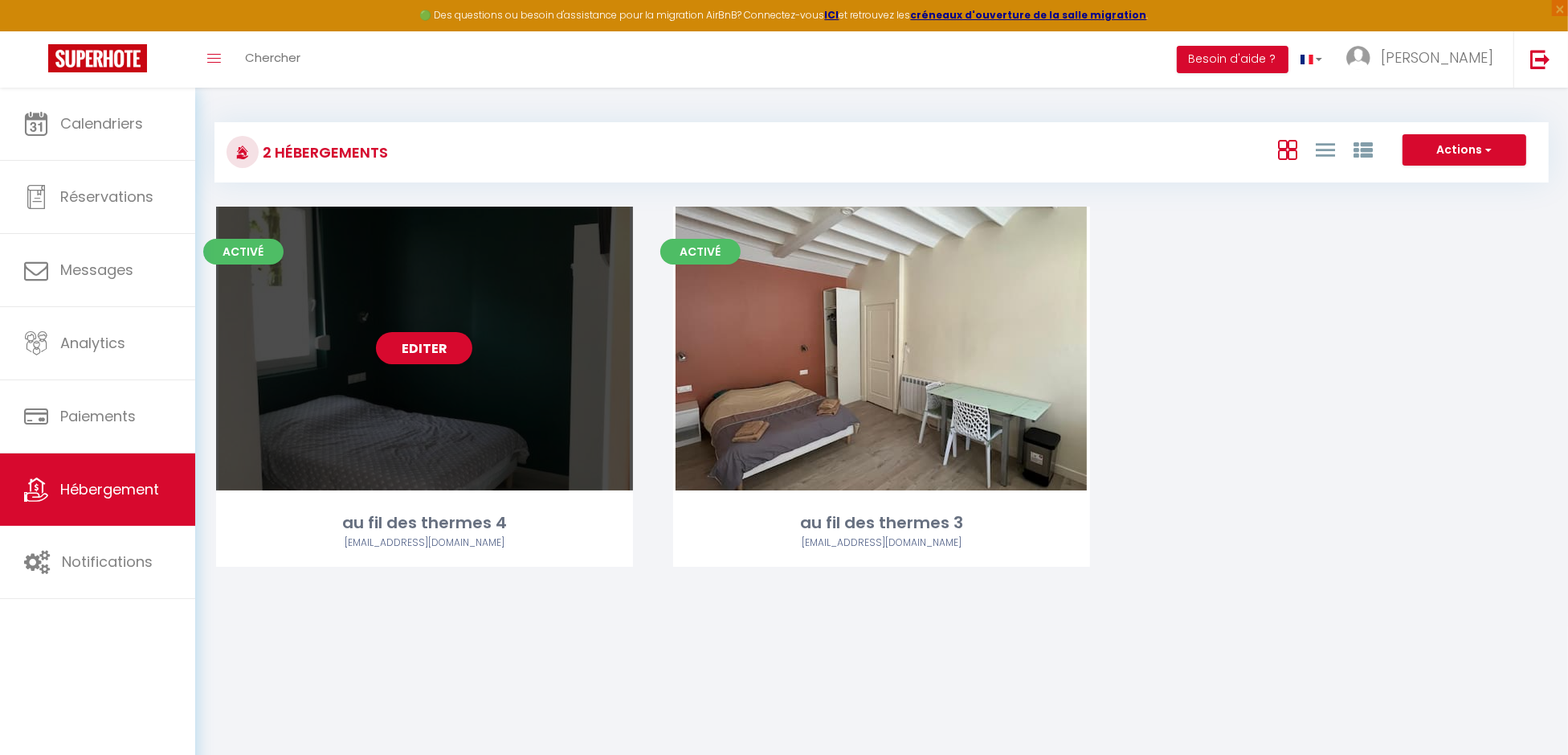
click at [343, 394] on div "Editer" at bounding box center [425, 348] width 417 height 284
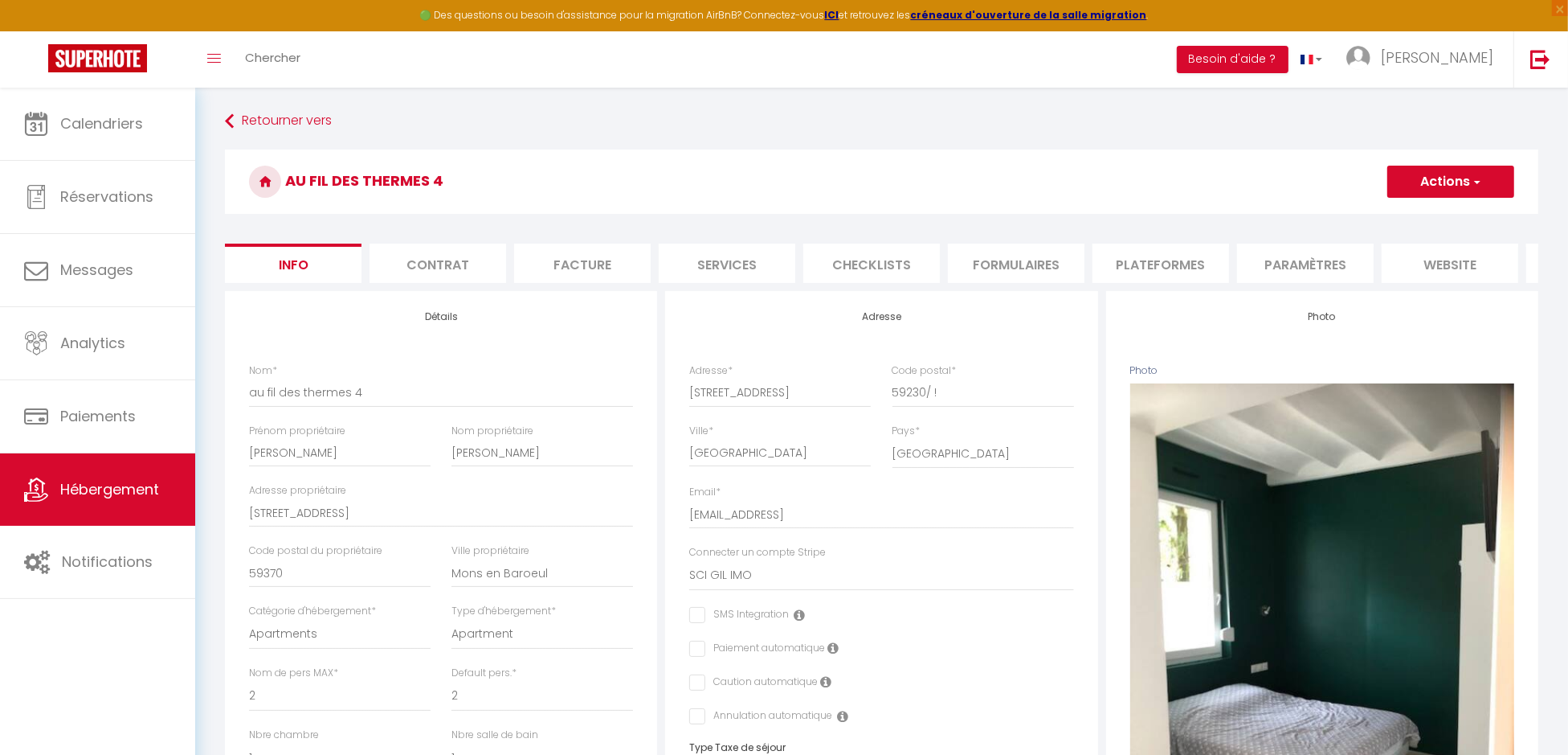
click at [1186, 271] on li "Plateformes" at bounding box center [1160, 263] width 137 height 40
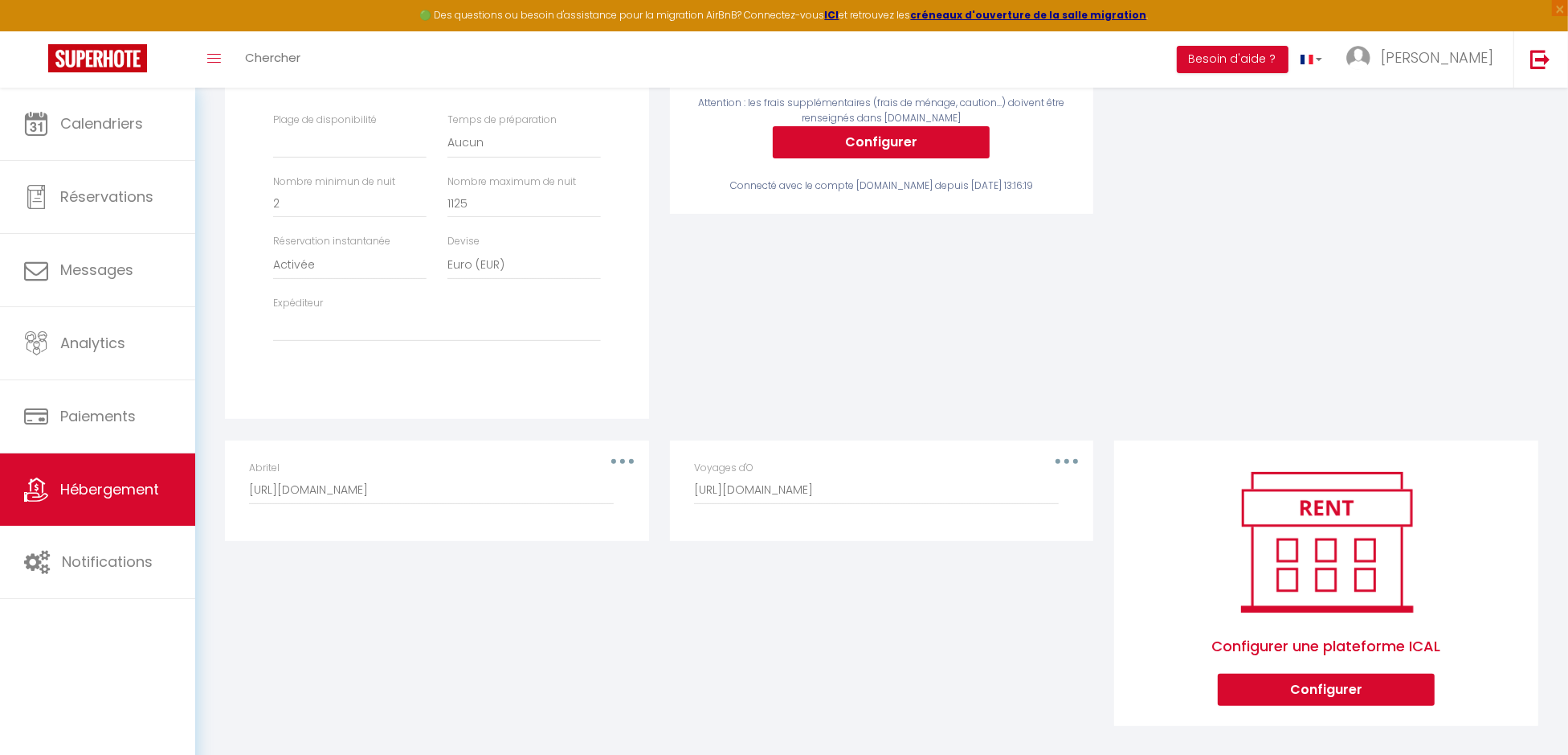
scroll to position [466, 0]
